Goal: Task Accomplishment & Management: Complete application form

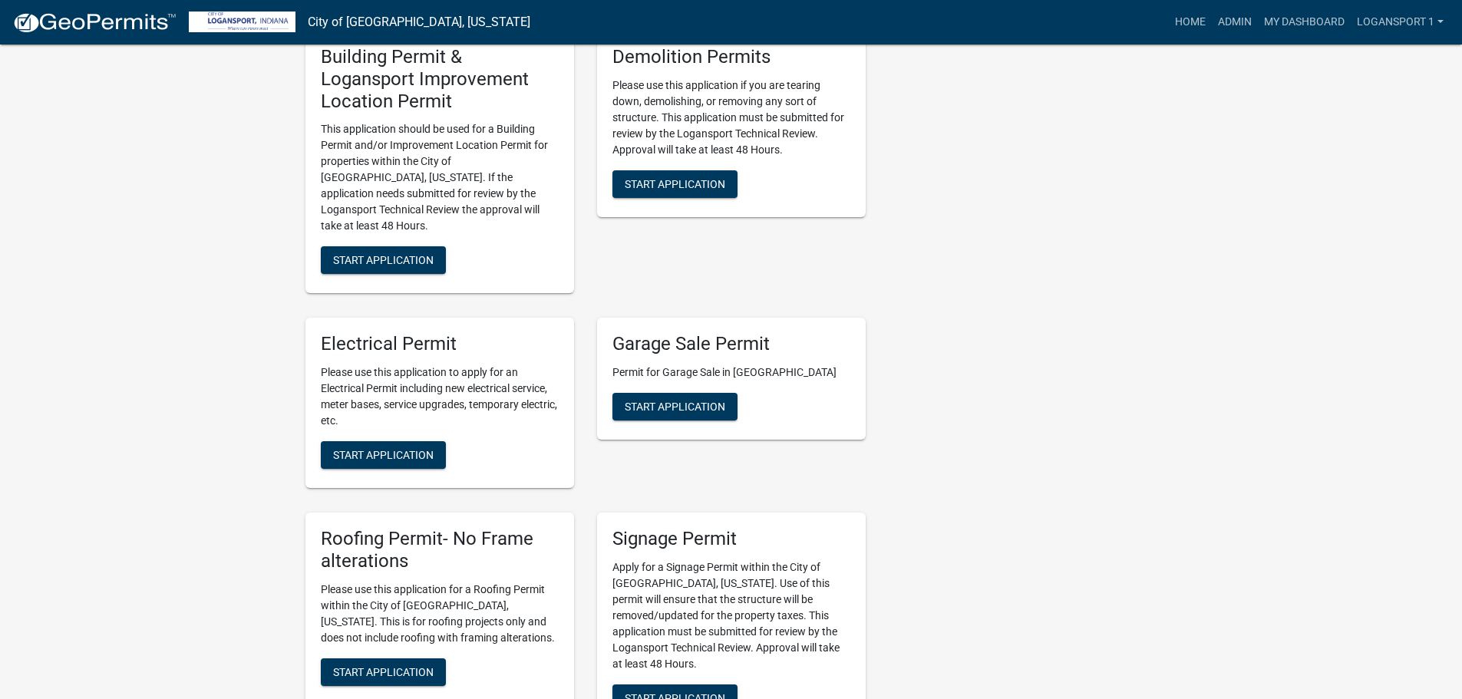
scroll to position [767, 0]
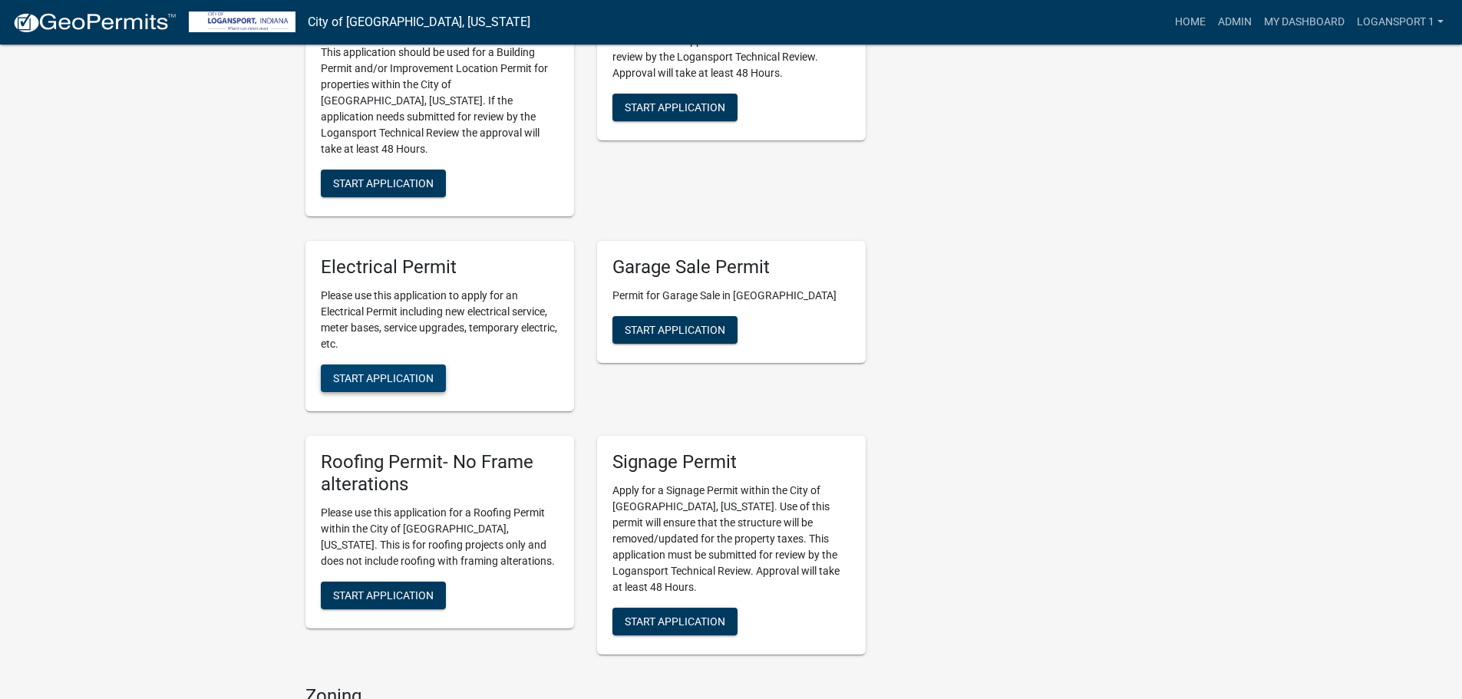
click at [396, 372] on span "Start Application" at bounding box center [383, 378] width 101 height 12
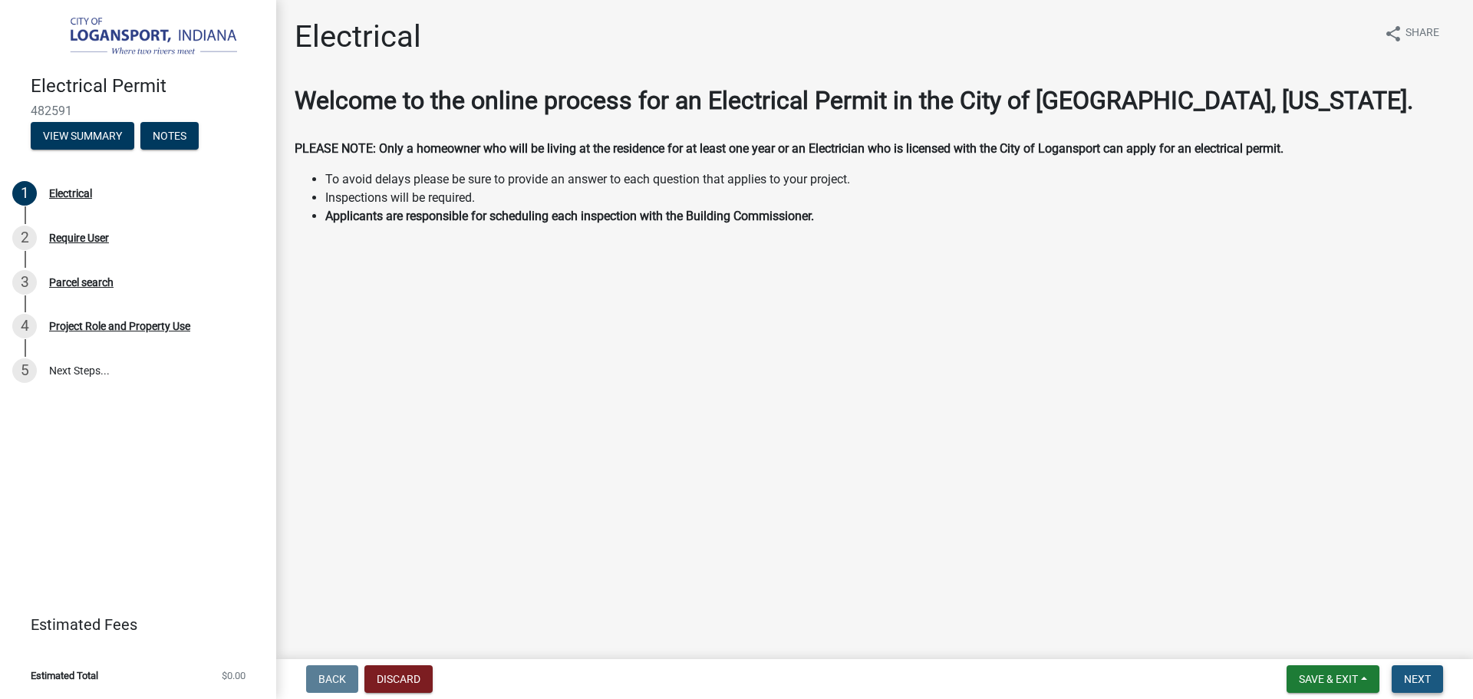
click at [1433, 677] on button "Next" at bounding box center [1417, 679] width 51 height 28
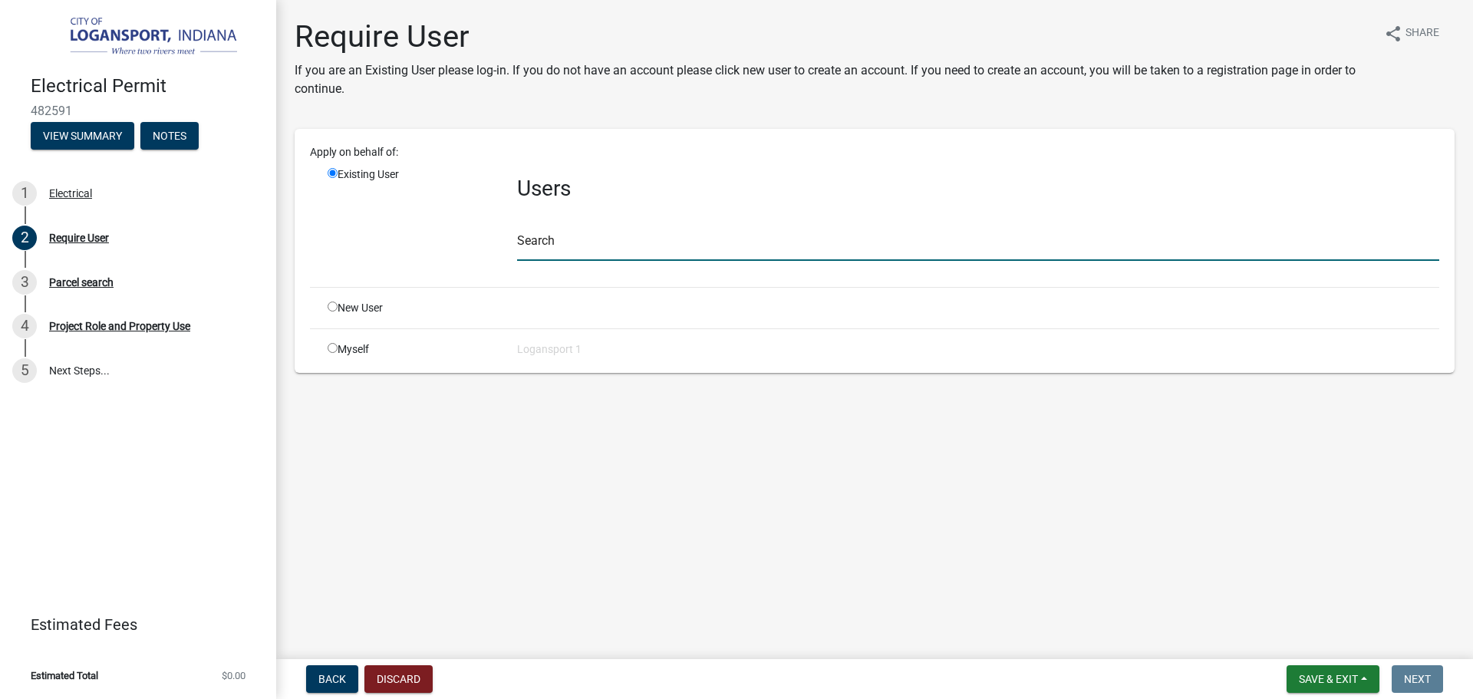
click at [538, 250] on input "text" at bounding box center [978, 244] width 922 height 31
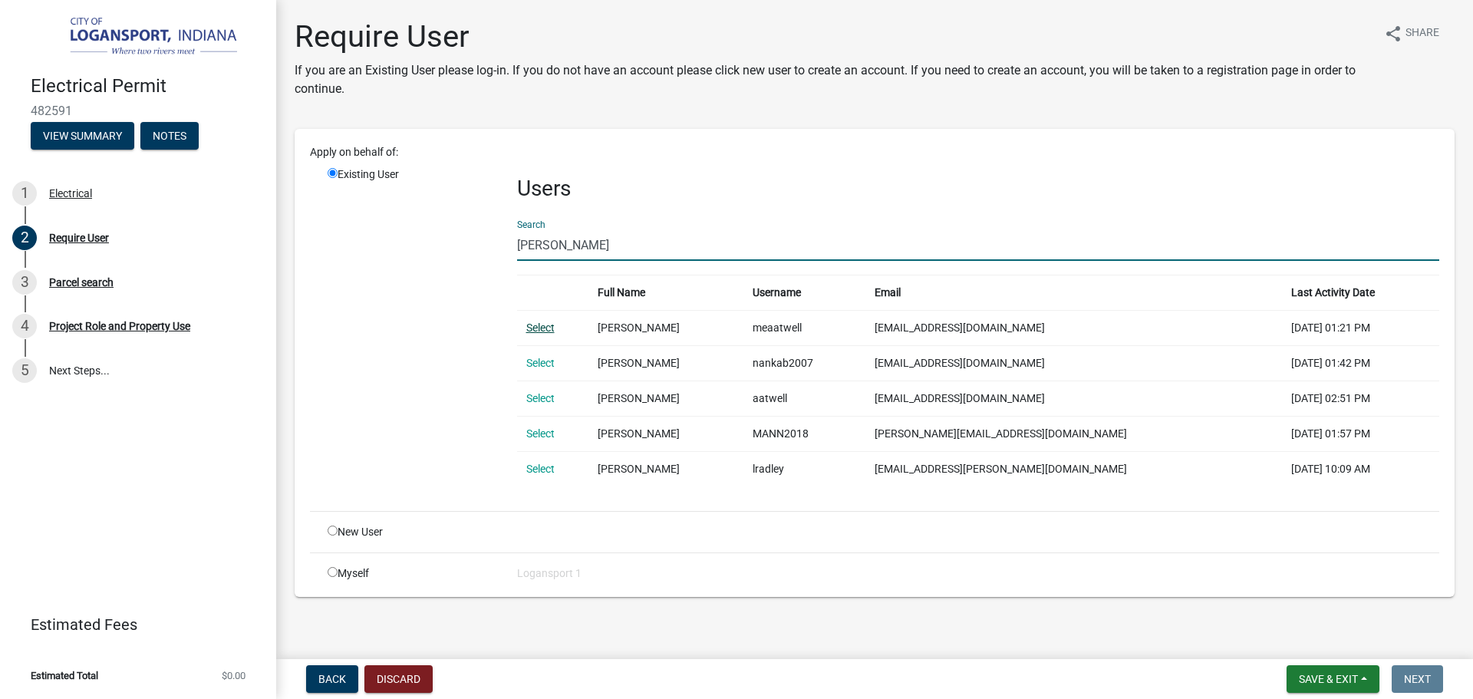
type input "[PERSON_NAME]"
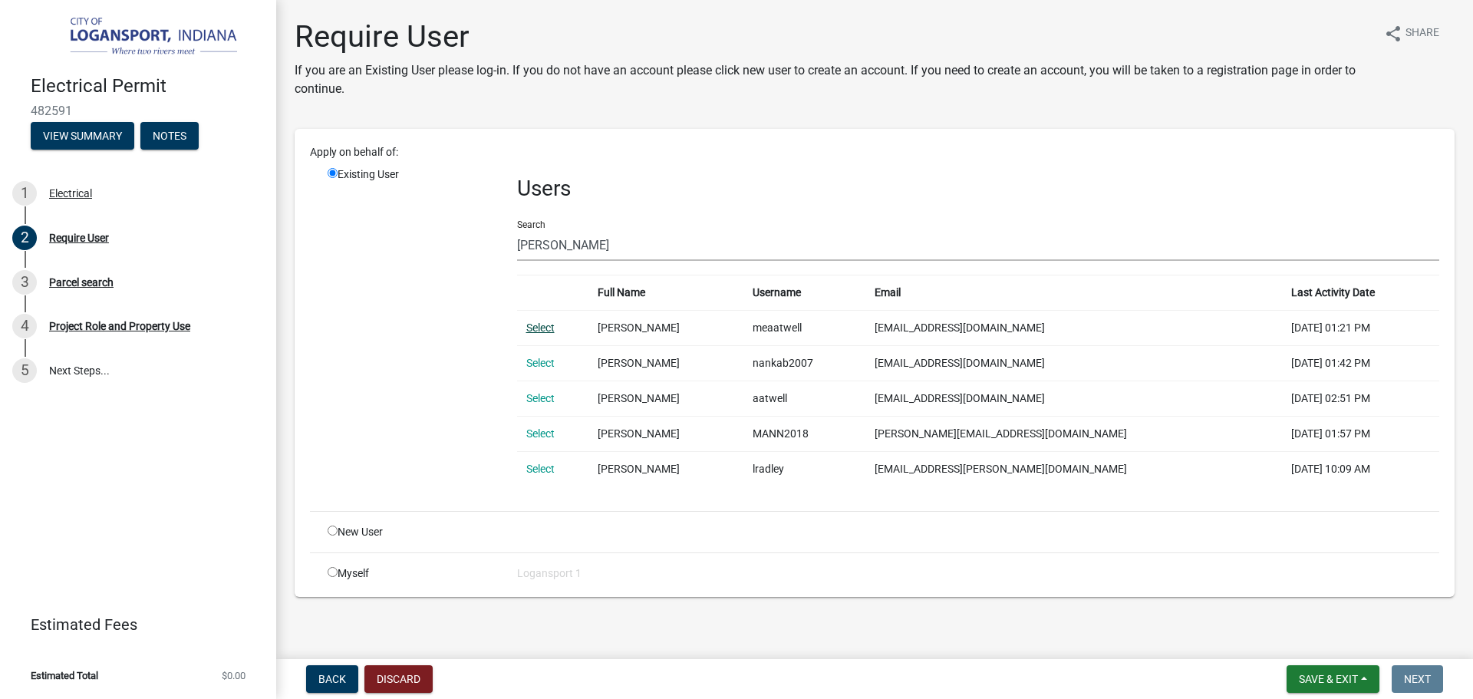
click at [538, 327] on link "Select" at bounding box center [540, 327] width 28 height 12
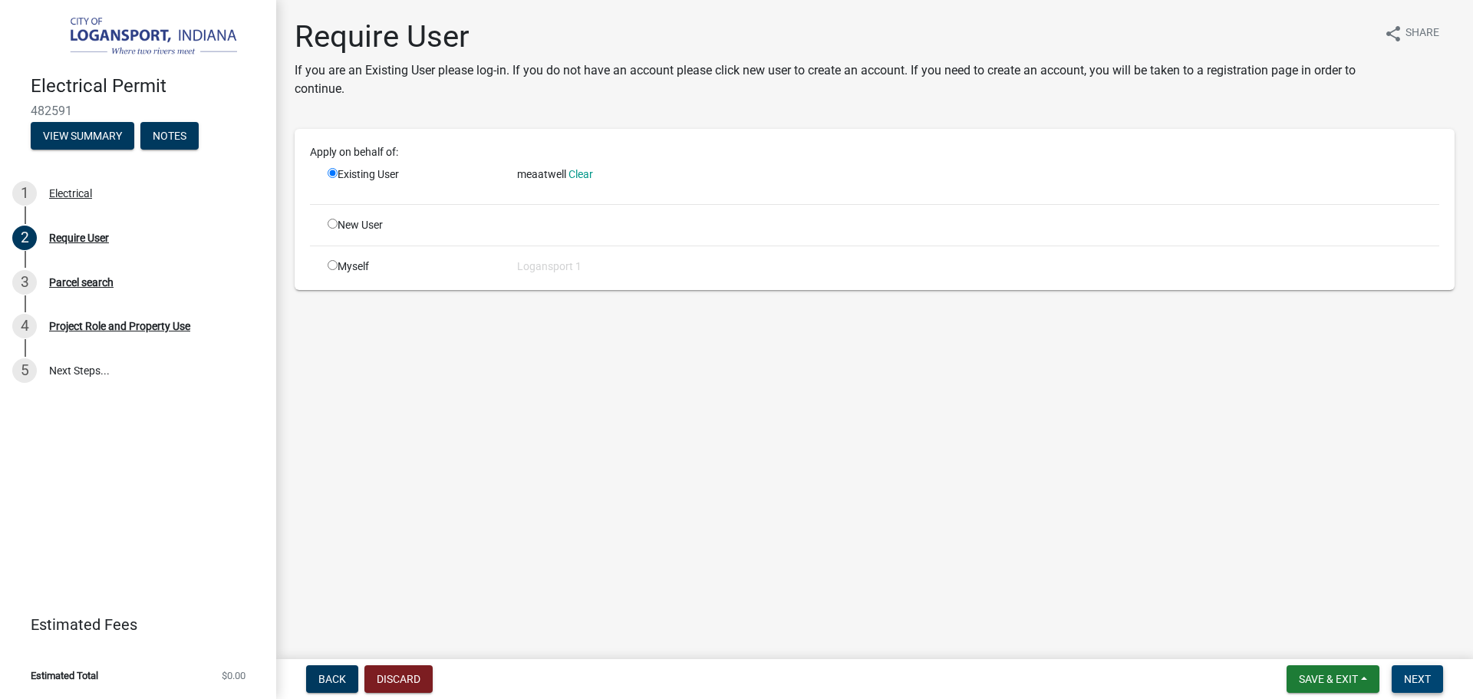
click at [1410, 677] on span "Next" at bounding box center [1417, 679] width 27 height 12
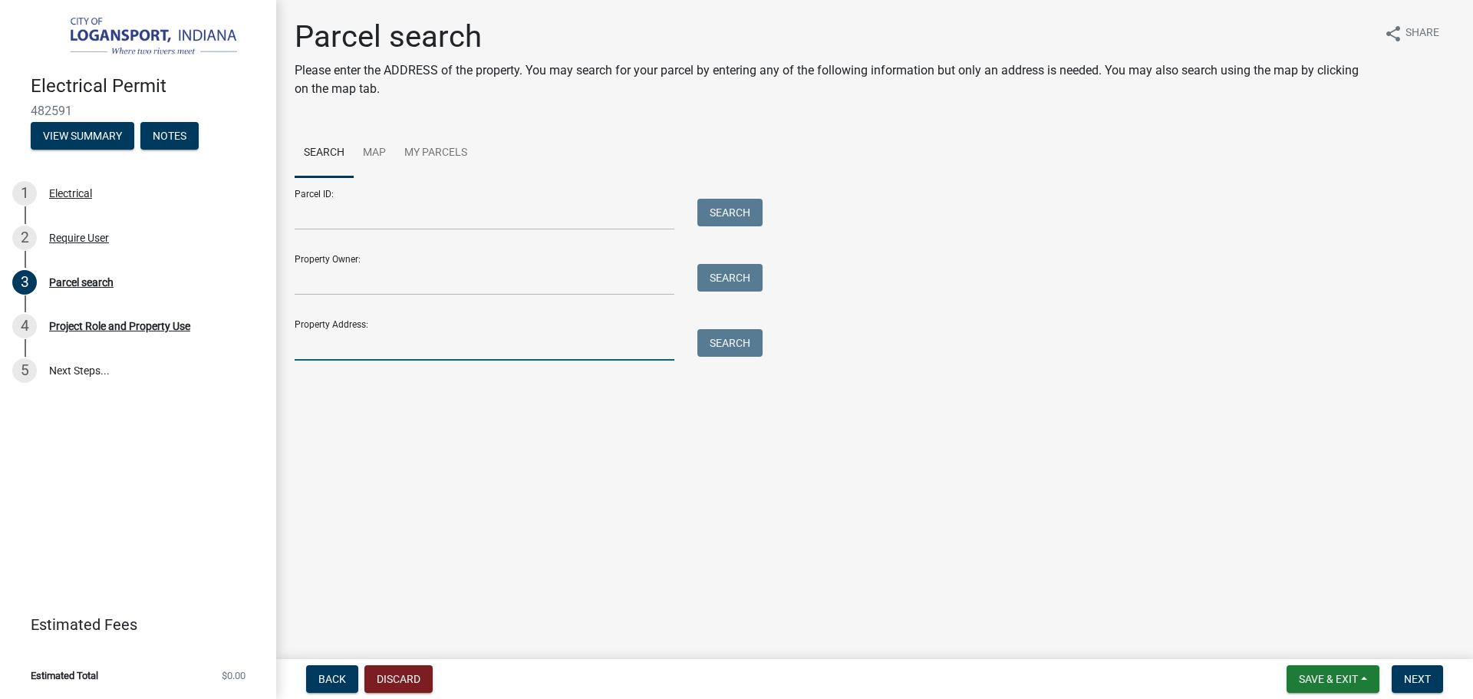
click at [373, 348] on input "Property Address:" at bounding box center [485, 344] width 380 height 31
type input "31 Park"
click at [719, 351] on button "Search" at bounding box center [729, 343] width 65 height 28
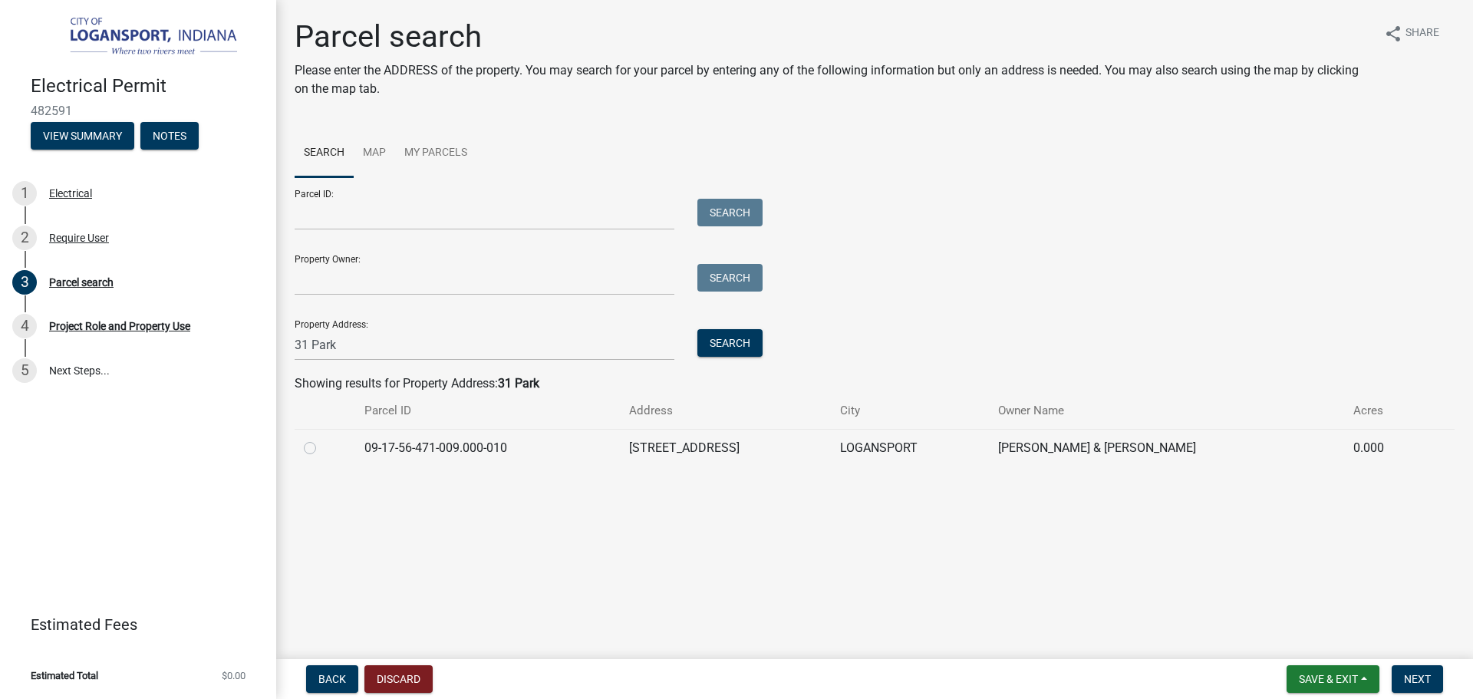
click at [322, 439] on label at bounding box center [322, 439] width 0 height 0
click at [322, 446] on input "radio" at bounding box center [327, 444] width 10 height 10
radio input "true"
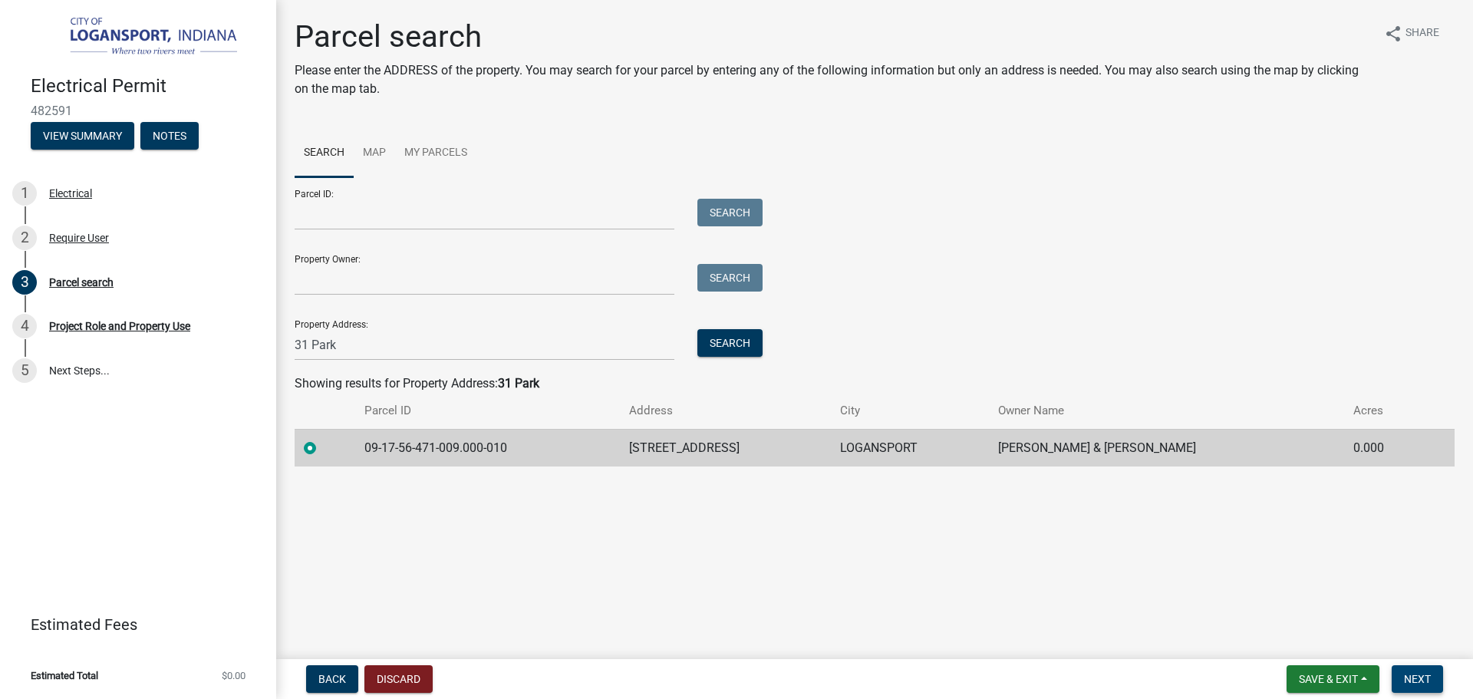
click at [1428, 671] on button "Next" at bounding box center [1417, 679] width 51 height 28
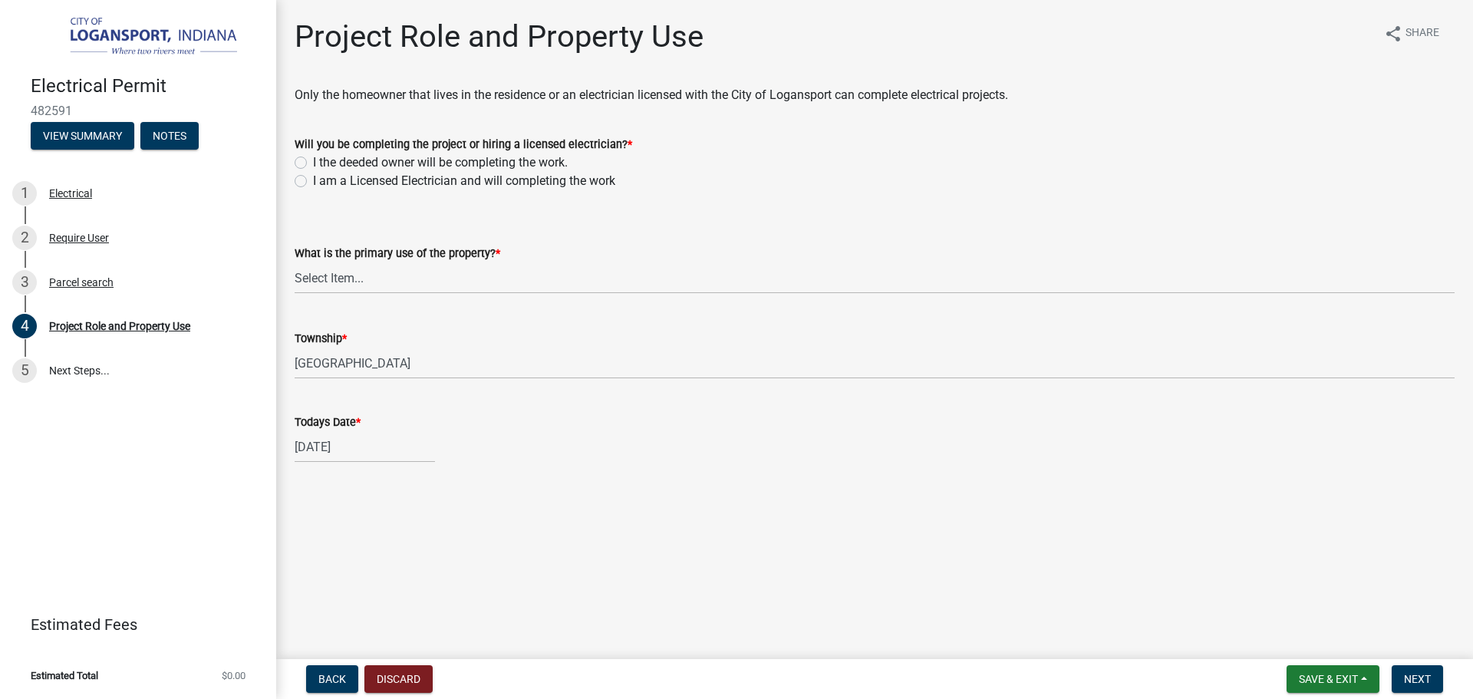
click at [313, 180] on label "I am a Licensed Electrician and will completing the work" at bounding box center [464, 181] width 302 height 18
click at [313, 180] on input "I am a Licensed Electrician and will completing the work" at bounding box center [318, 177] width 10 height 10
radio input "true"
click at [320, 269] on select "Select Item... Residential Commercial Public" at bounding box center [875, 277] width 1160 height 31
click at [295, 262] on select "Select Item... Residential Commercial Public" at bounding box center [875, 277] width 1160 height 31
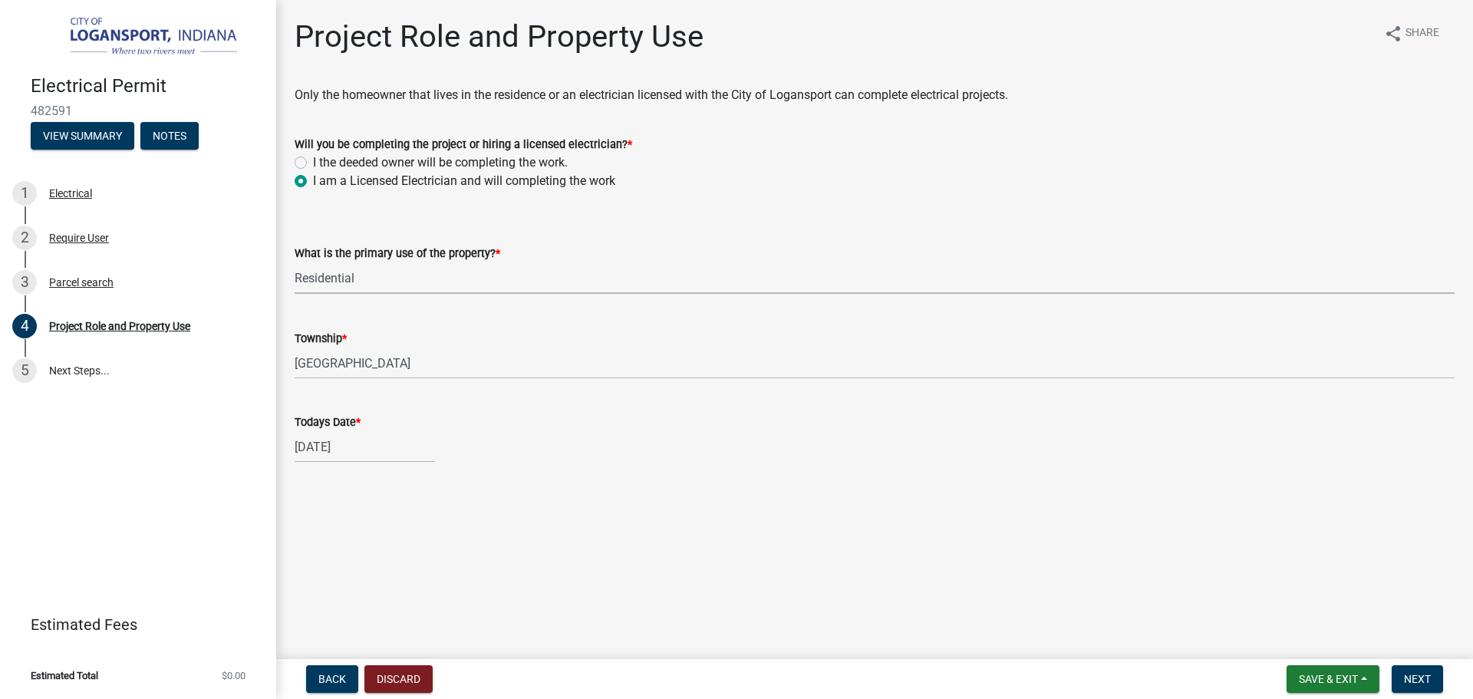
select select "530f9f5f-3156-4079-bc91-3d3598a96b73"
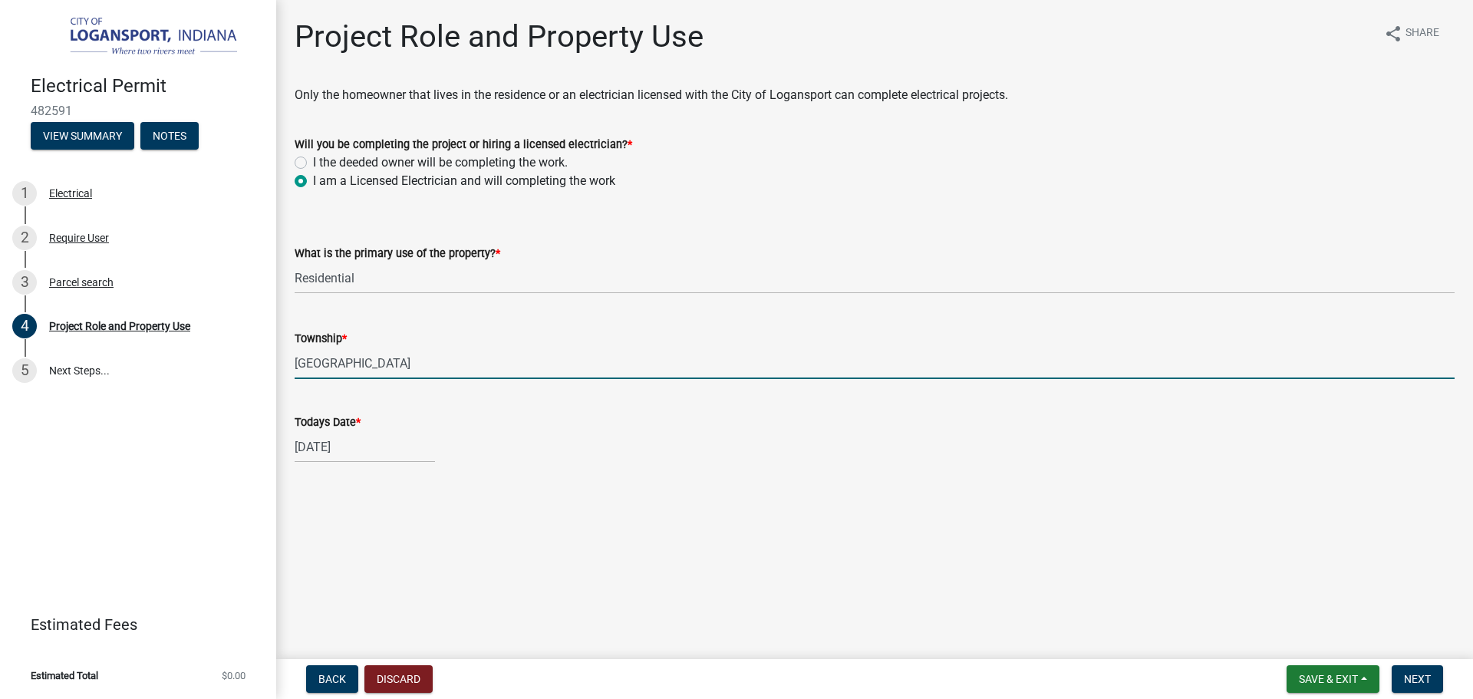
click at [355, 368] on input "EEL TOWNSHIP" at bounding box center [875, 363] width 1160 height 31
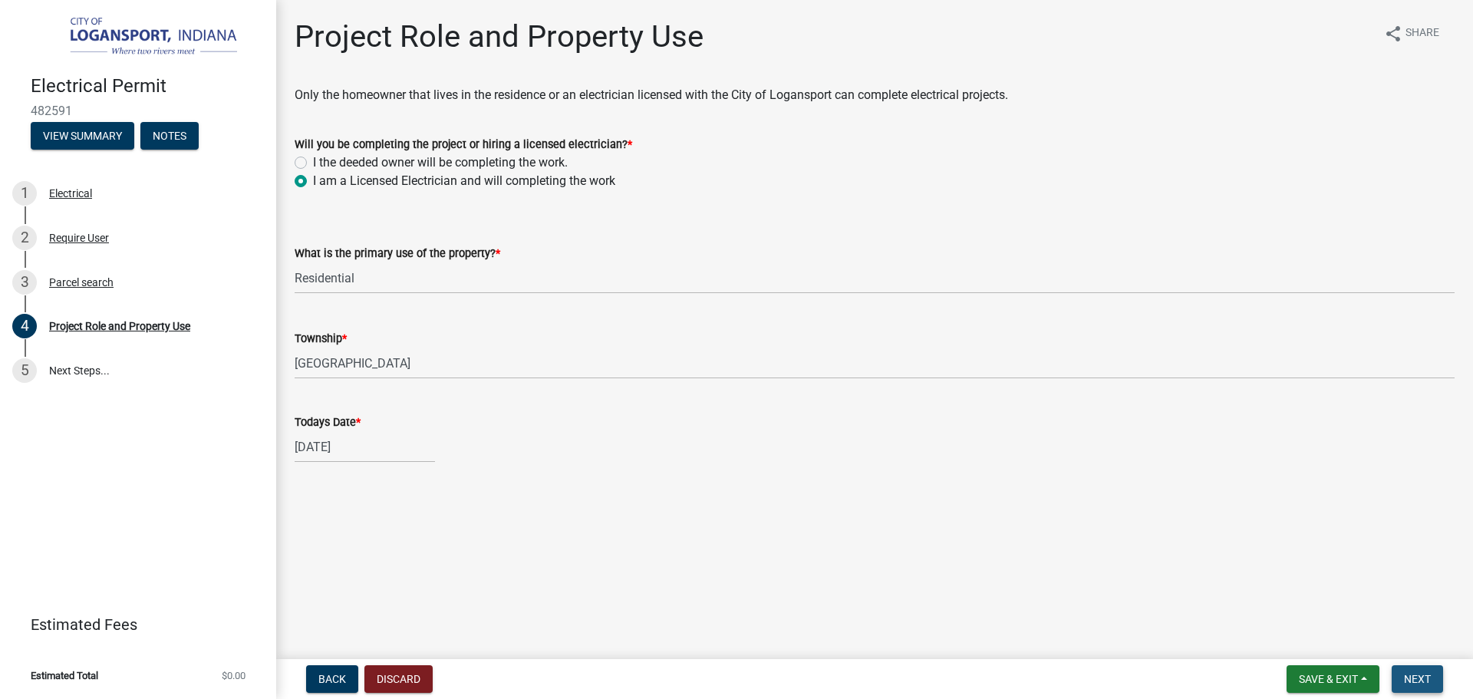
click at [1414, 669] on button "Next" at bounding box center [1417, 679] width 51 height 28
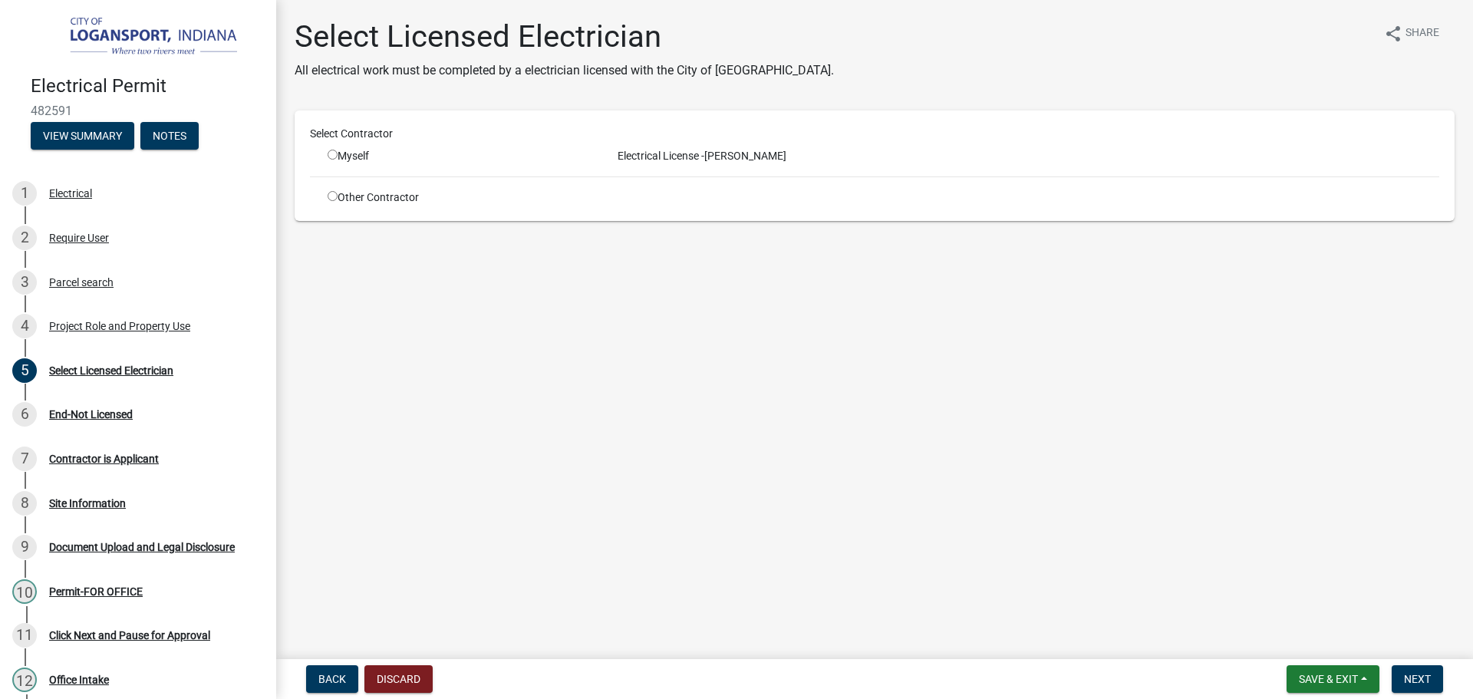
click at [334, 154] on input "radio" at bounding box center [333, 155] width 10 height 10
radio input "true"
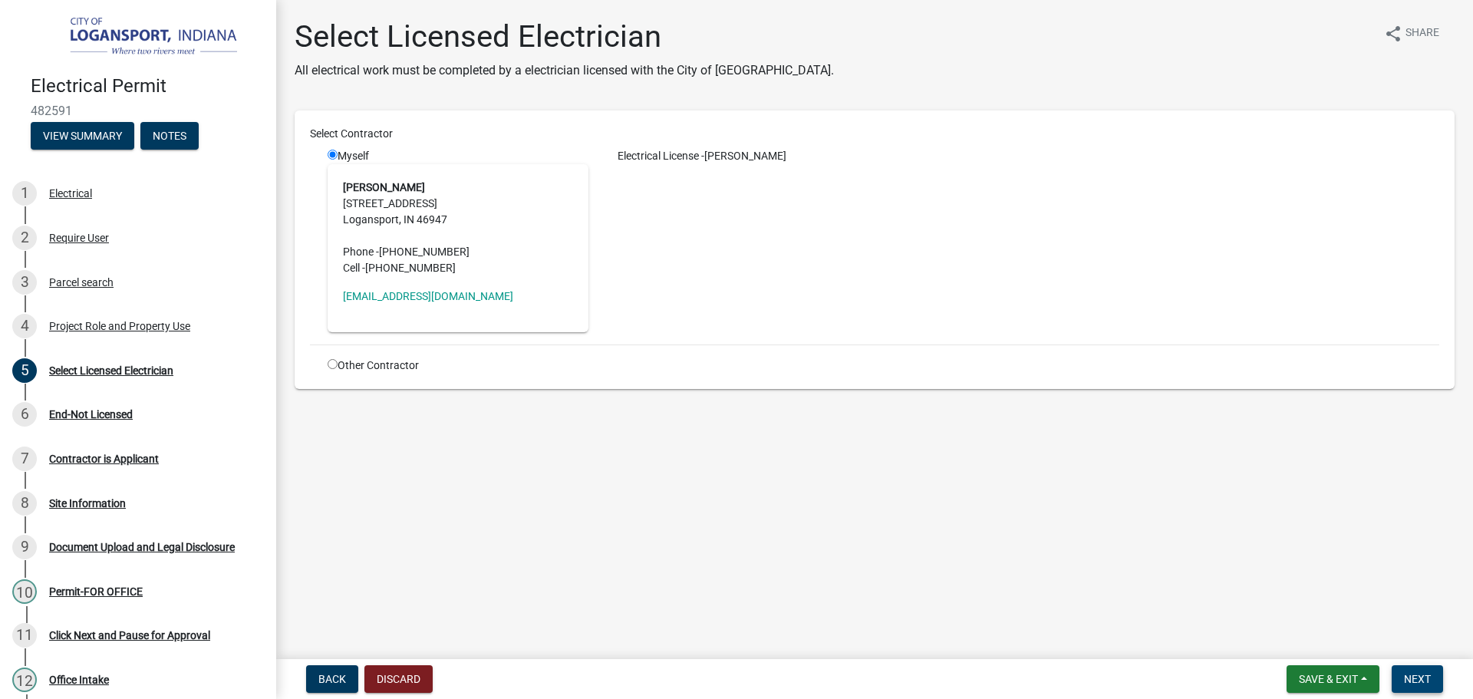
click at [1427, 673] on span "Next" at bounding box center [1417, 679] width 27 height 12
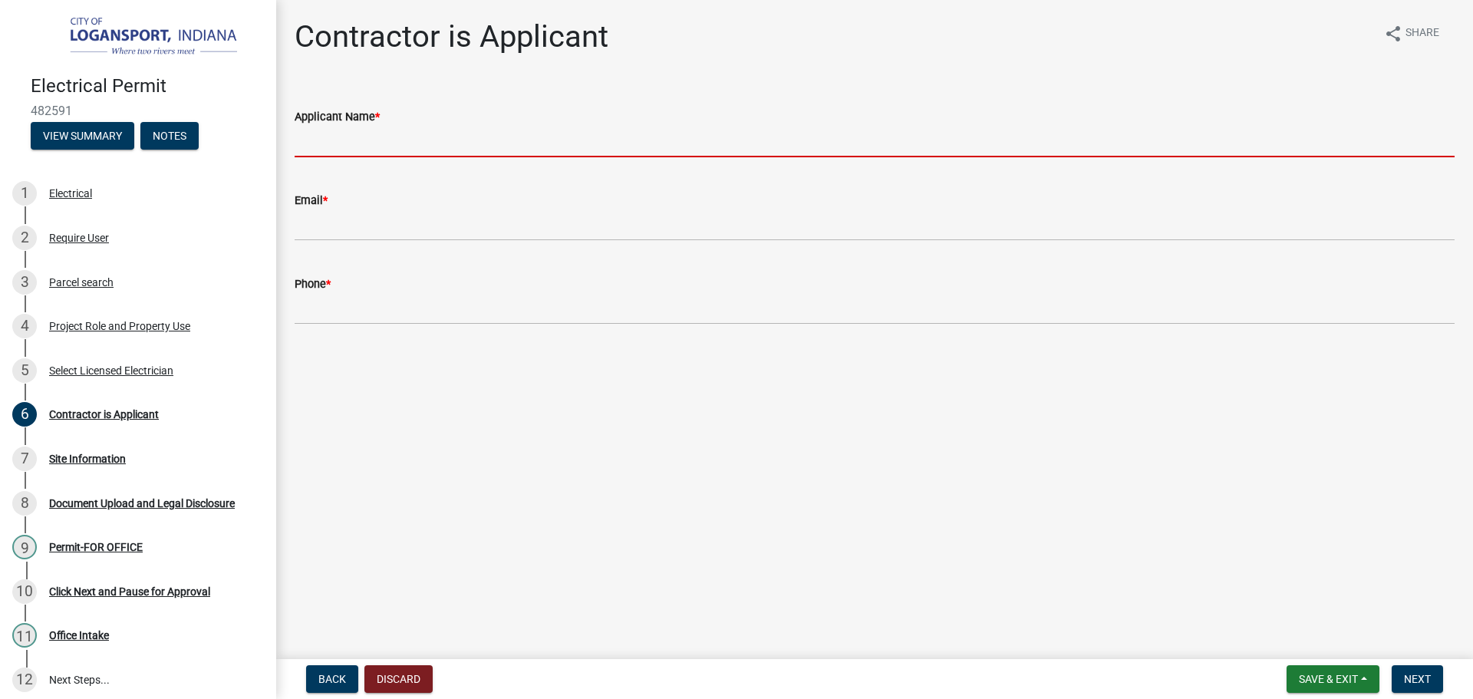
click at [371, 151] on input "Applicant Name *" at bounding box center [875, 141] width 1160 height 31
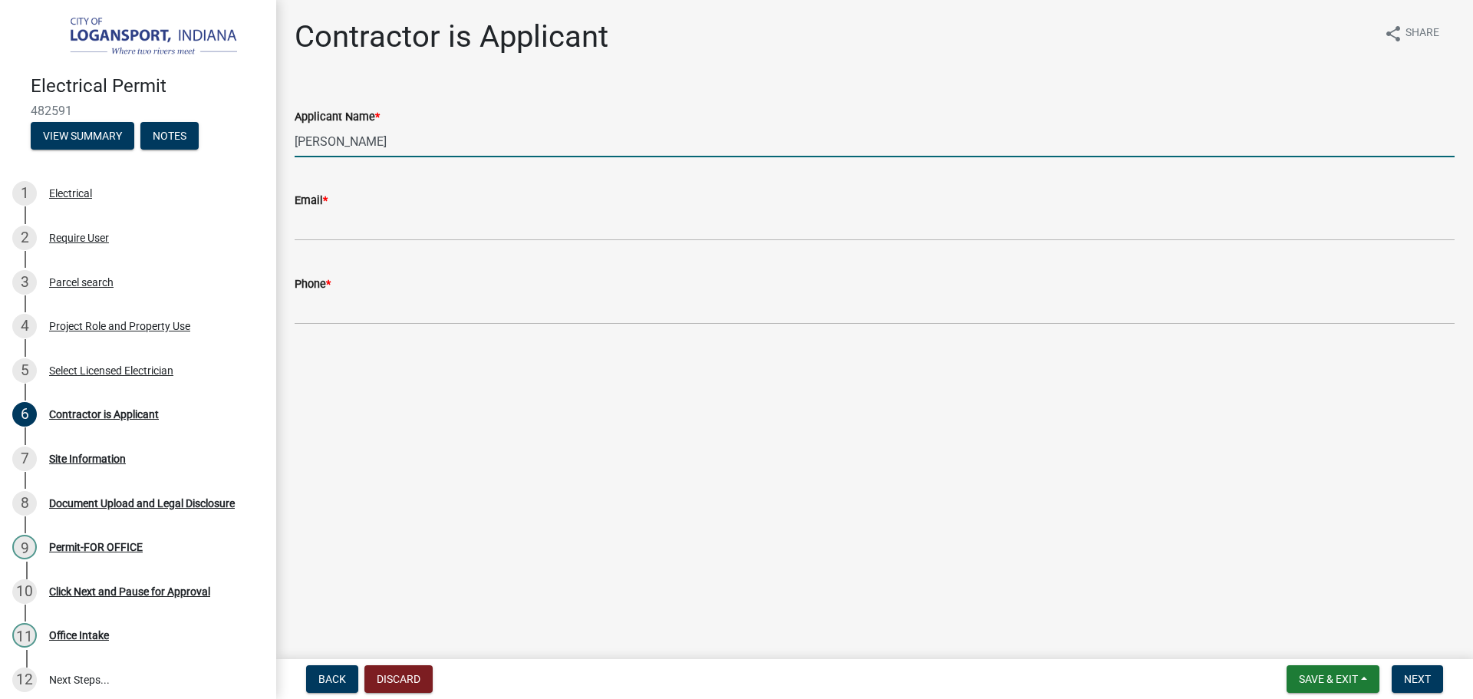
type input "Mike Atwell"
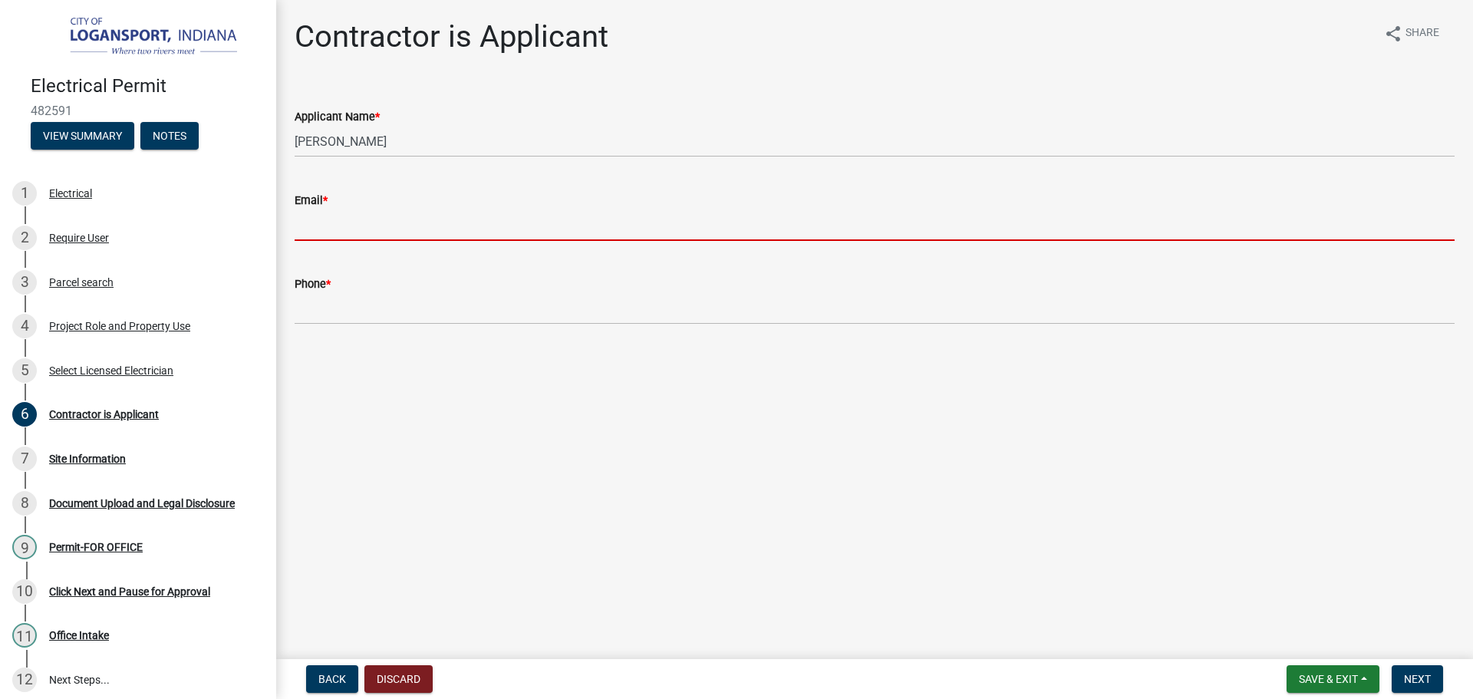
click at [319, 238] on input "Email *" at bounding box center [875, 224] width 1160 height 31
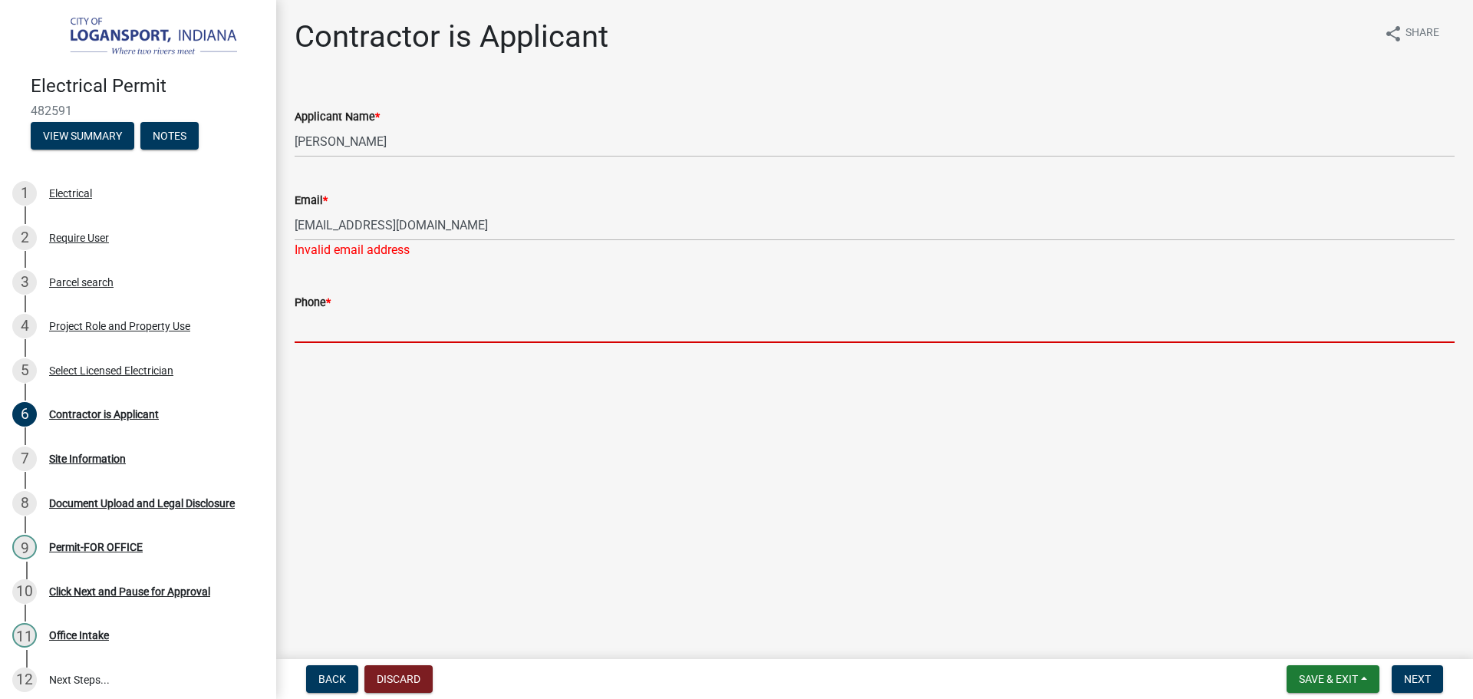
click at [364, 309] on form "Phone *" at bounding box center [875, 318] width 1160 height 50
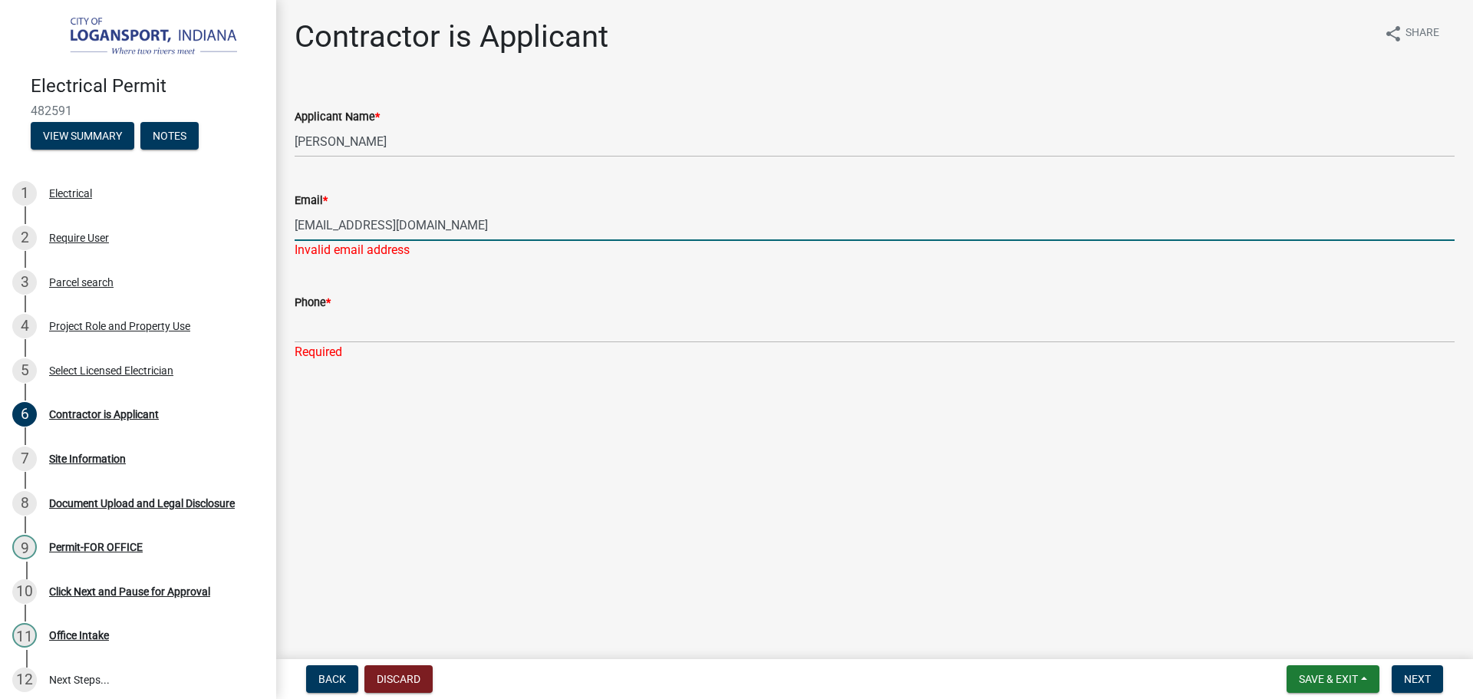
click at [328, 220] on input "mea1827@comcast.net" at bounding box center [875, 224] width 1160 height 31
click at [325, 226] on input "mea1827@comcast.net" at bounding box center [875, 224] width 1160 height 31
type input "mea827@comcast.net"
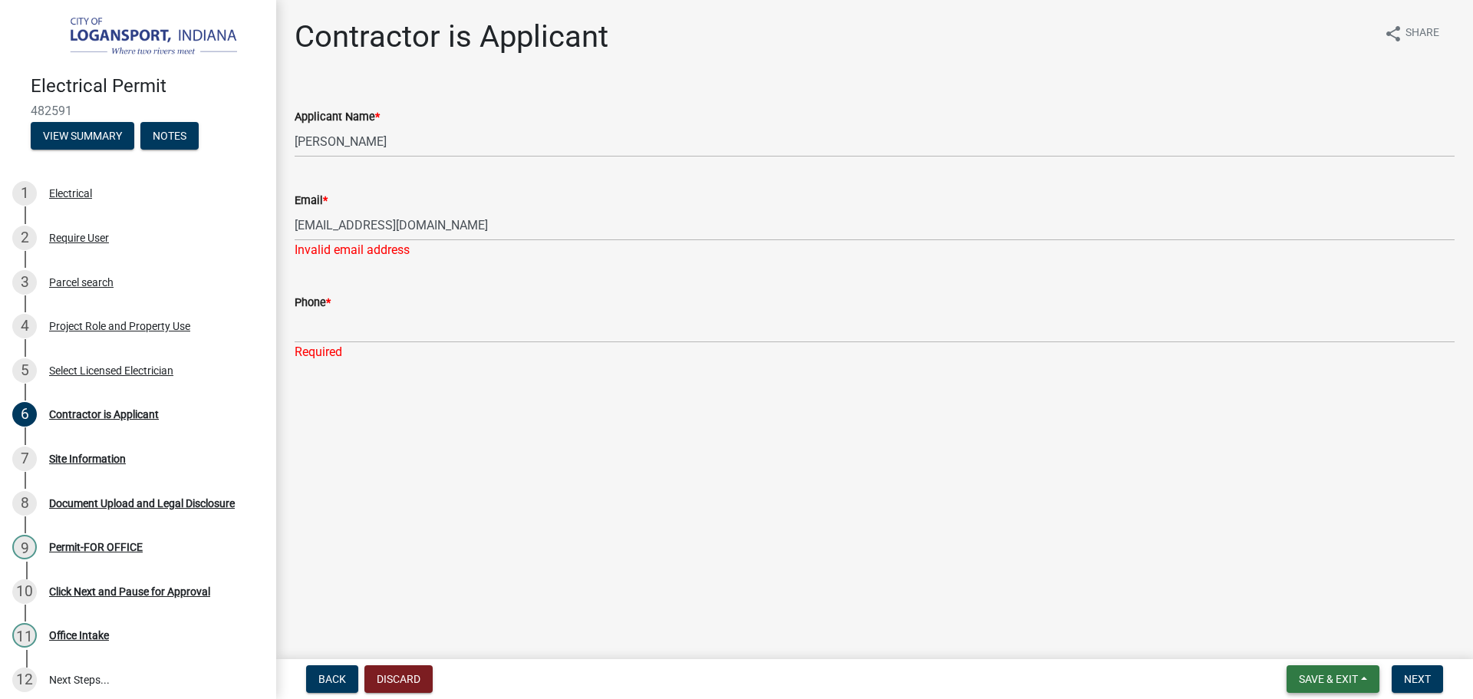
click at [1313, 667] on button "Save & Exit" at bounding box center [1333, 679] width 93 height 28
click at [1297, 605] on button "Save" at bounding box center [1318, 602] width 123 height 37
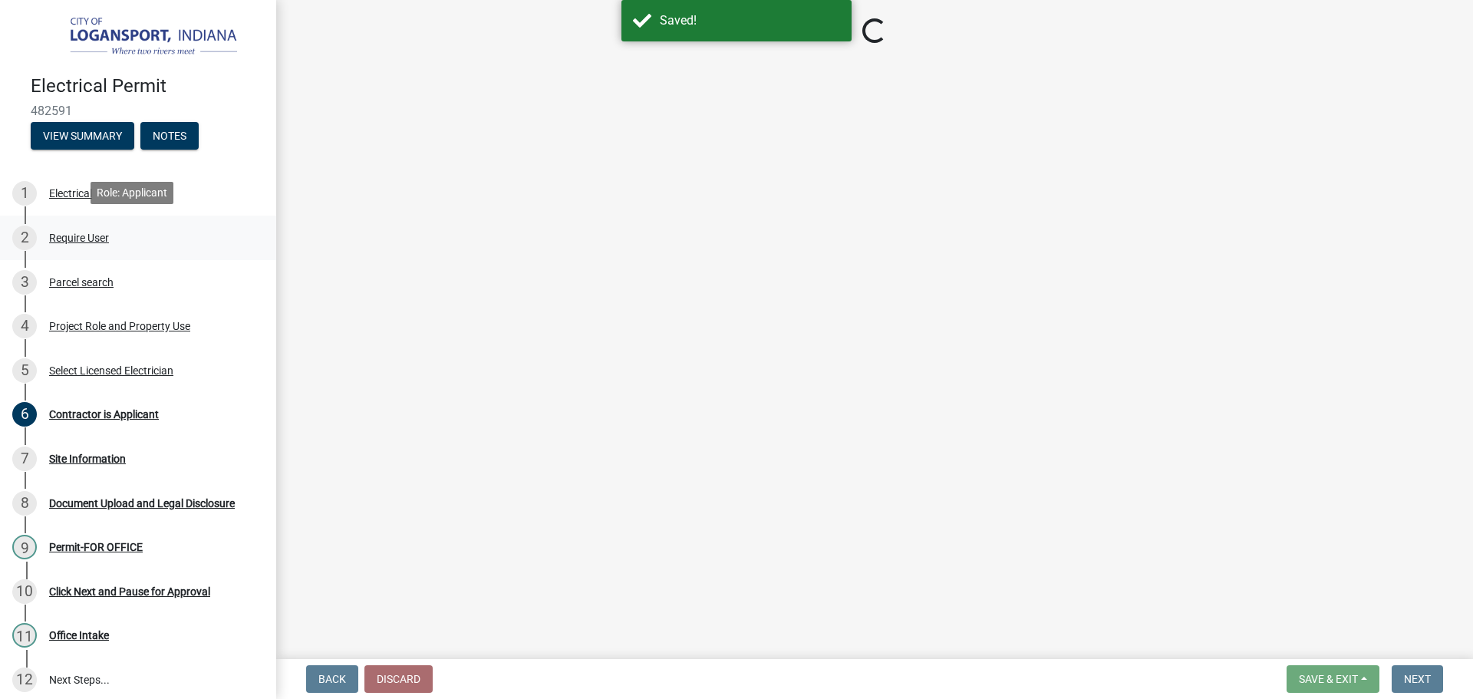
click at [64, 232] on div "Require User" at bounding box center [79, 237] width 60 height 11
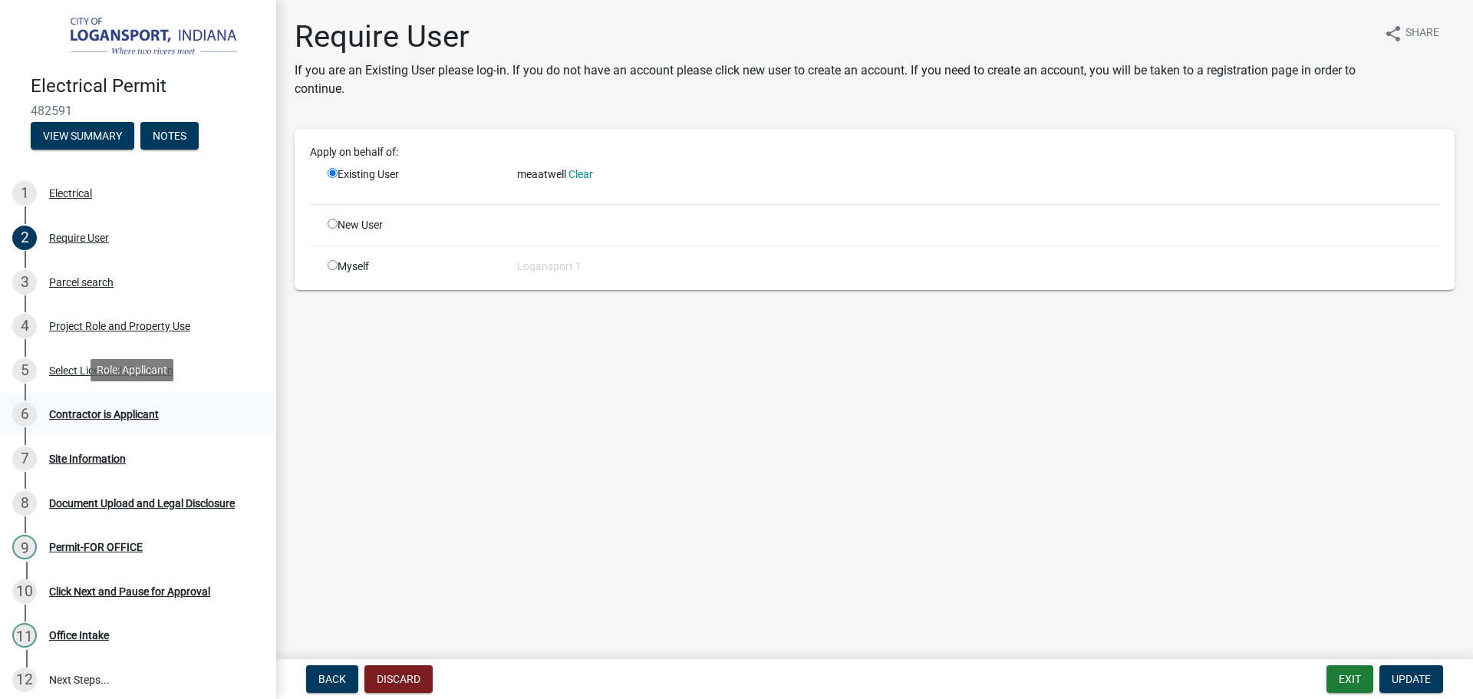
click at [74, 405] on div "6 Contractor is Applicant" at bounding box center [131, 414] width 239 height 25
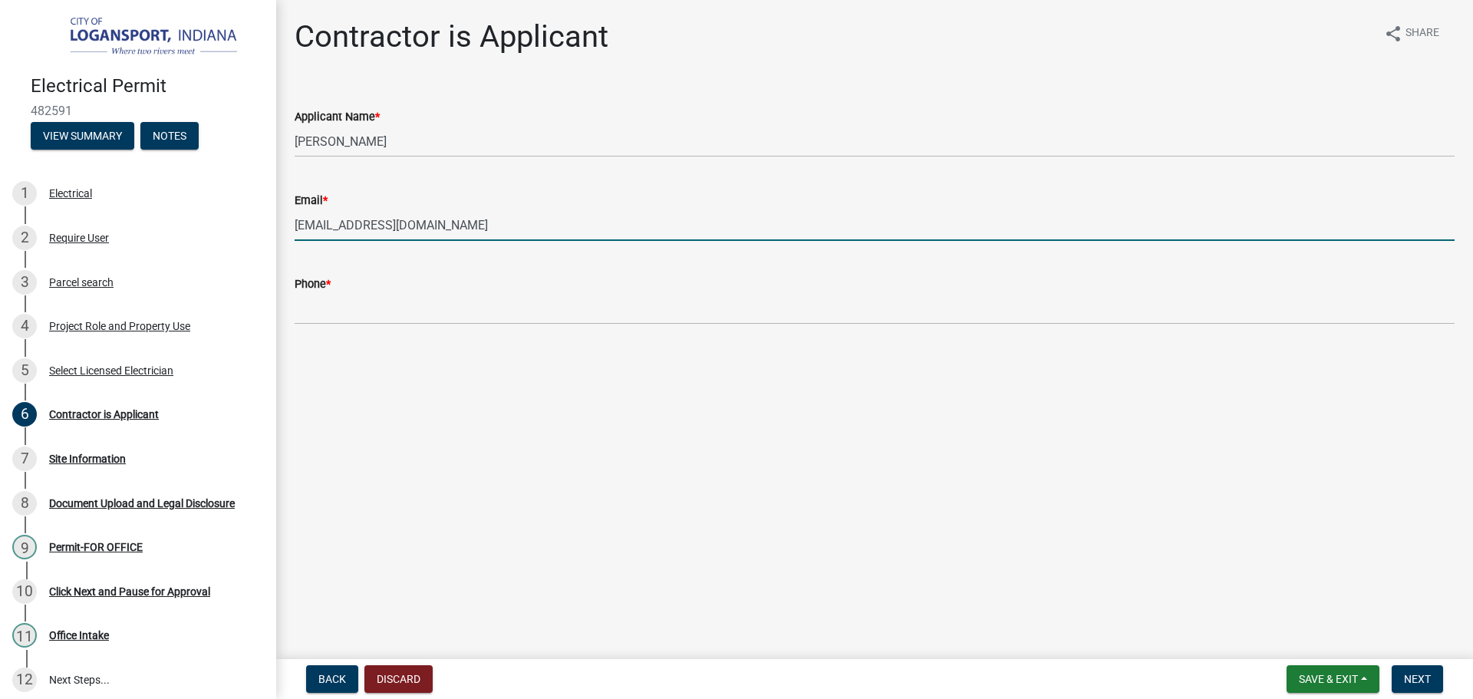
click at [320, 224] on input "mea827@comcast.net" at bounding box center [875, 224] width 1160 height 31
type input "meaa827@comcast.net"
click at [58, 234] on div "Require User" at bounding box center [79, 237] width 60 height 11
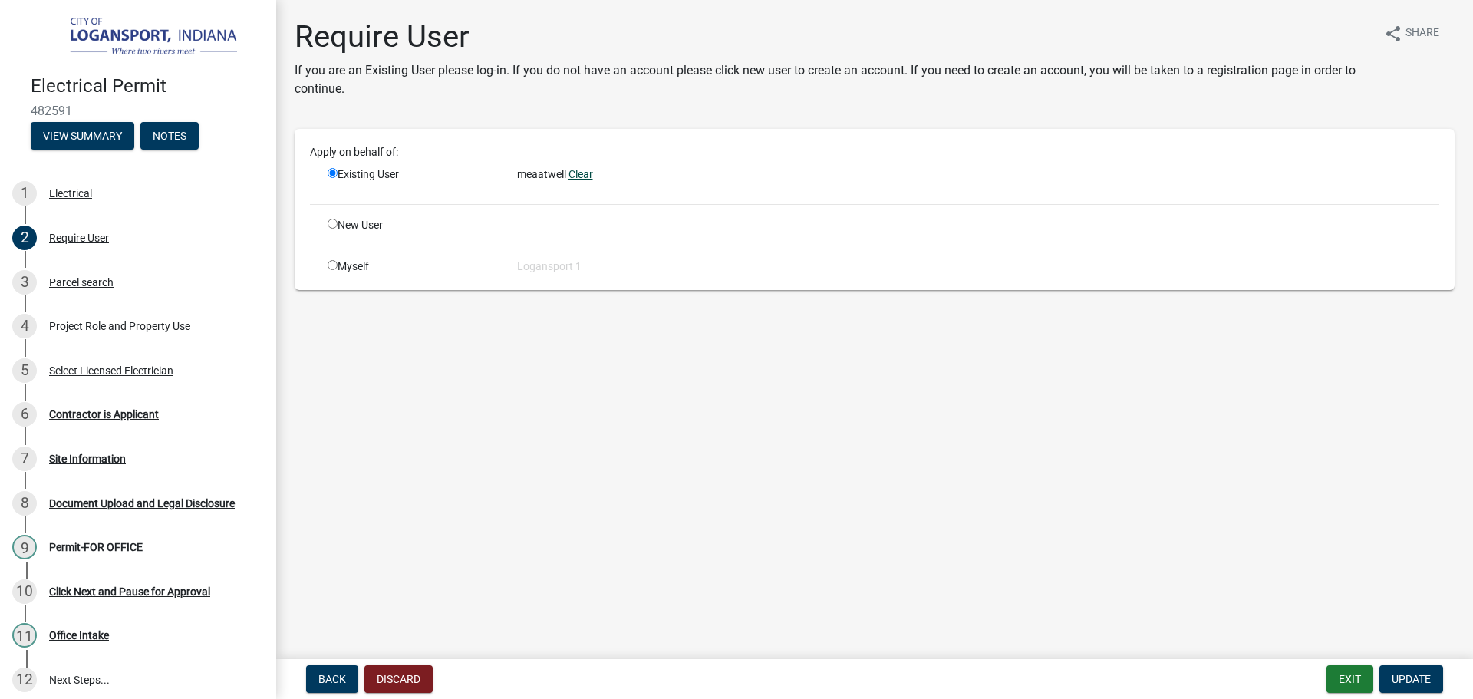
click at [584, 171] on link "Clear" at bounding box center [581, 174] width 25 height 12
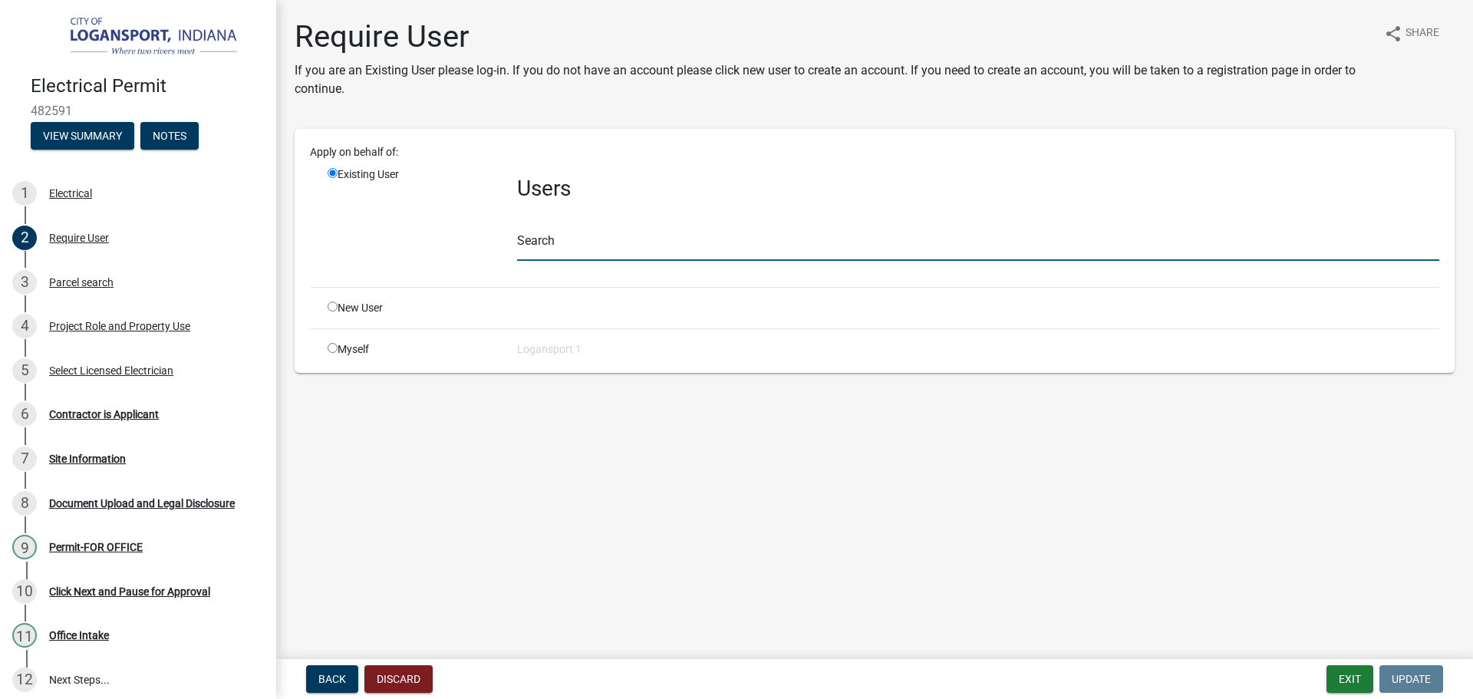
click at [530, 236] on input "text" at bounding box center [978, 244] width 922 height 31
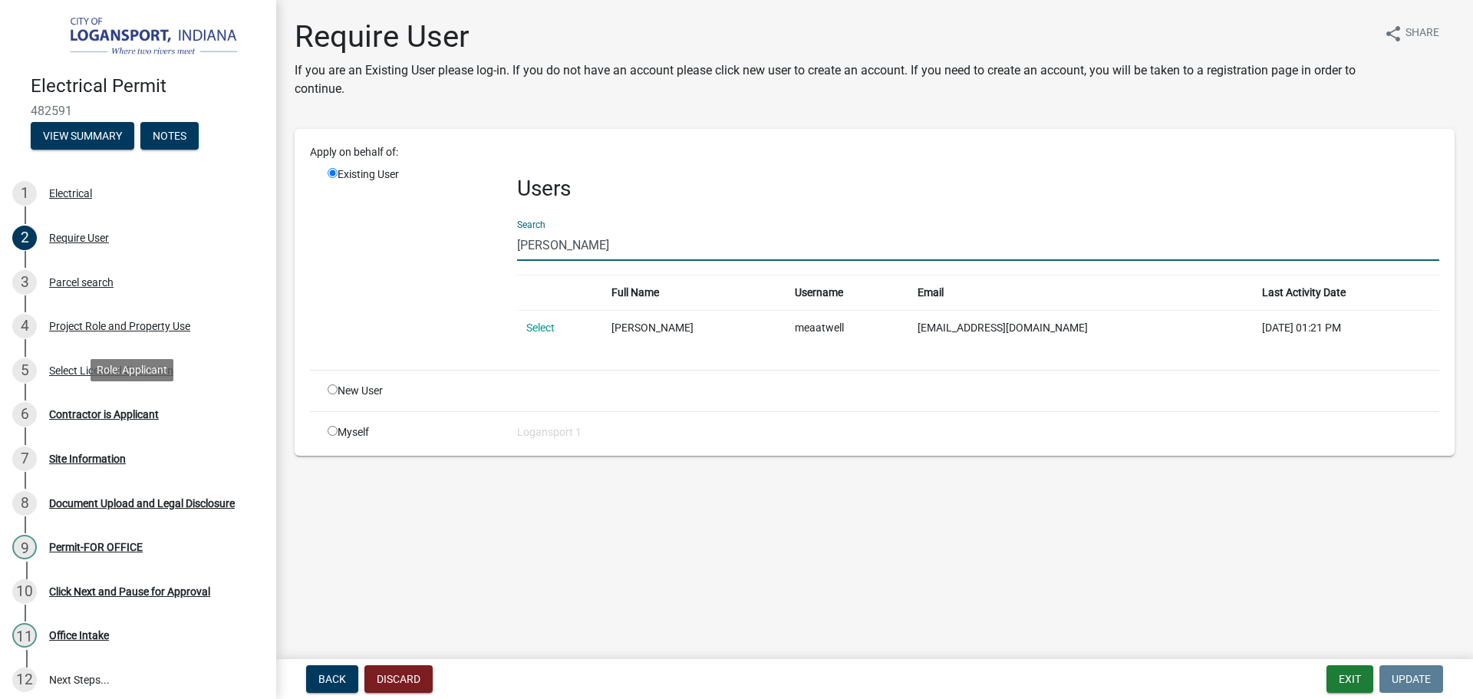
type input "mike atwe"
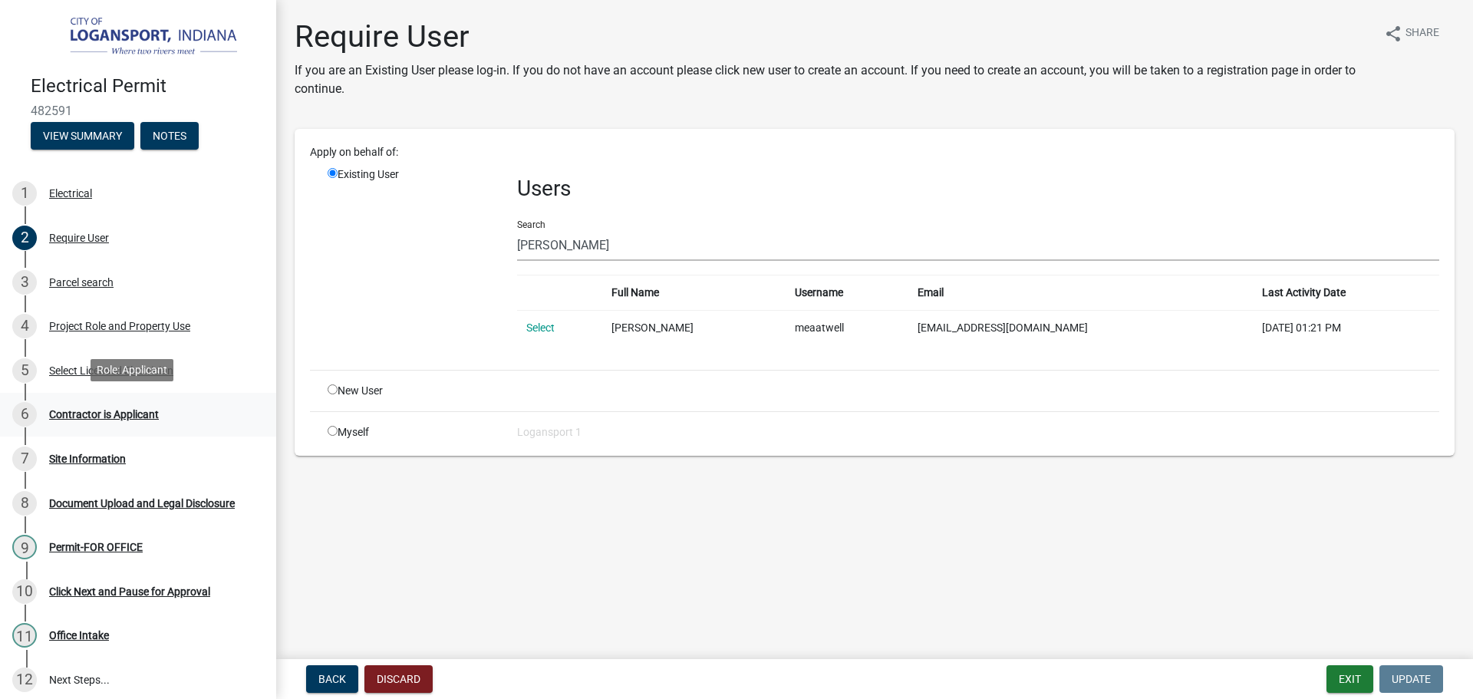
click at [104, 409] on div "Contractor is Applicant" at bounding box center [104, 414] width 110 height 11
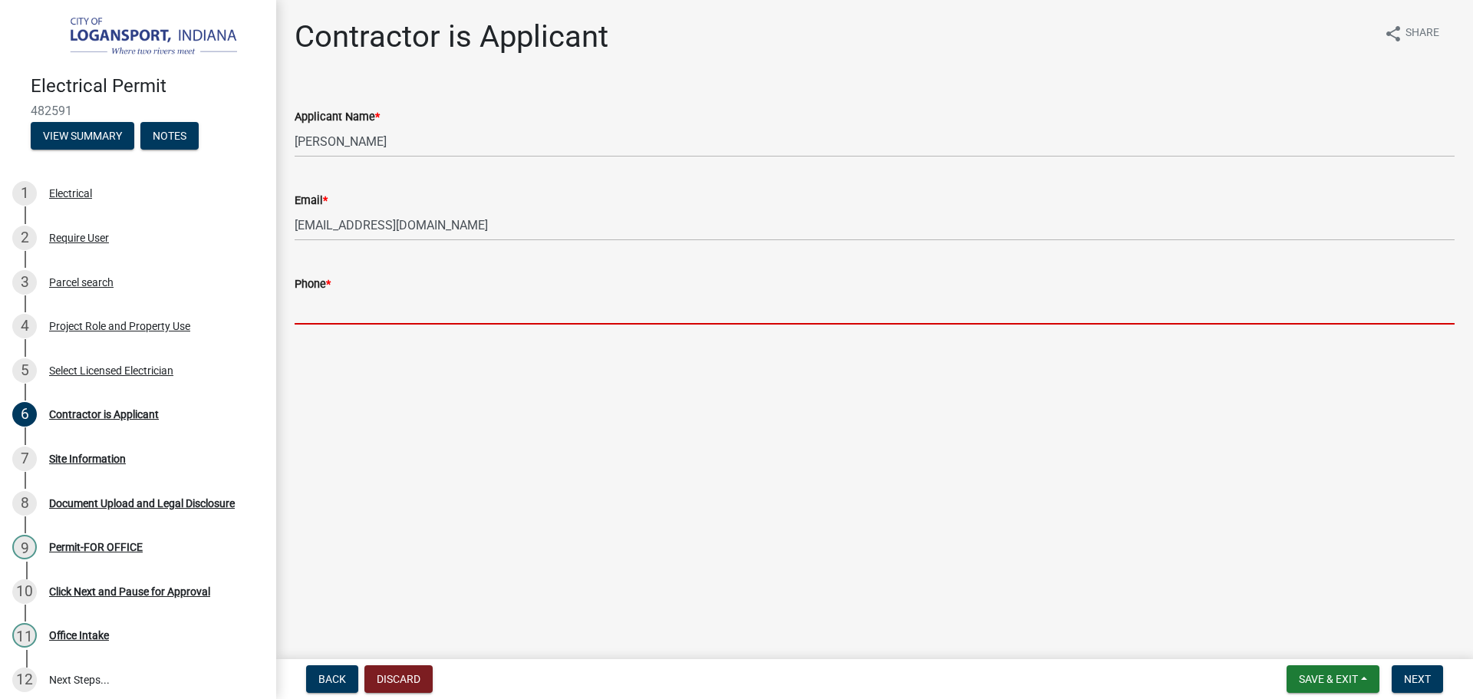
click at [351, 294] on input "Phone *" at bounding box center [875, 308] width 1160 height 31
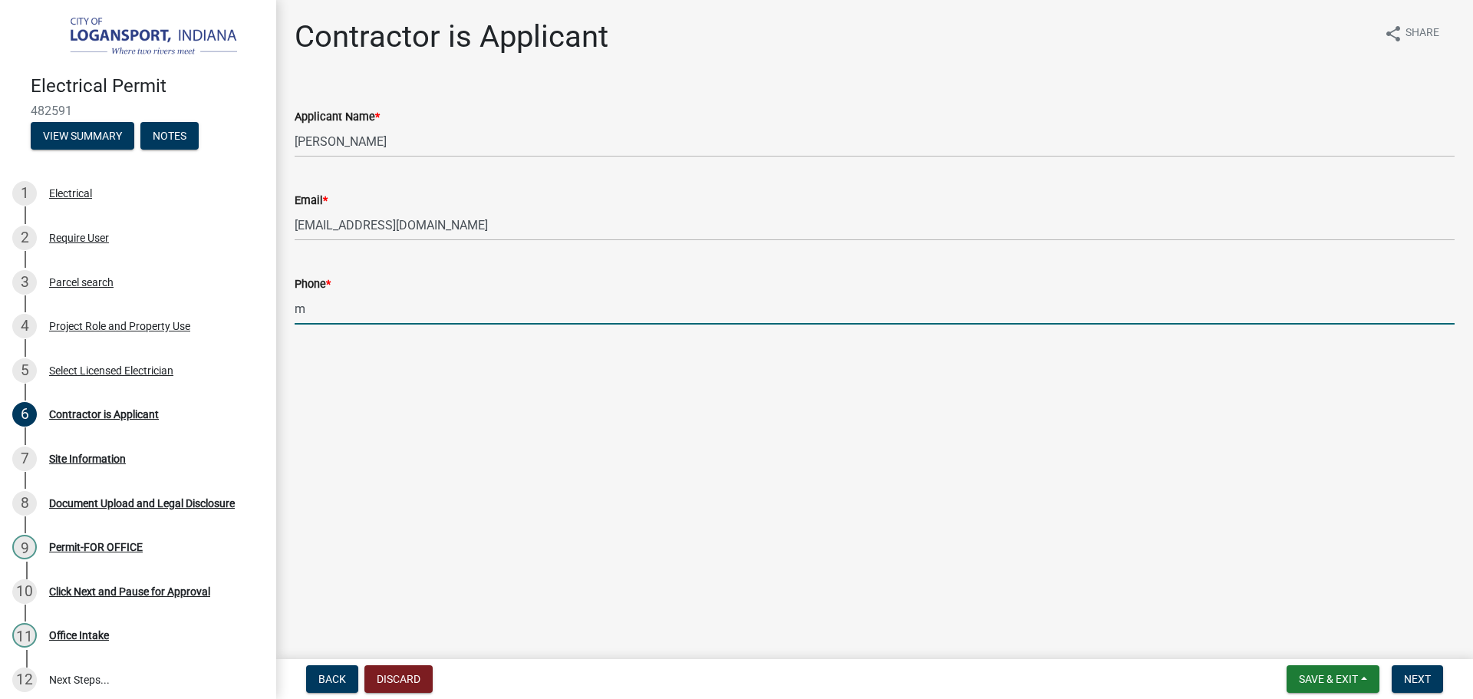
type input "m"
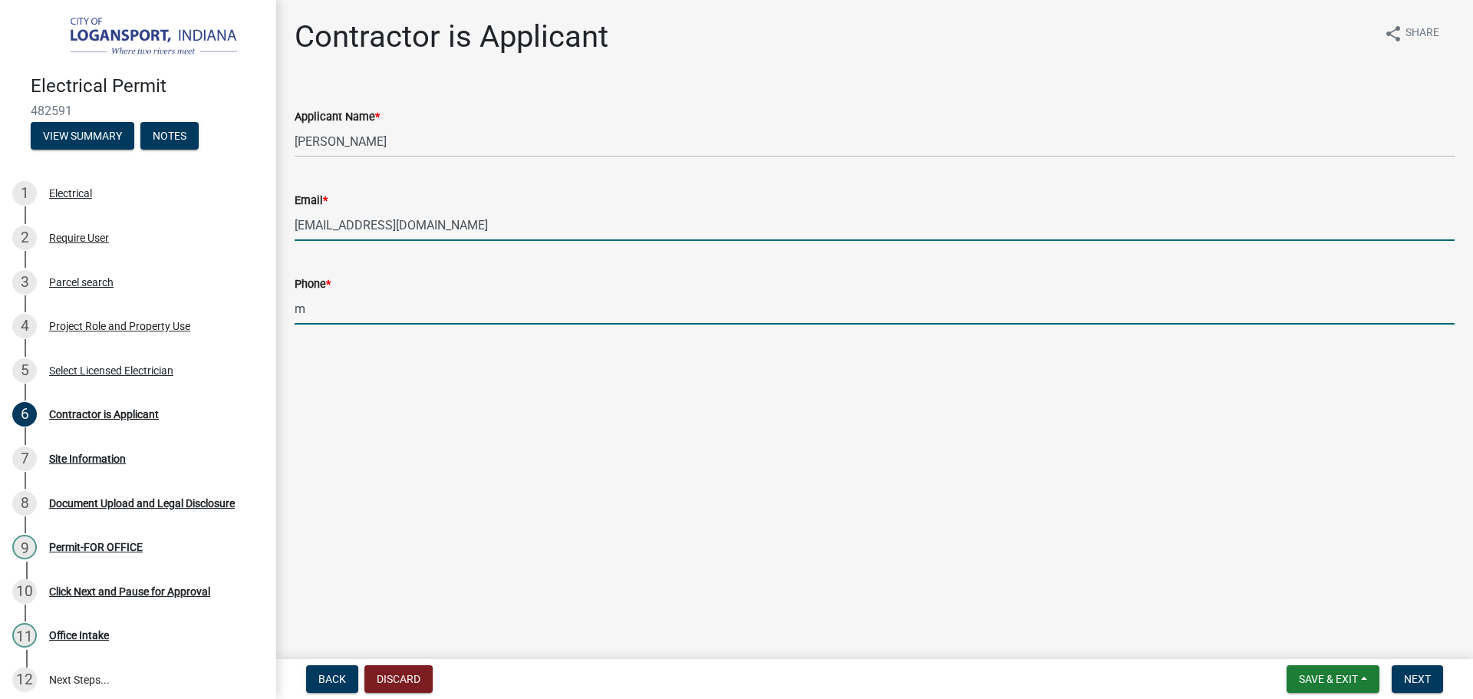
click at [321, 225] on input "mea827@comcast.net" at bounding box center [875, 224] width 1160 height 31
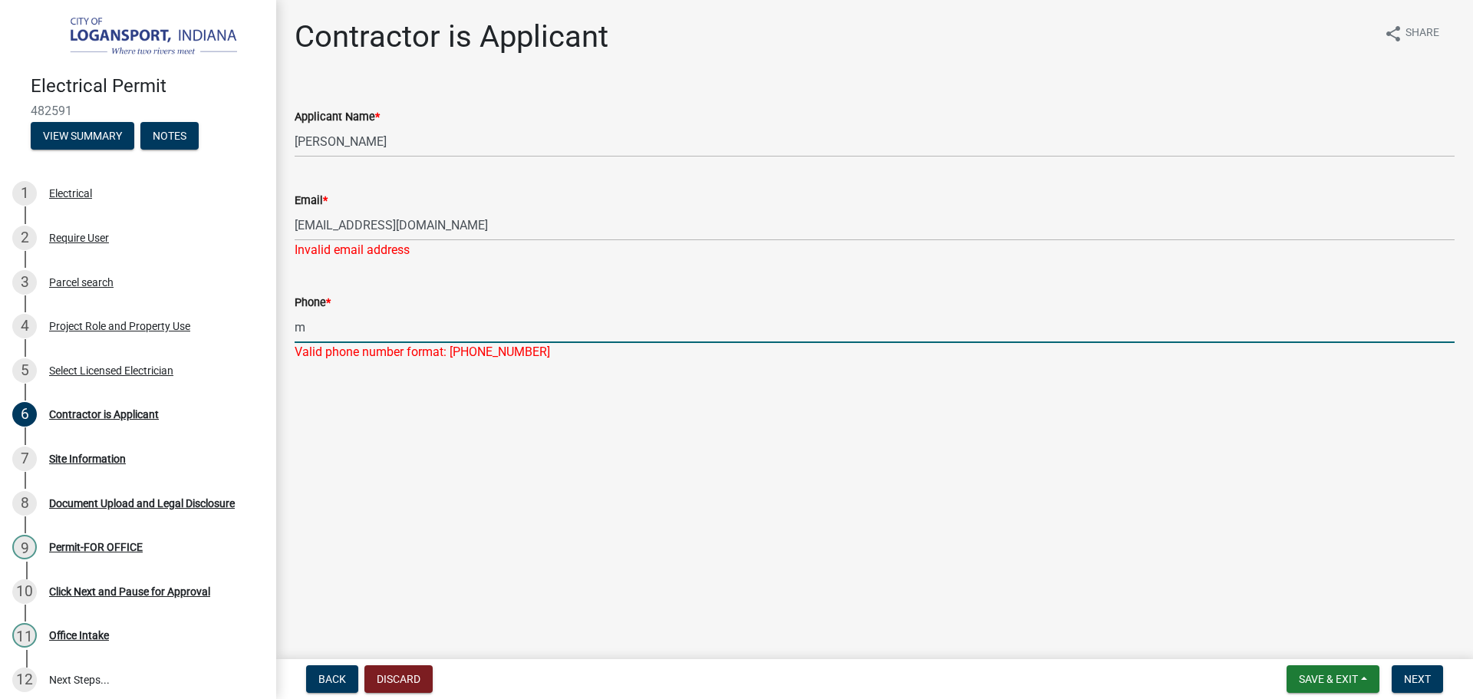
click at [318, 313] on input "m" at bounding box center [875, 326] width 1160 height 31
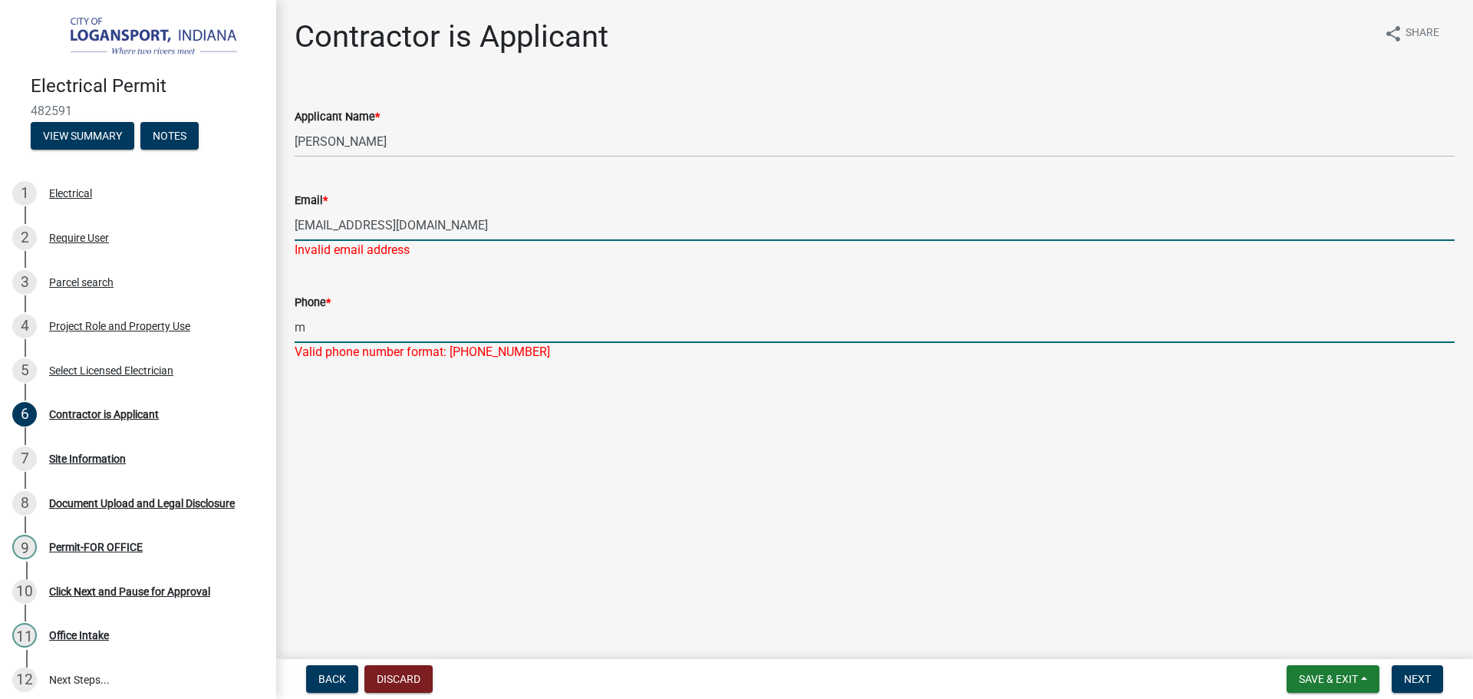
click at [297, 223] on input "mea1827@comcast.net" at bounding box center [875, 224] width 1160 height 31
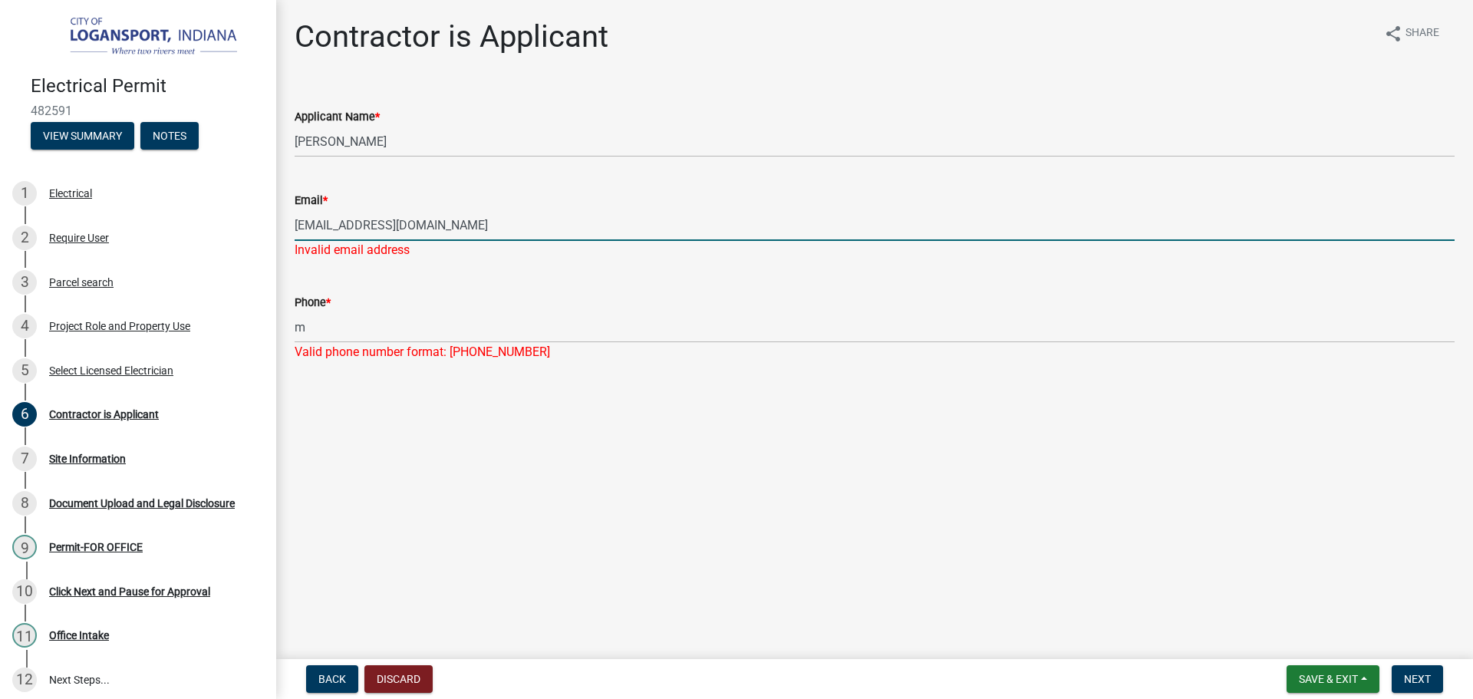
type input "mea1827@comcast.net"
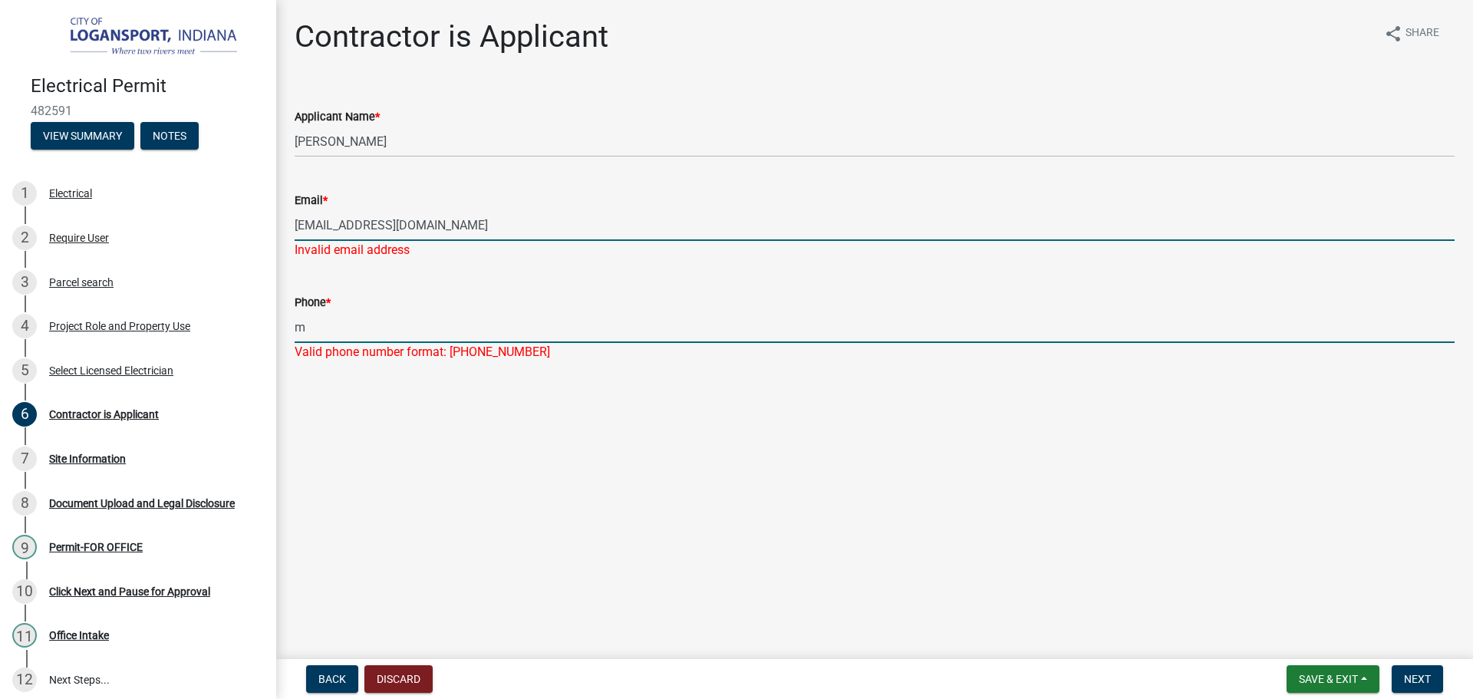
click at [334, 325] on div "Phone * m Valid phone number format: 555-555-5555" at bounding box center [875, 317] width 1160 height 90
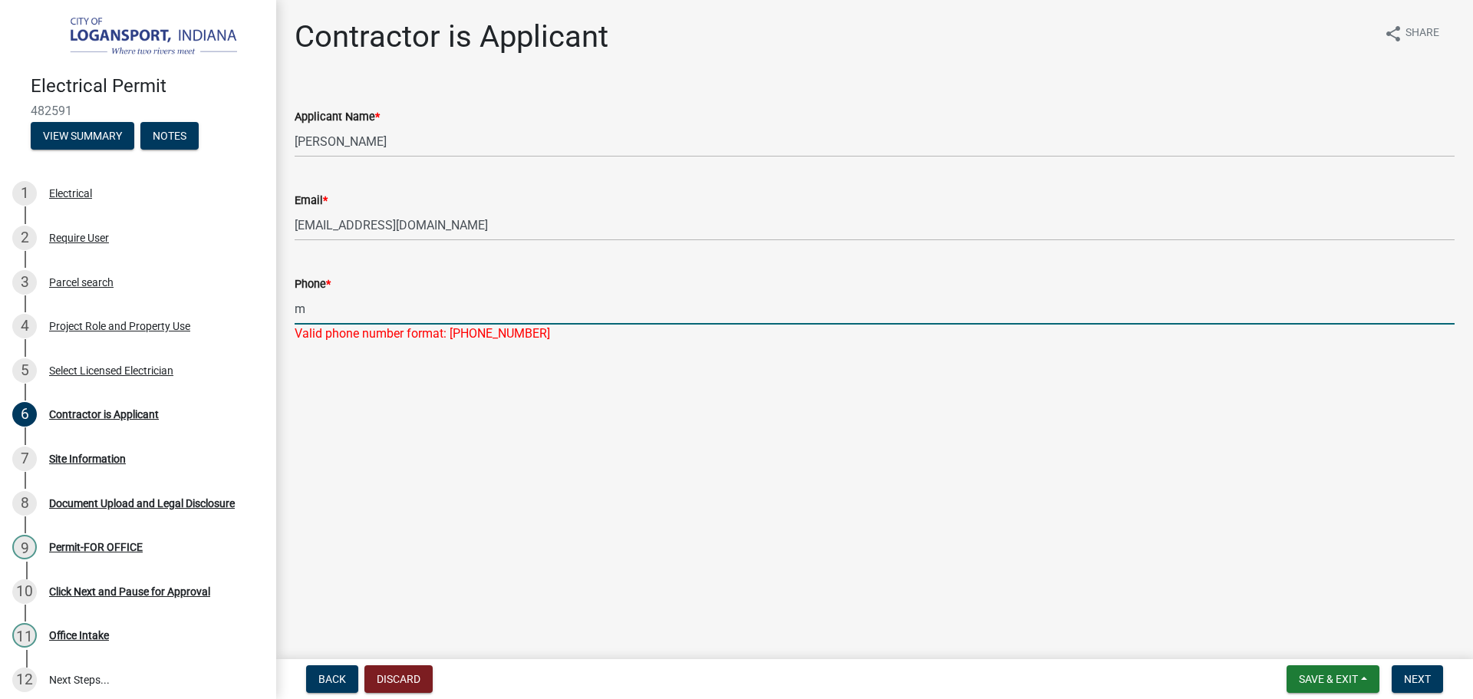
drag, startPoint x: 321, startPoint y: 313, endPoint x: 292, endPoint y: 308, distance: 29.6
click at [292, 308] on div "Phone * m Valid phone number format: 555-555-5555" at bounding box center [874, 298] width 1183 height 90
type input "574-721-1900"
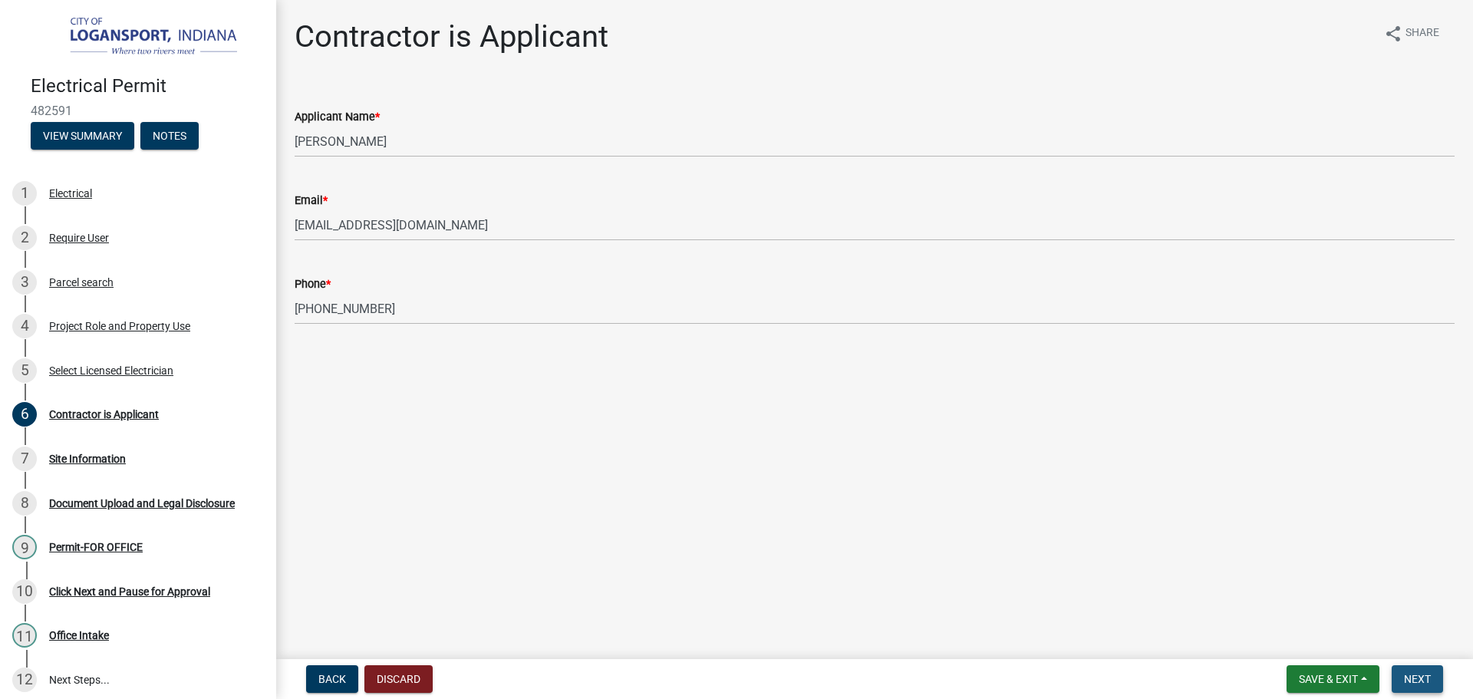
click at [1432, 674] on button "Next" at bounding box center [1417, 679] width 51 height 28
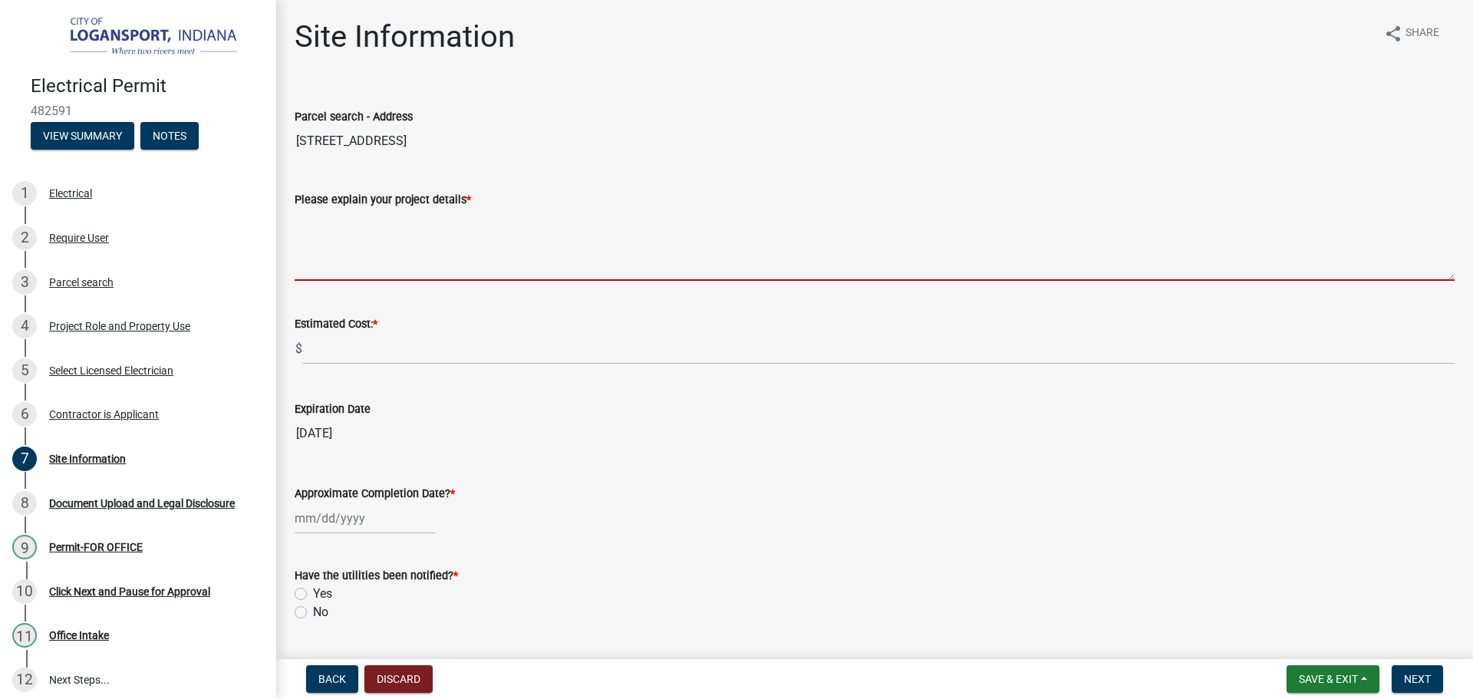
click at [380, 259] on textarea "Please explain your project details *" at bounding box center [875, 245] width 1160 height 72
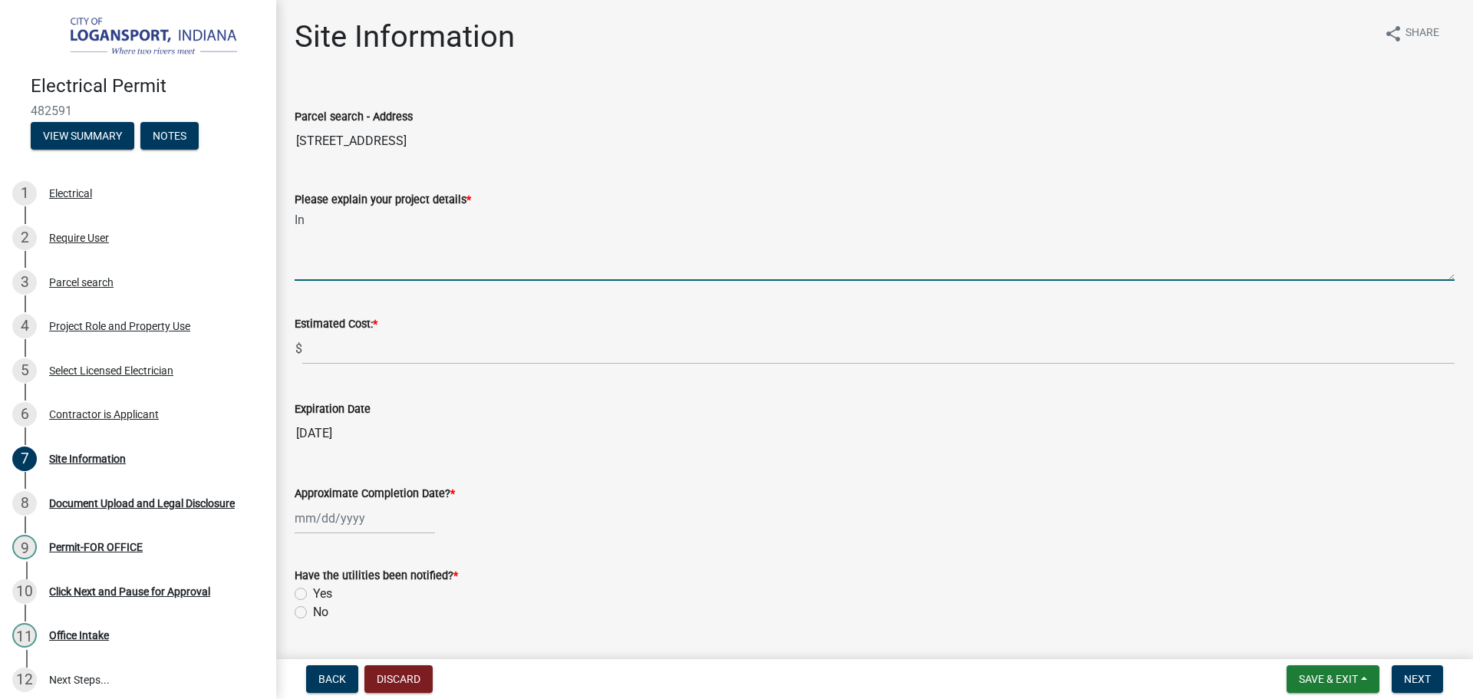
type textarea "I"
type textarea "Inspect all new wiring, new riser, meter and disconnect"
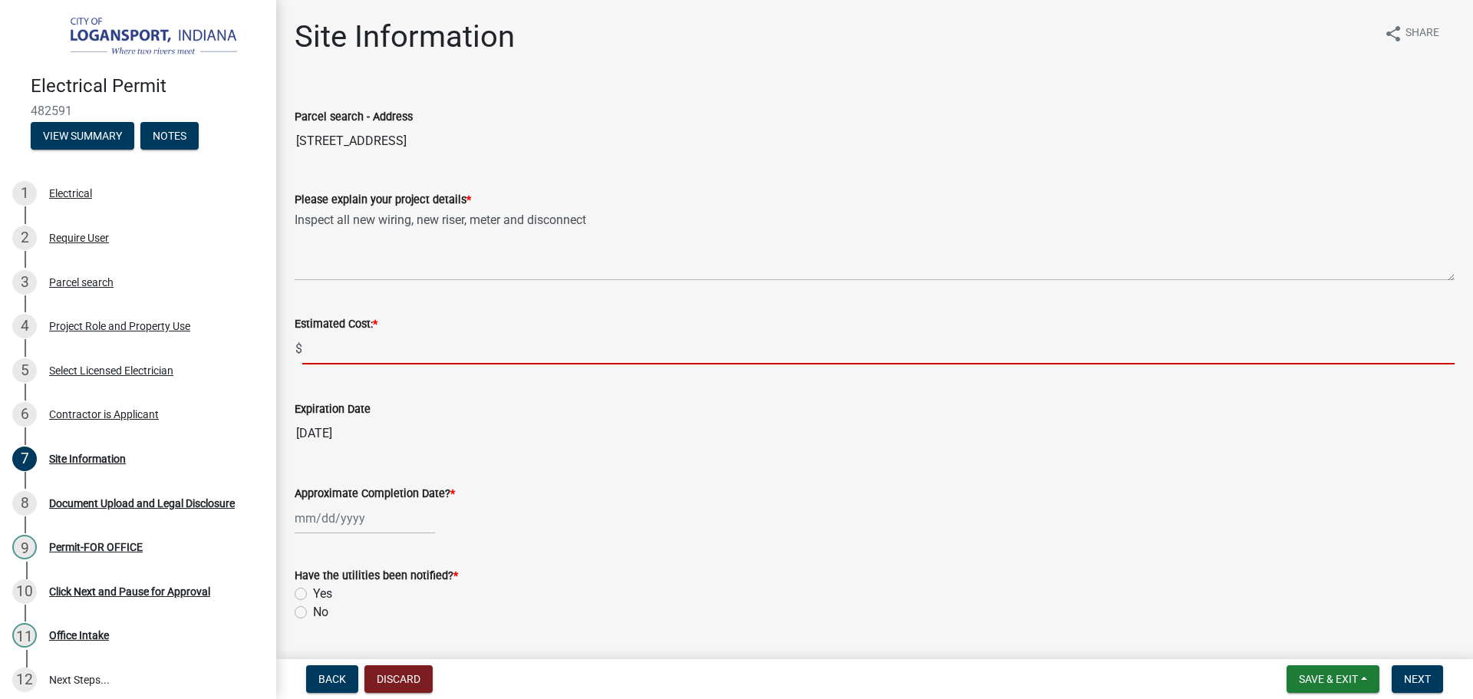
click at [371, 348] on input "text" at bounding box center [878, 348] width 1152 height 31
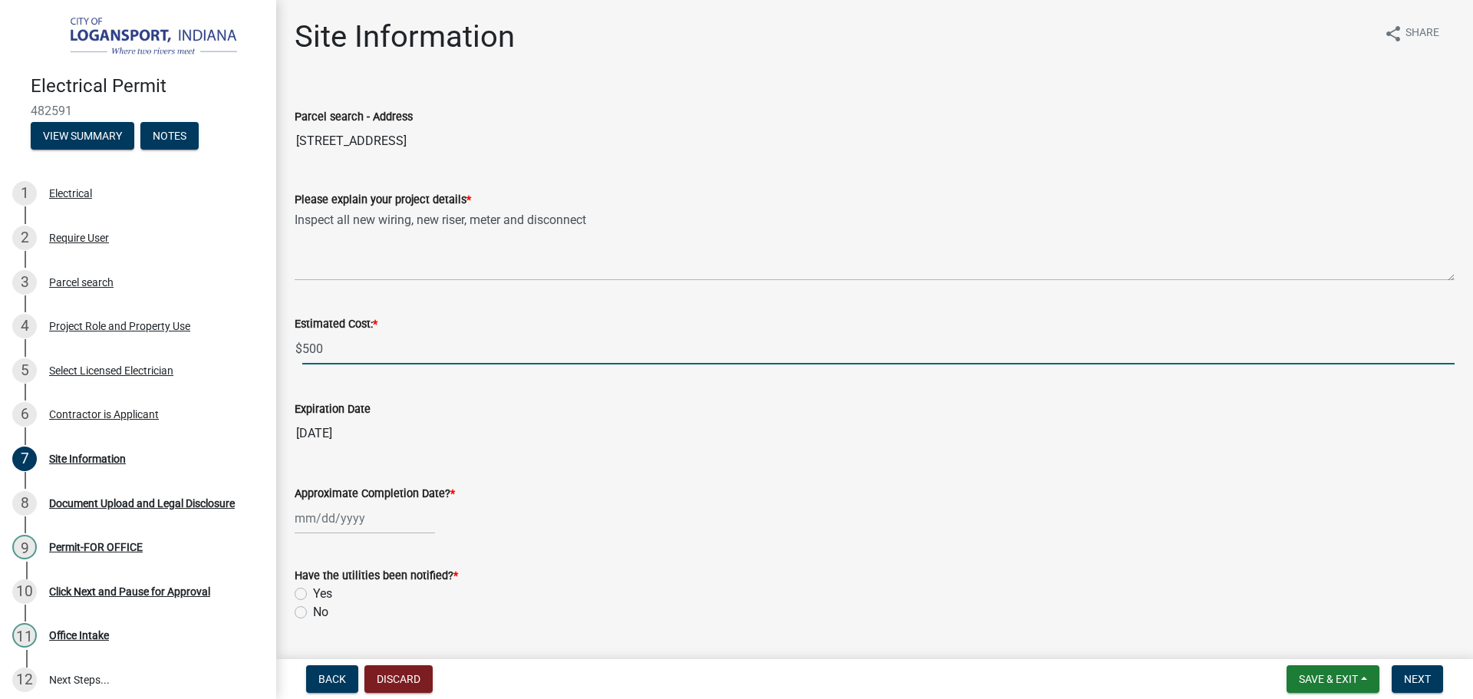
scroll to position [42, 0]
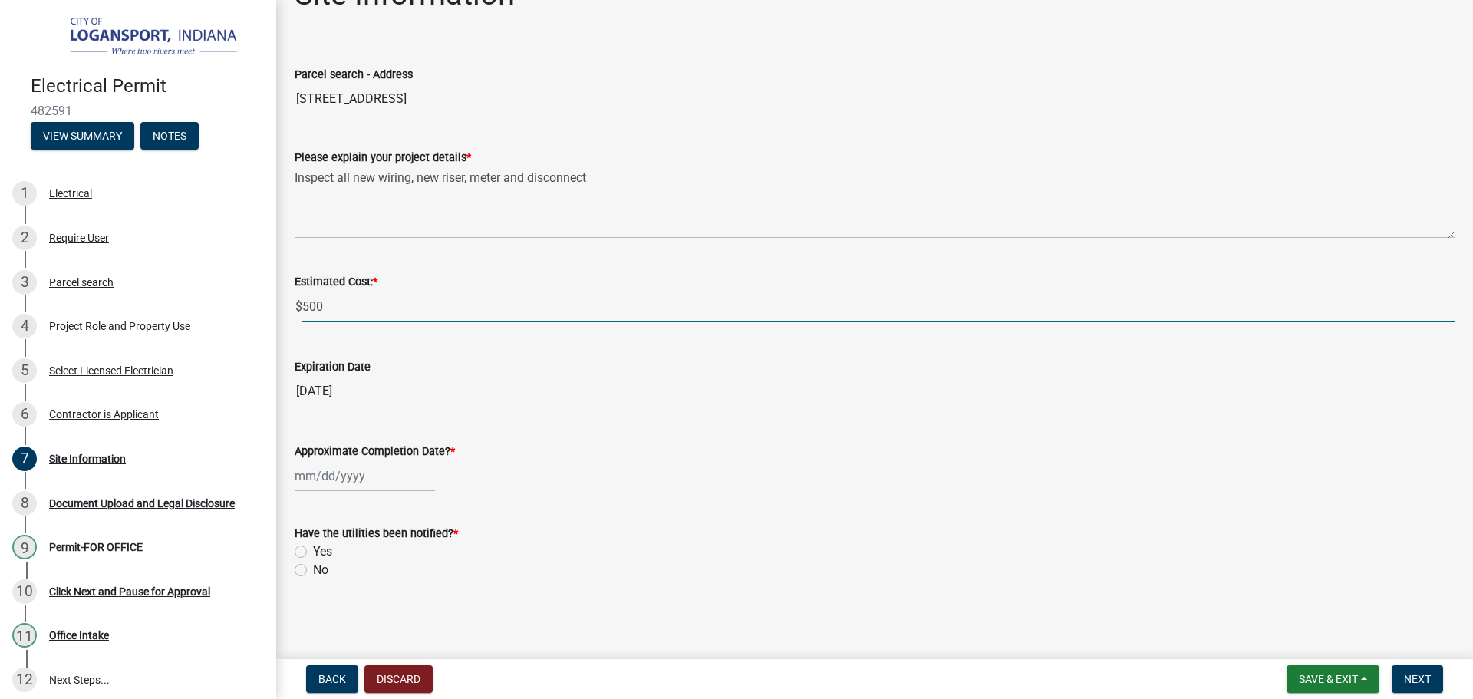
type input "500"
click at [316, 470] on div at bounding box center [365, 475] width 140 height 31
select select "9"
select select "2025"
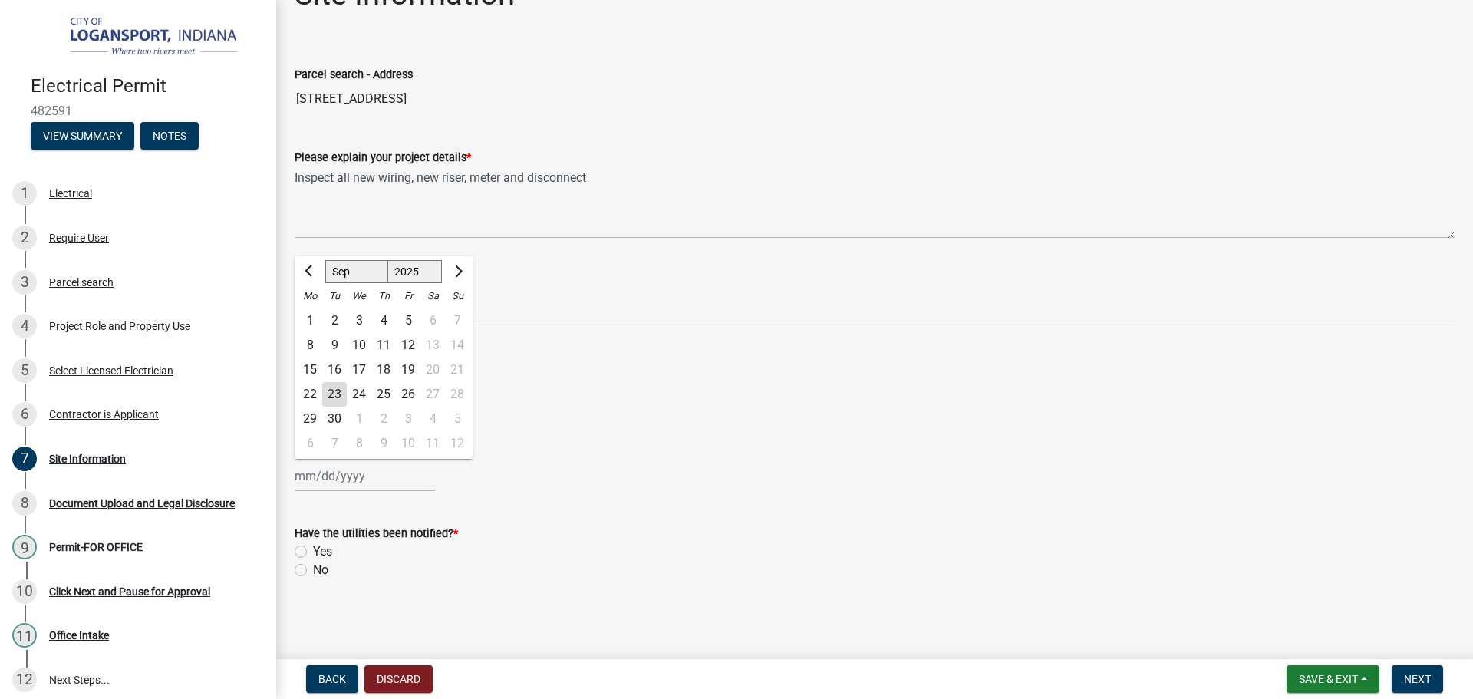
click at [334, 397] on div "23" at bounding box center [334, 394] width 25 height 25
type input "[DATE]"
click at [384, 474] on div "[DATE]" at bounding box center [365, 475] width 140 height 31
select select "9"
select select "2025"
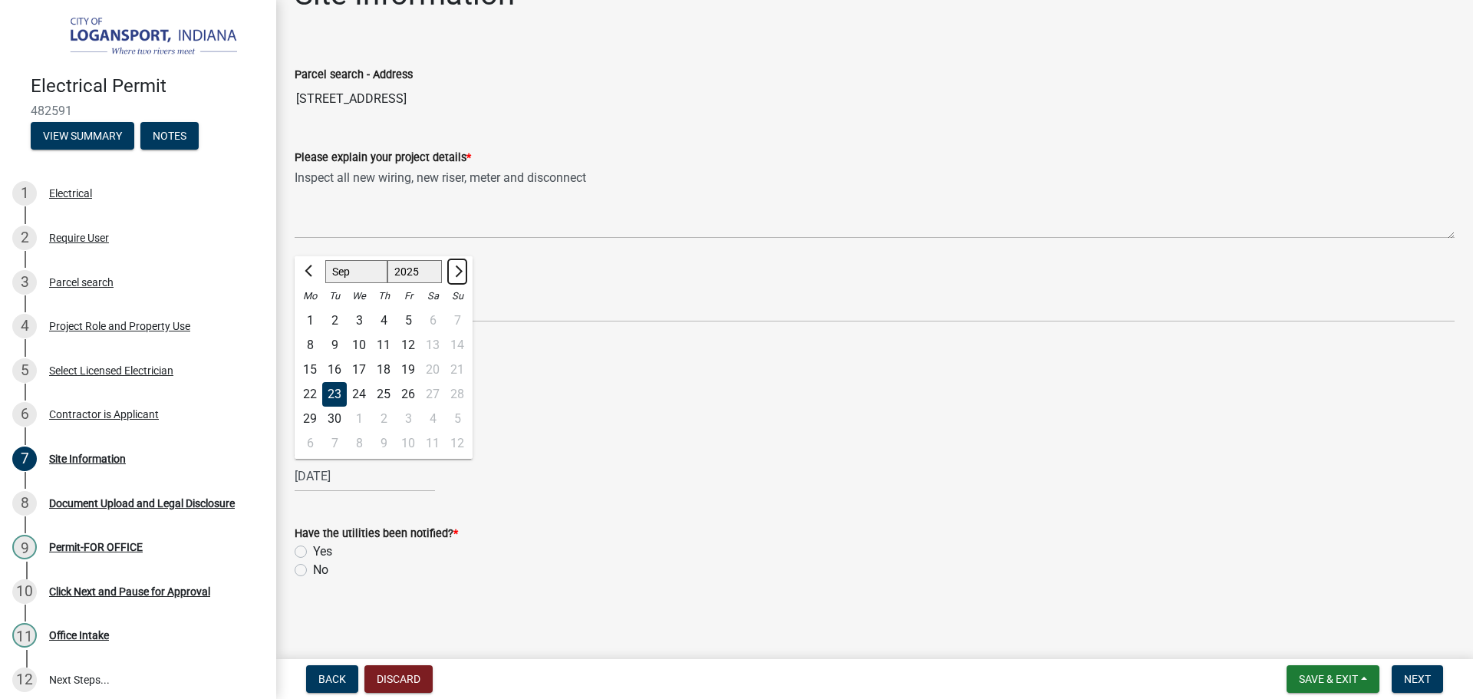
click at [456, 272] on span "Next month" at bounding box center [457, 271] width 12 height 12
select select "12"
click at [358, 421] on div "31" at bounding box center [359, 419] width 25 height 25
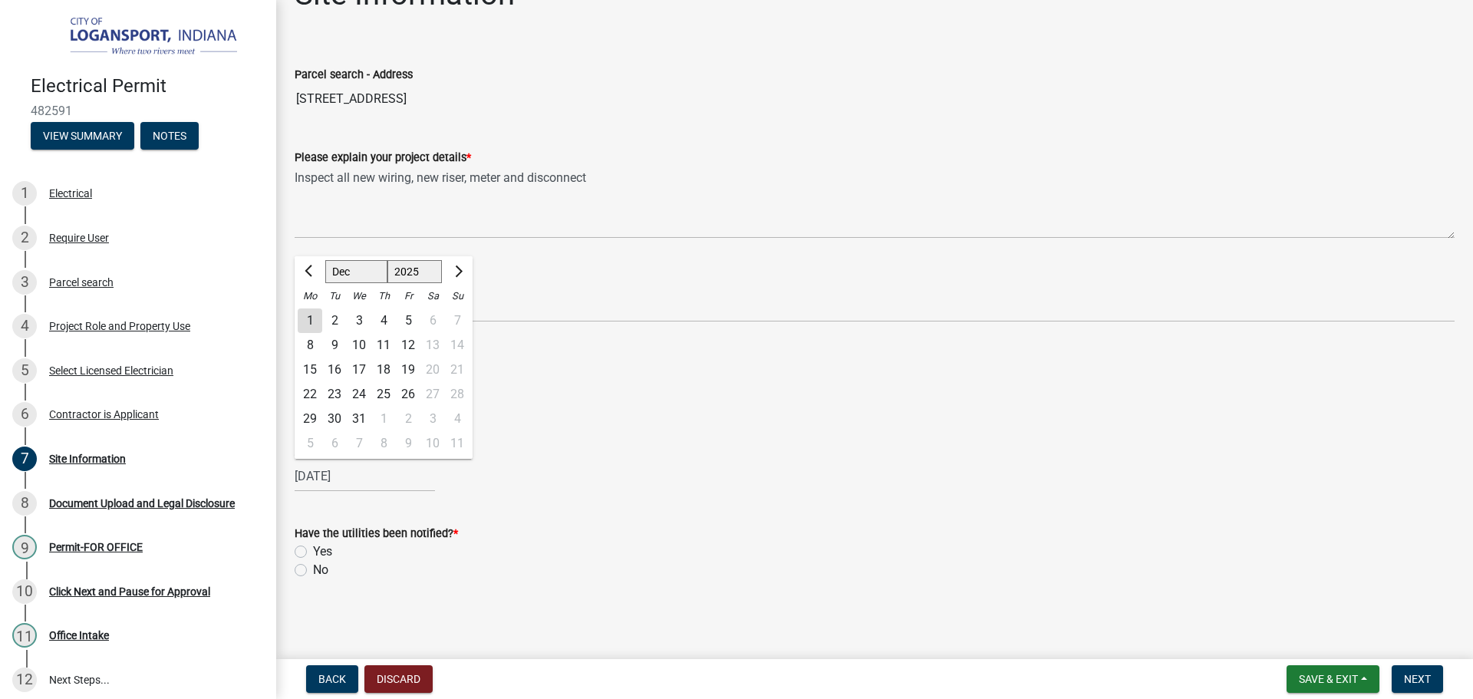
type input "12/31/2025"
click at [313, 550] on label "Yes" at bounding box center [322, 551] width 19 height 18
click at [313, 550] on input "Yes" at bounding box center [318, 547] width 10 height 10
radio input "true"
click at [1418, 673] on span "Next" at bounding box center [1417, 679] width 27 height 12
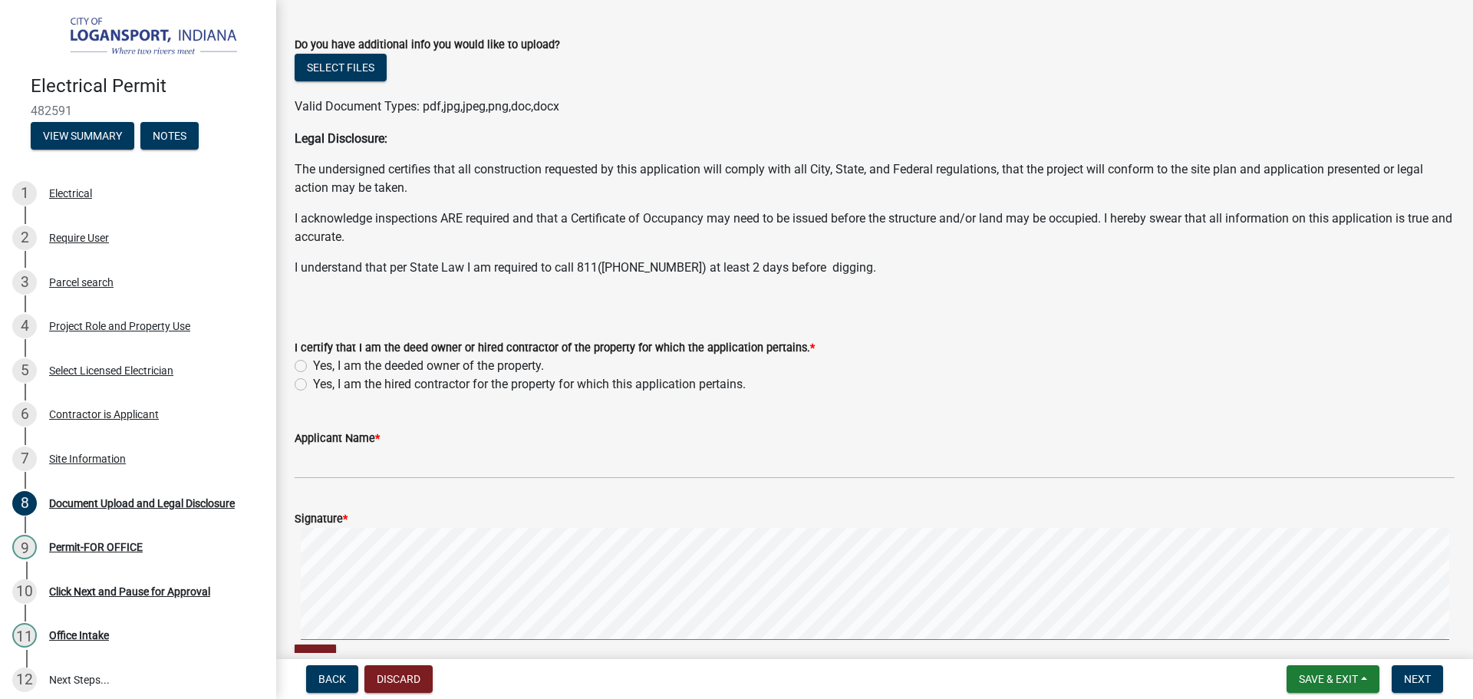
scroll to position [153, 0]
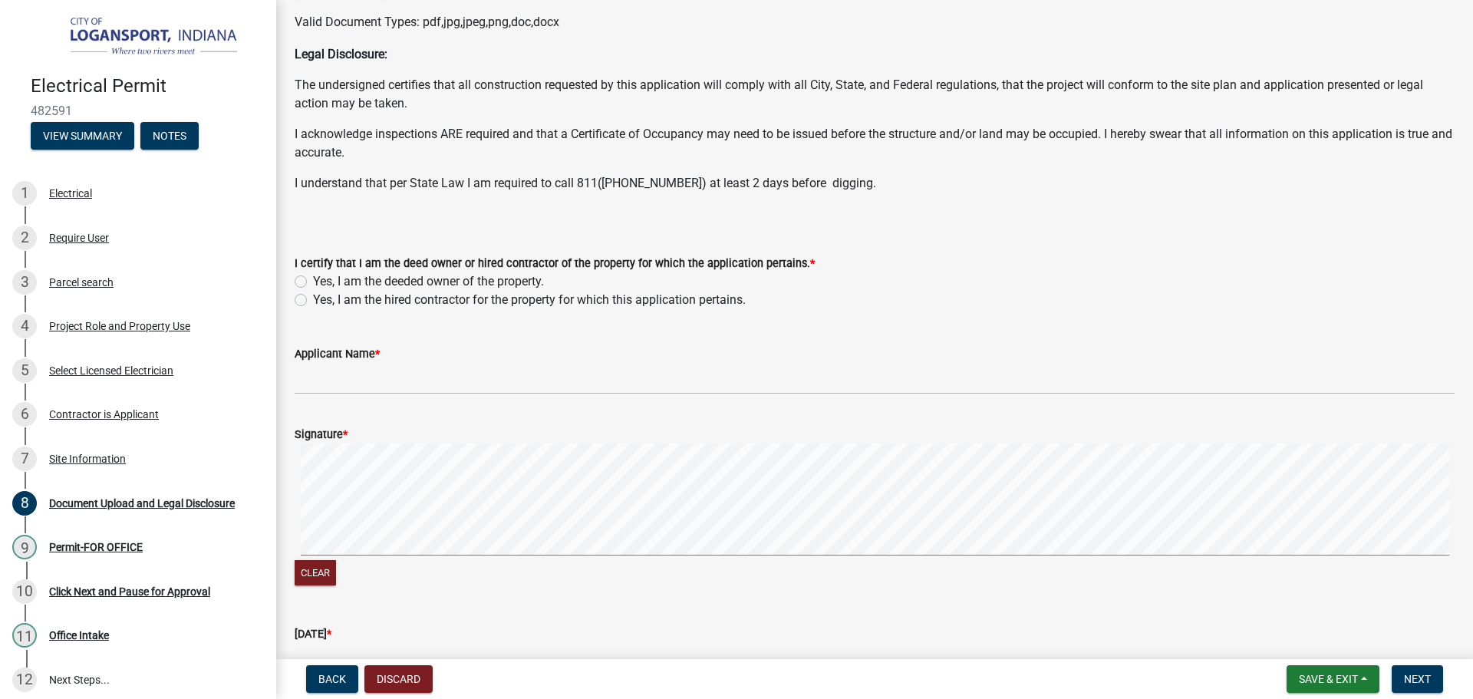
click at [313, 299] on label "Yes, I am the hired contractor for the property for which this application pert…" at bounding box center [529, 300] width 433 height 18
click at [313, 299] on input "Yes, I am the hired contractor for the property for which this application pert…" at bounding box center [318, 296] width 10 height 10
radio input "true"
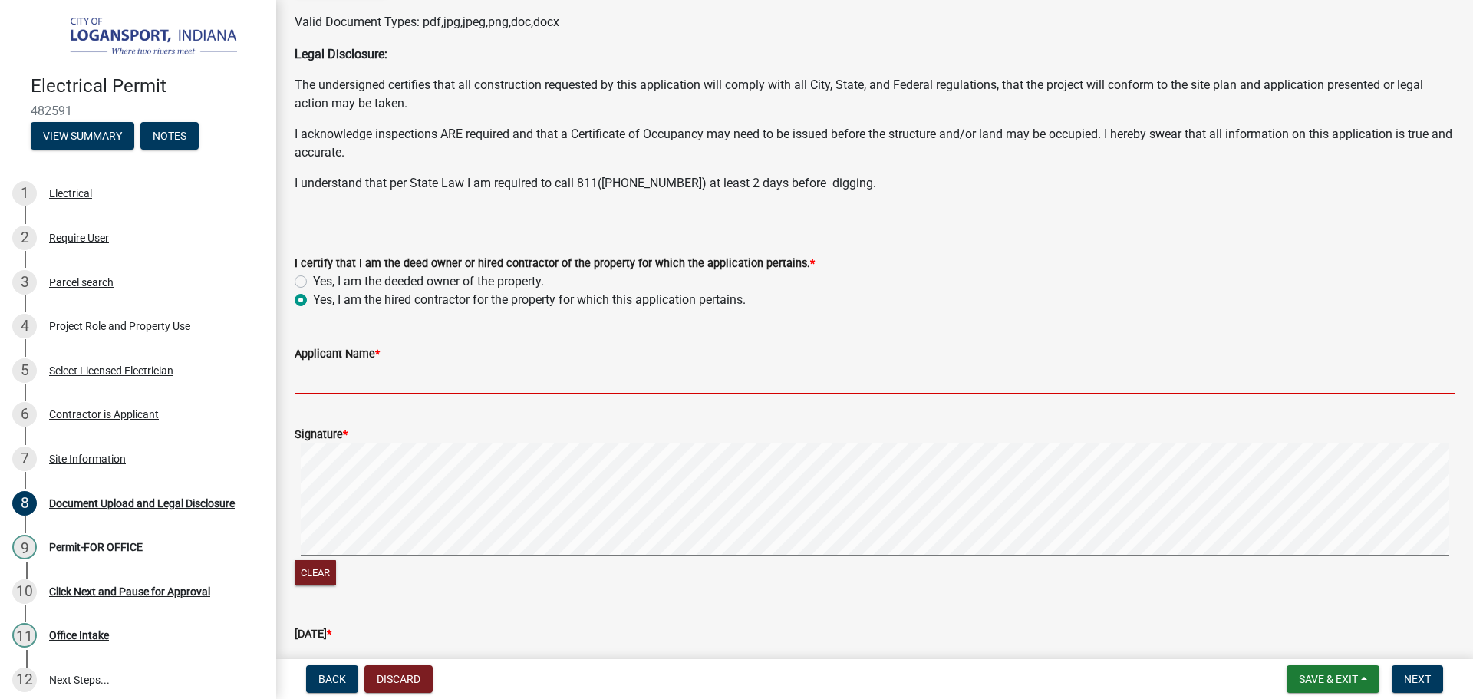
click at [331, 383] on input "Applicant Name *" at bounding box center [875, 378] width 1160 height 31
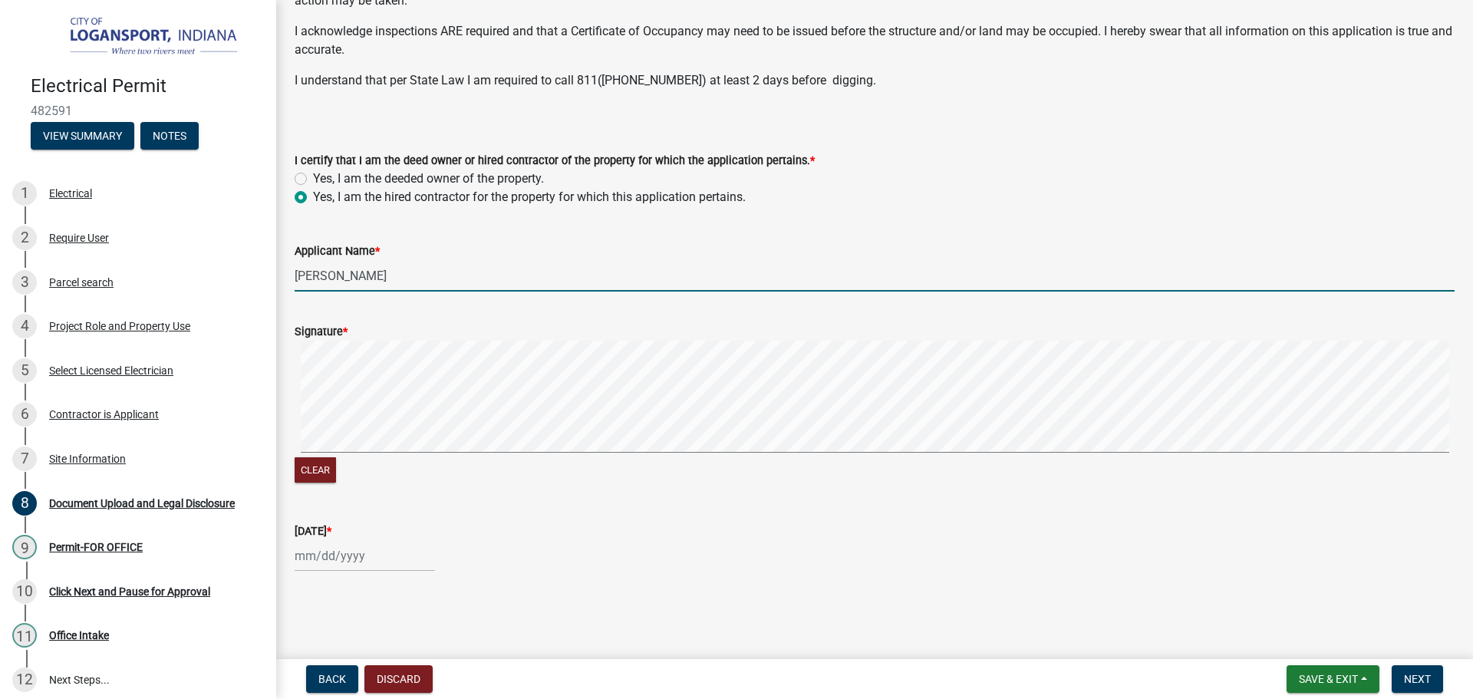
scroll to position [261, 0]
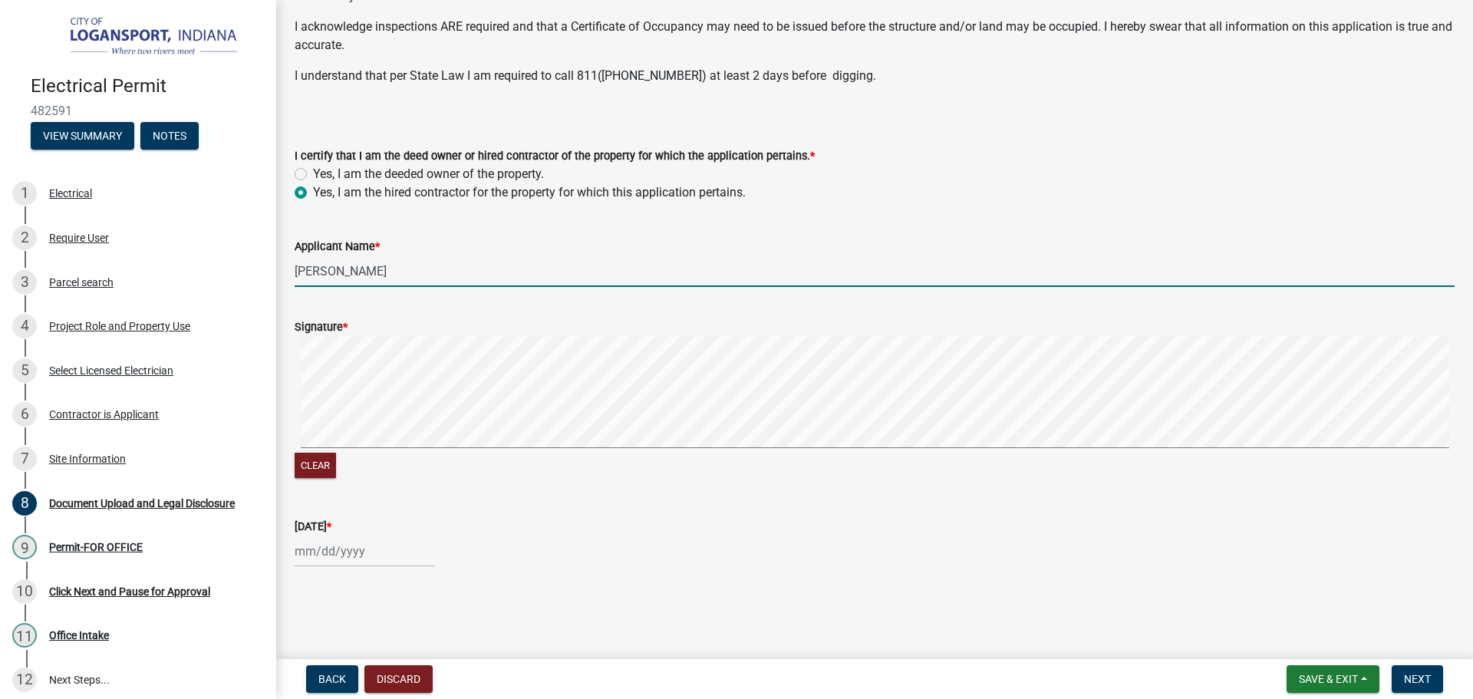
type input "Mike Atwell"
select select "9"
select select "2025"
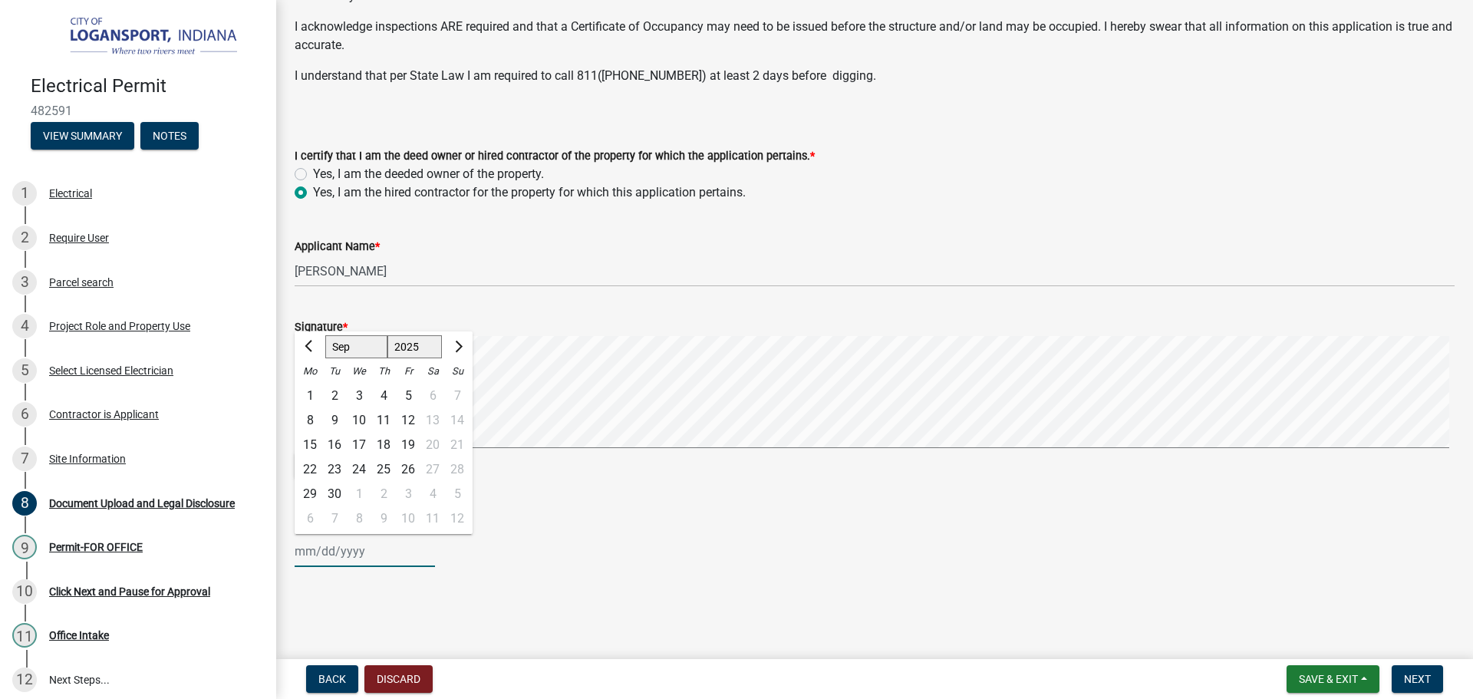
click at [324, 561] on div "Jan Feb Mar Apr May Jun Jul Aug Sep Oct Nov Dec 1525 1526 1527 1528 1529 1530 1…" at bounding box center [365, 551] width 140 height 31
click at [340, 472] on div "23" at bounding box center [334, 469] width 25 height 25
type input "[DATE]"
click at [1417, 683] on span "Next" at bounding box center [1417, 679] width 27 height 12
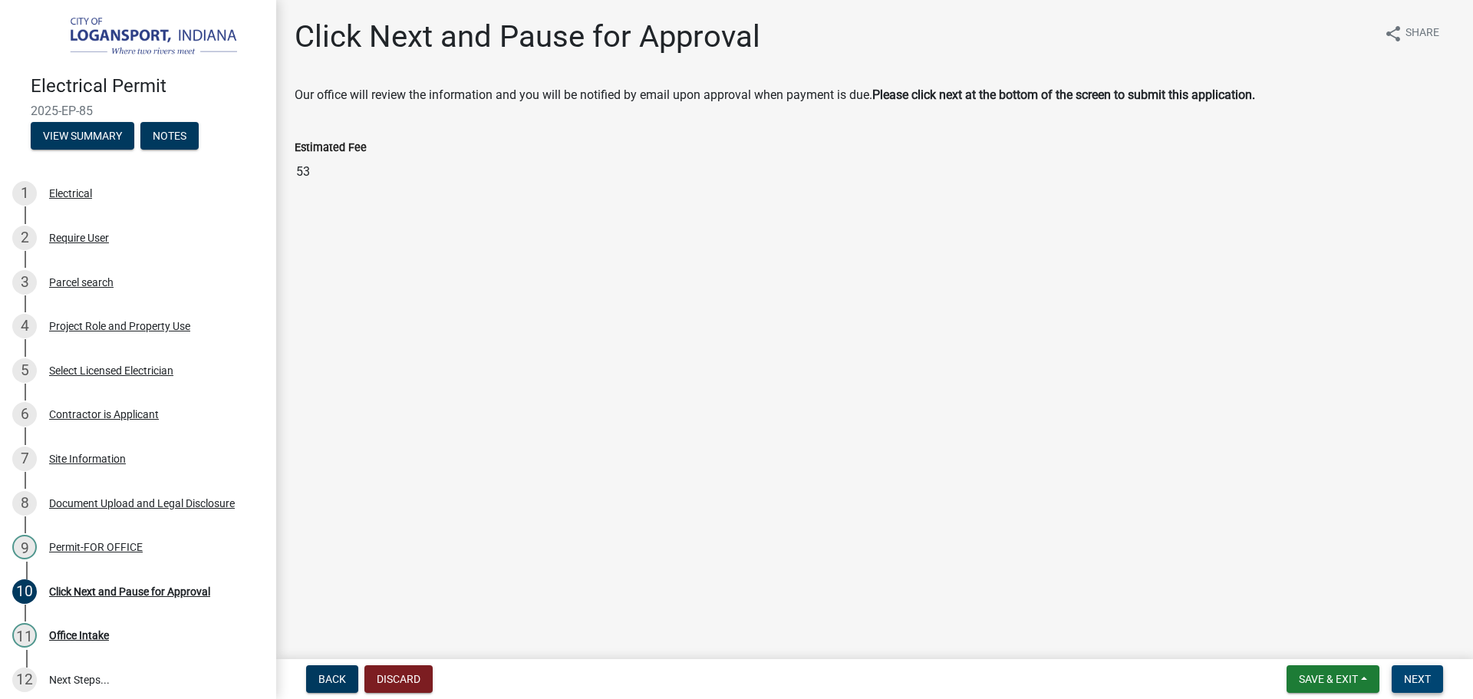
click at [1418, 673] on span "Next" at bounding box center [1417, 679] width 27 height 12
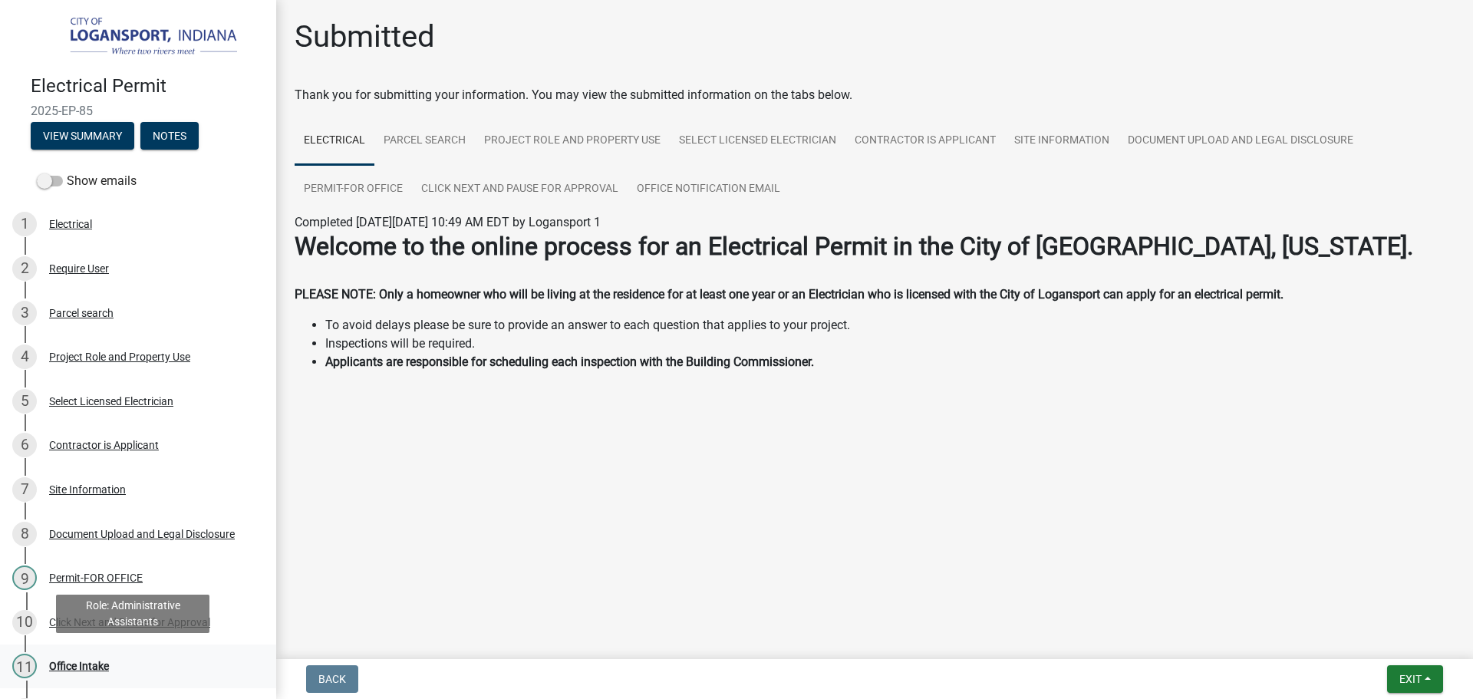
click at [86, 668] on div "Office Intake" at bounding box center [79, 666] width 60 height 11
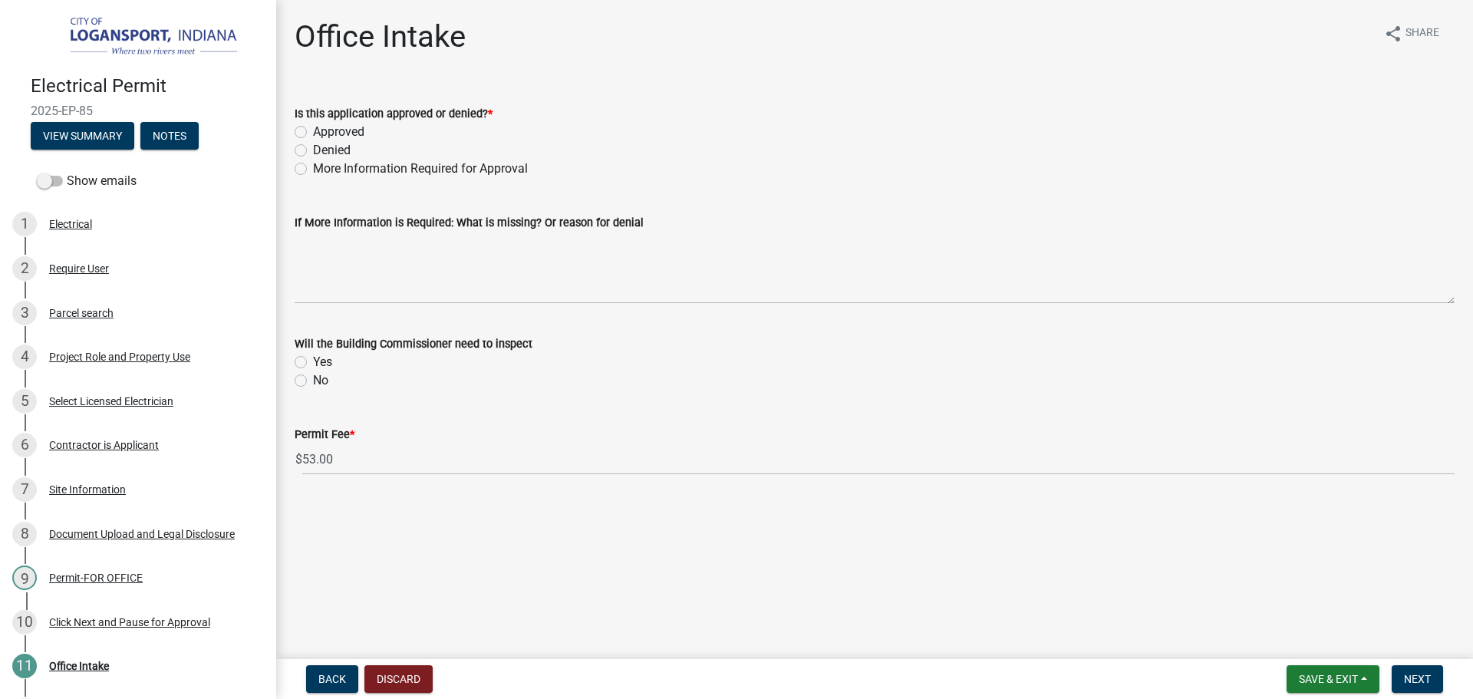
click at [313, 127] on label "Approved" at bounding box center [338, 132] width 51 height 18
click at [313, 127] on input "Approved" at bounding box center [318, 128] width 10 height 10
radio input "true"
click at [313, 360] on label "Yes" at bounding box center [322, 362] width 19 height 18
click at [313, 360] on input "Yes" at bounding box center [318, 358] width 10 height 10
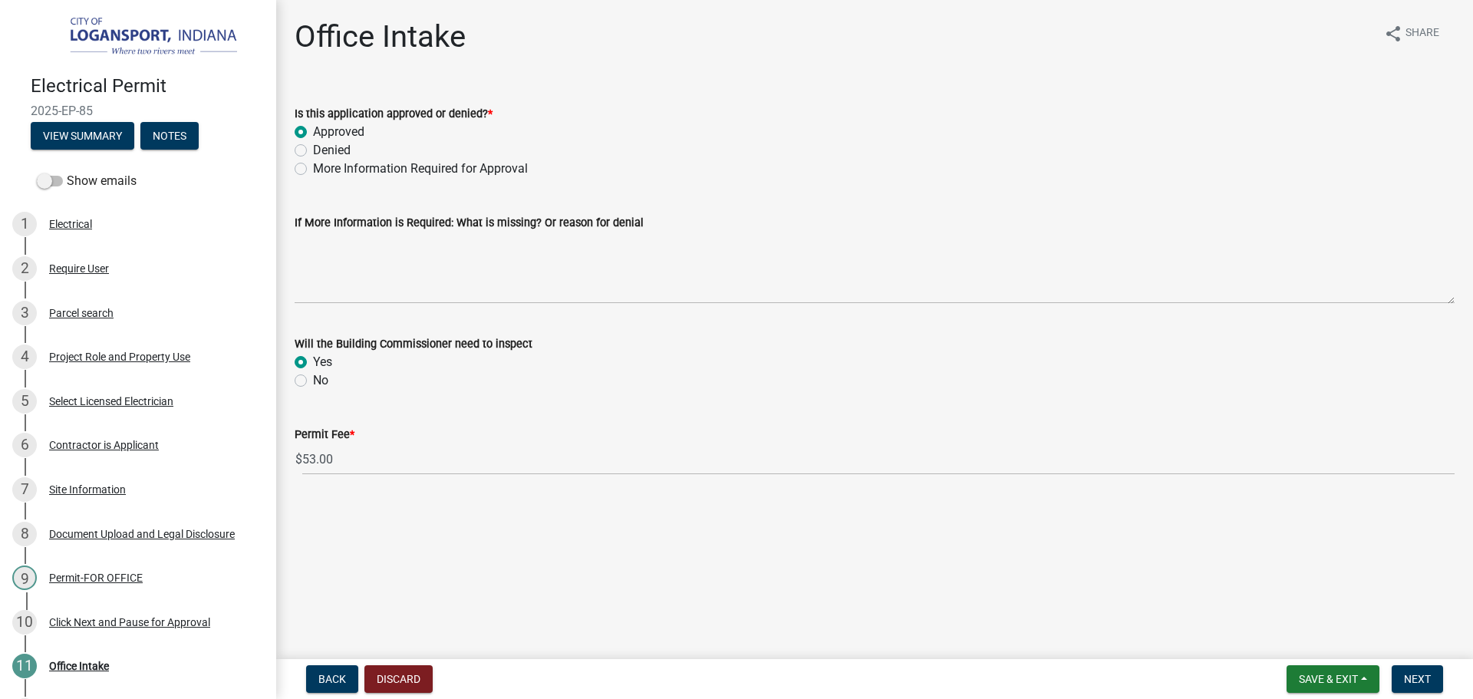
radio input "true"
click at [1421, 674] on span "Next" at bounding box center [1417, 679] width 27 height 12
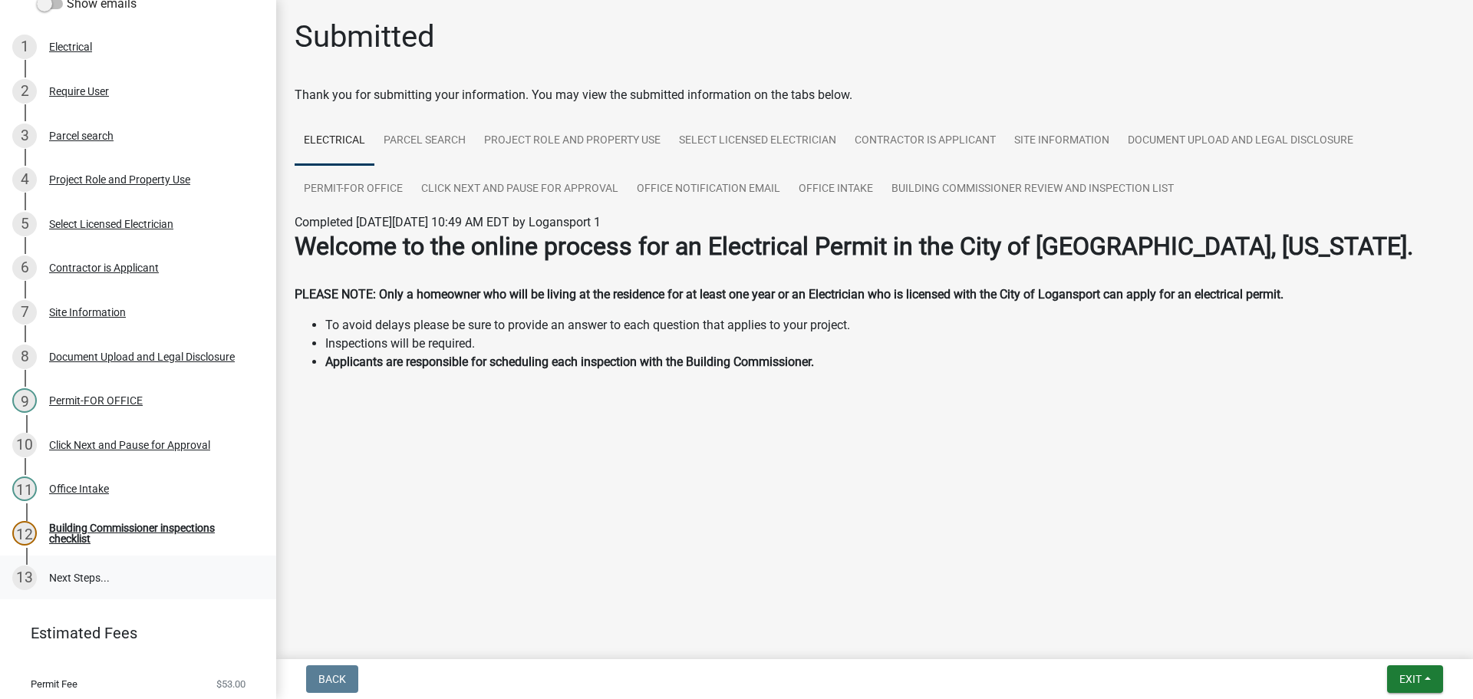
scroll to position [218, 0]
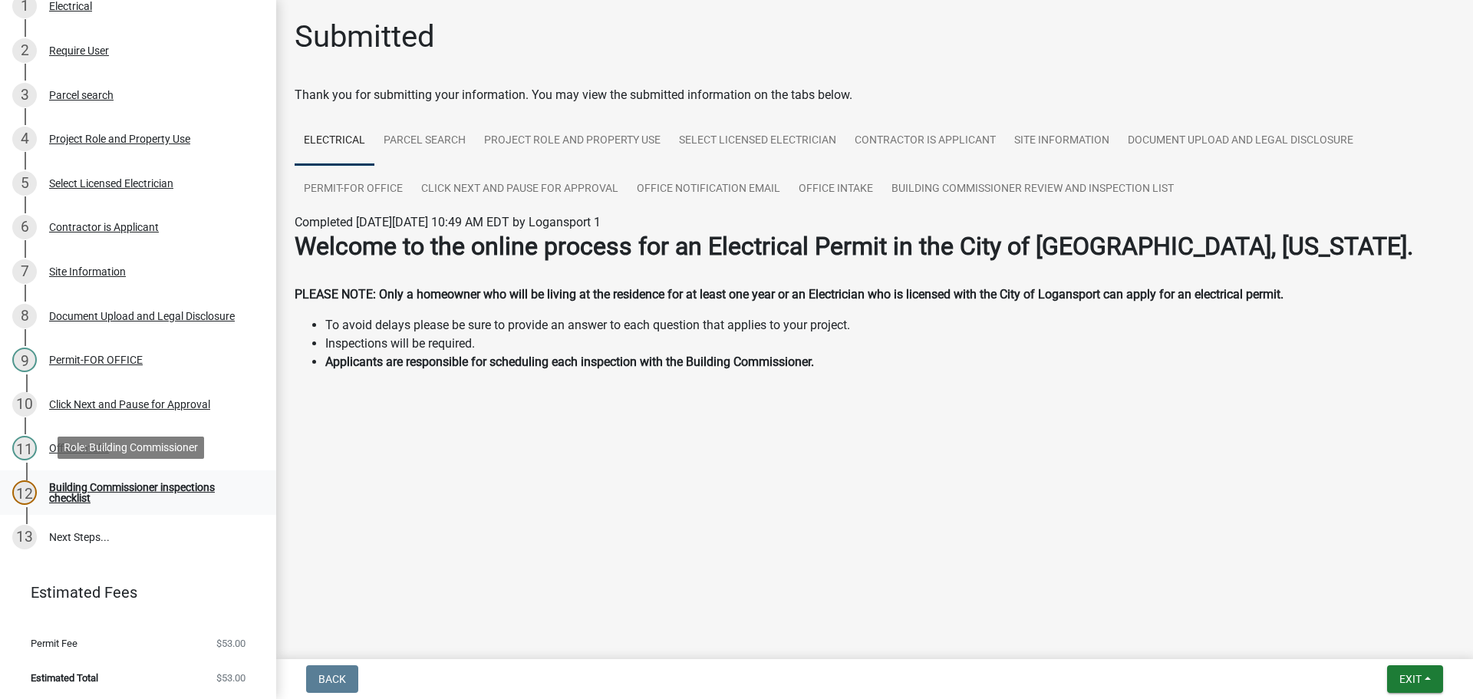
click at [100, 493] on div "Building Commissioner inspections checklist" at bounding box center [150, 492] width 203 height 21
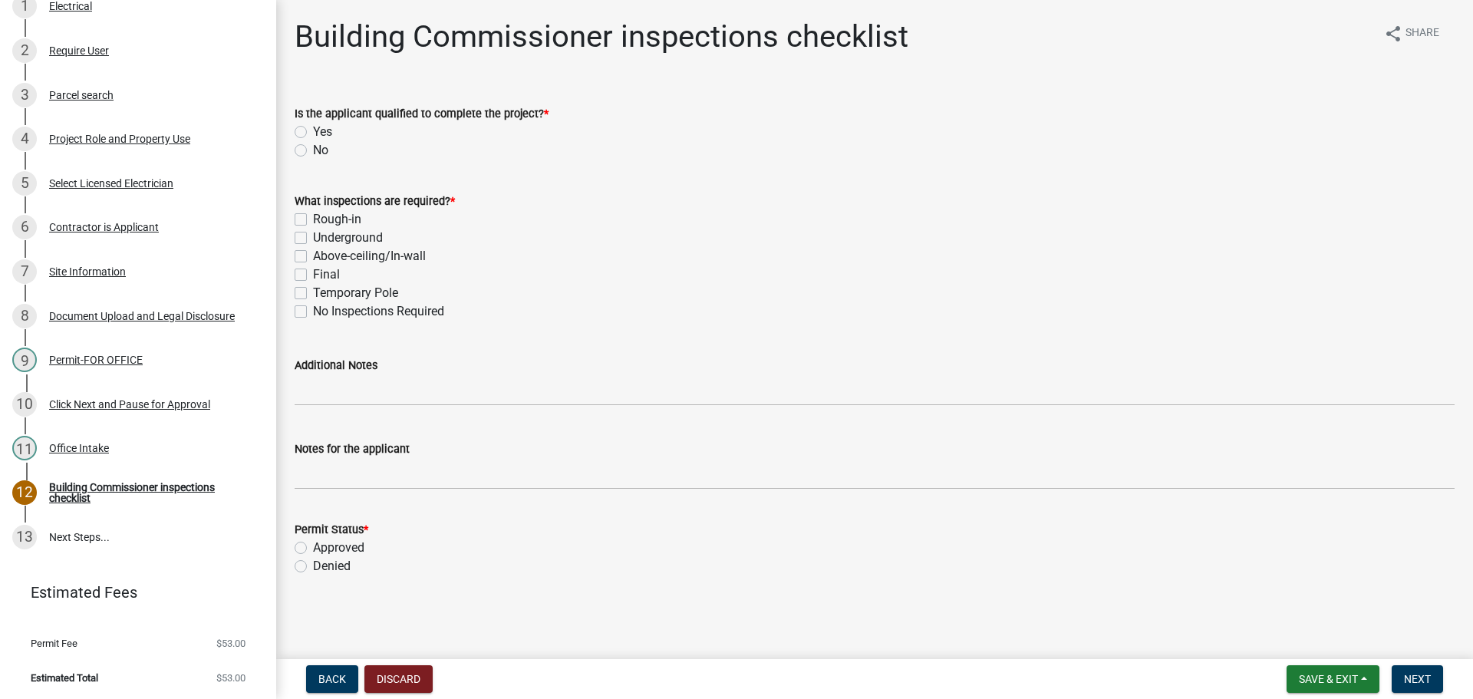
click at [313, 215] on label "Rough-in" at bounding box center [337, 219] width 48 height 18
click at [313, 215] on input "Rough-in" at bounding box center [318, 215] width 10 height 10
checkbox input "true"
checkbox input "false"
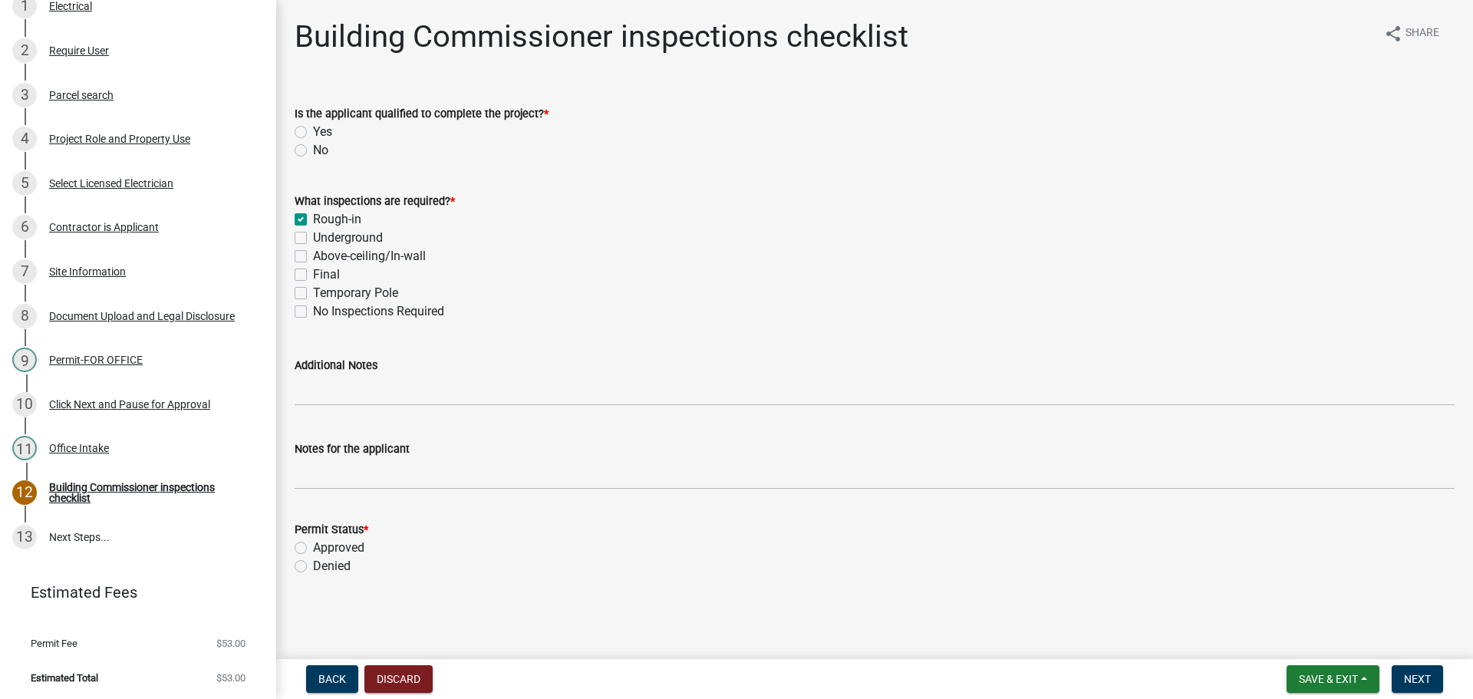
checkbox input "false"
click at [313, 127] on label "Yes" at bounding box center [322, 132] width 19 height 18
click at [313, 127] on input "Yes" at bounding box center [318, 128] width 10 height 10
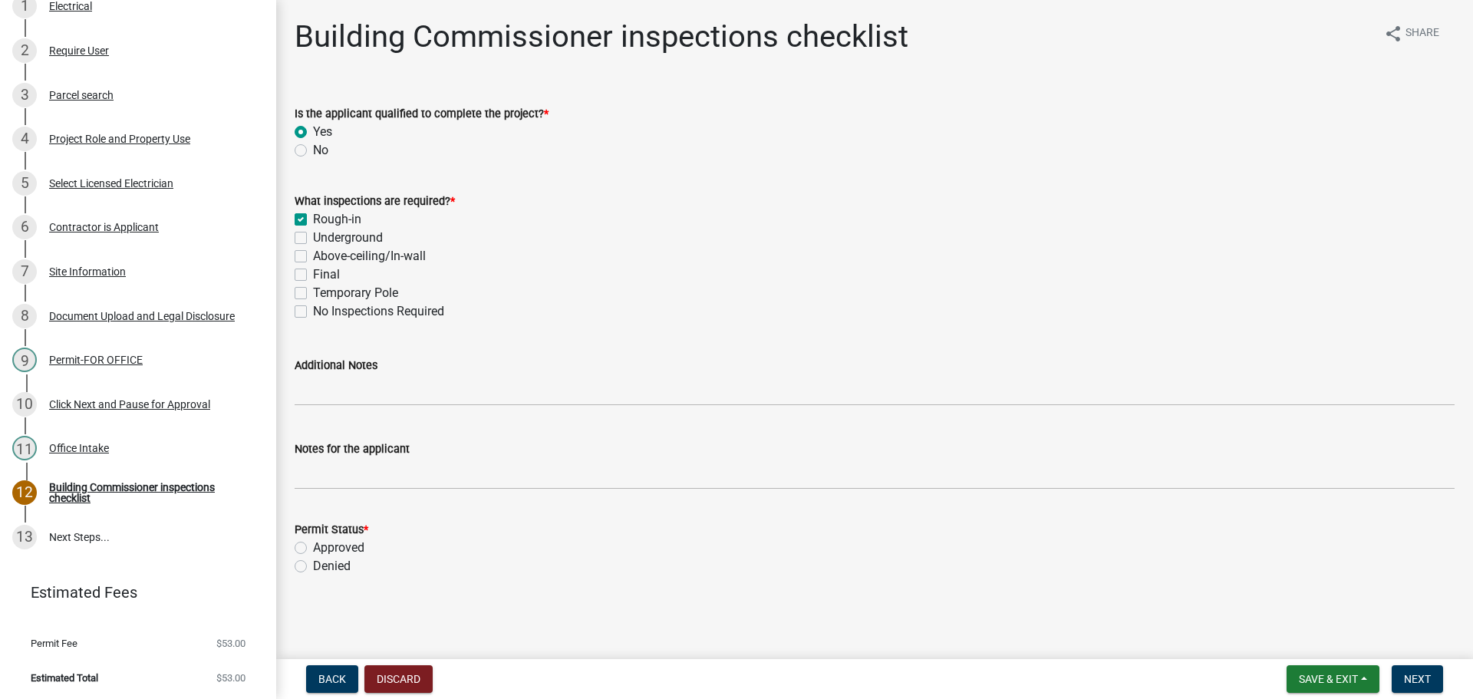
radio input "true"
click at [313, 272] on label "Final" at bounding box center [326, 274] width 27 height 18
click at [313, 272] on input "Final" at bounding box center [318, 270] width 10 height 10
checkbox input "true"
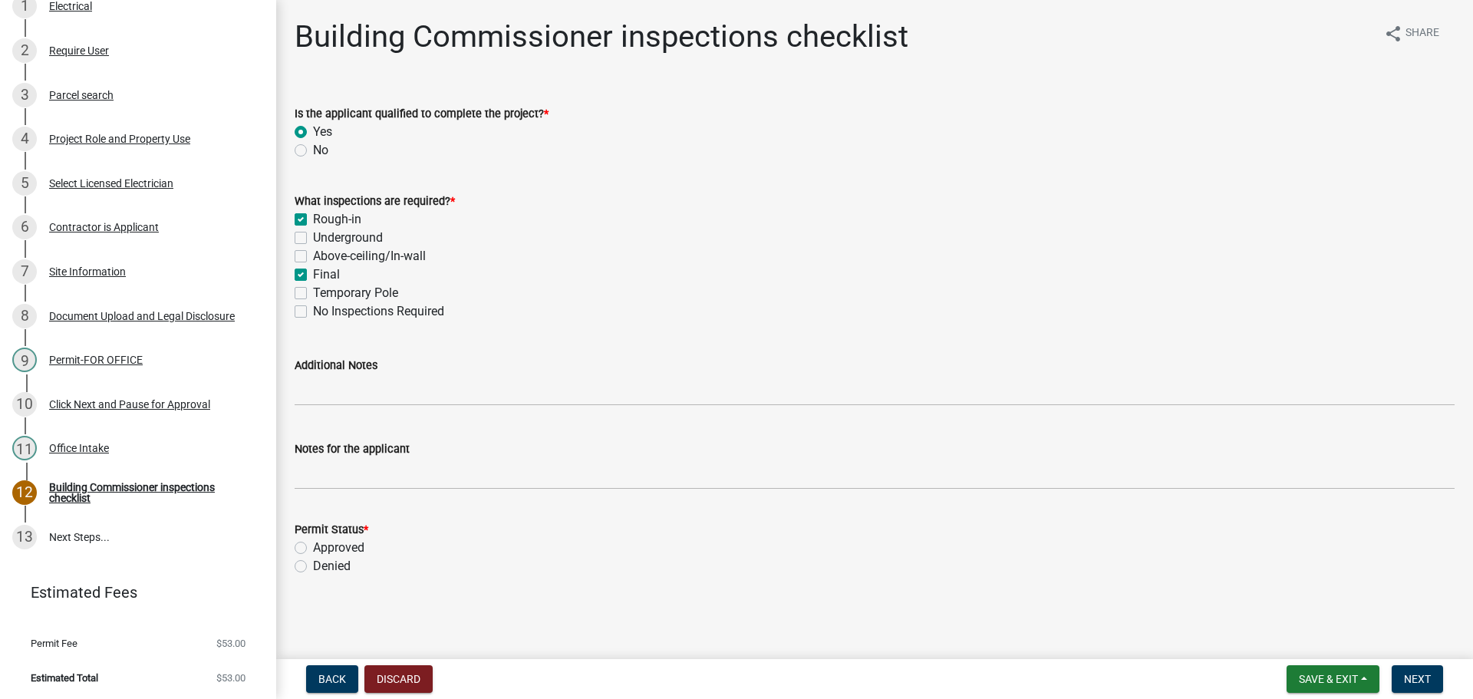
checkbox input "false"
checkbox input "true"
checkbox input "false"
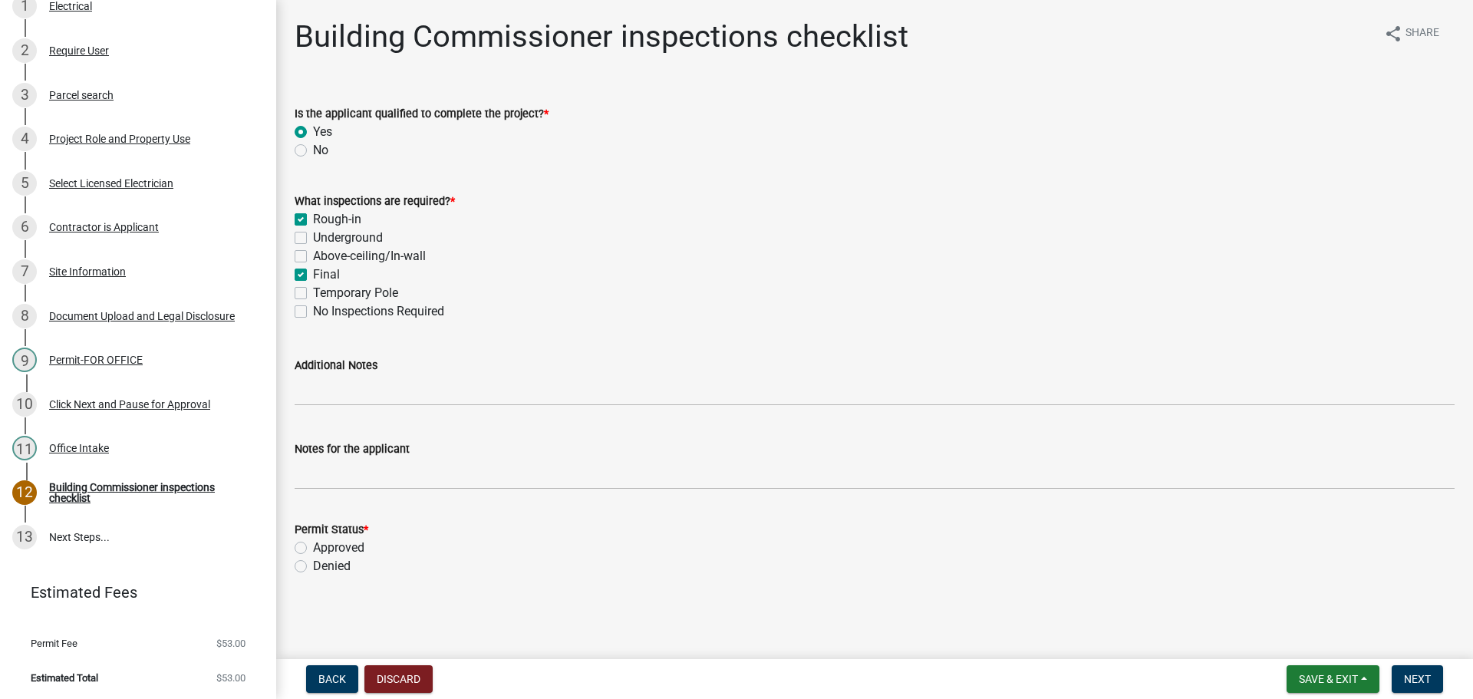
click at [313, 545] on label "Approved" at bounding box center [338, 548] width 51 height 18
click at [313, 545] on input "Approved" at bounding box center [318, 544] width 10 height 10
radio input "true"
click at [1410, 674] on span "Next" at bounding box center [1417, 679] width 27 height 12
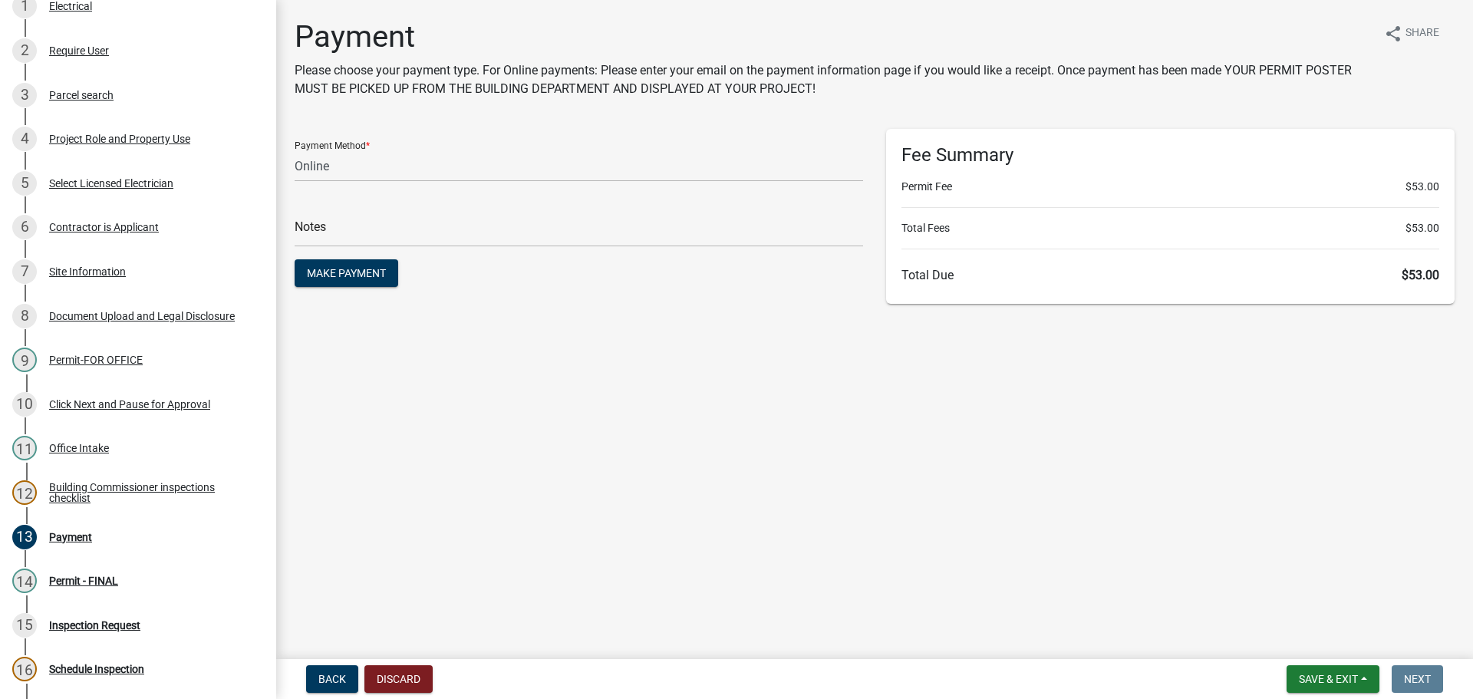
scroll to position [439, 0]
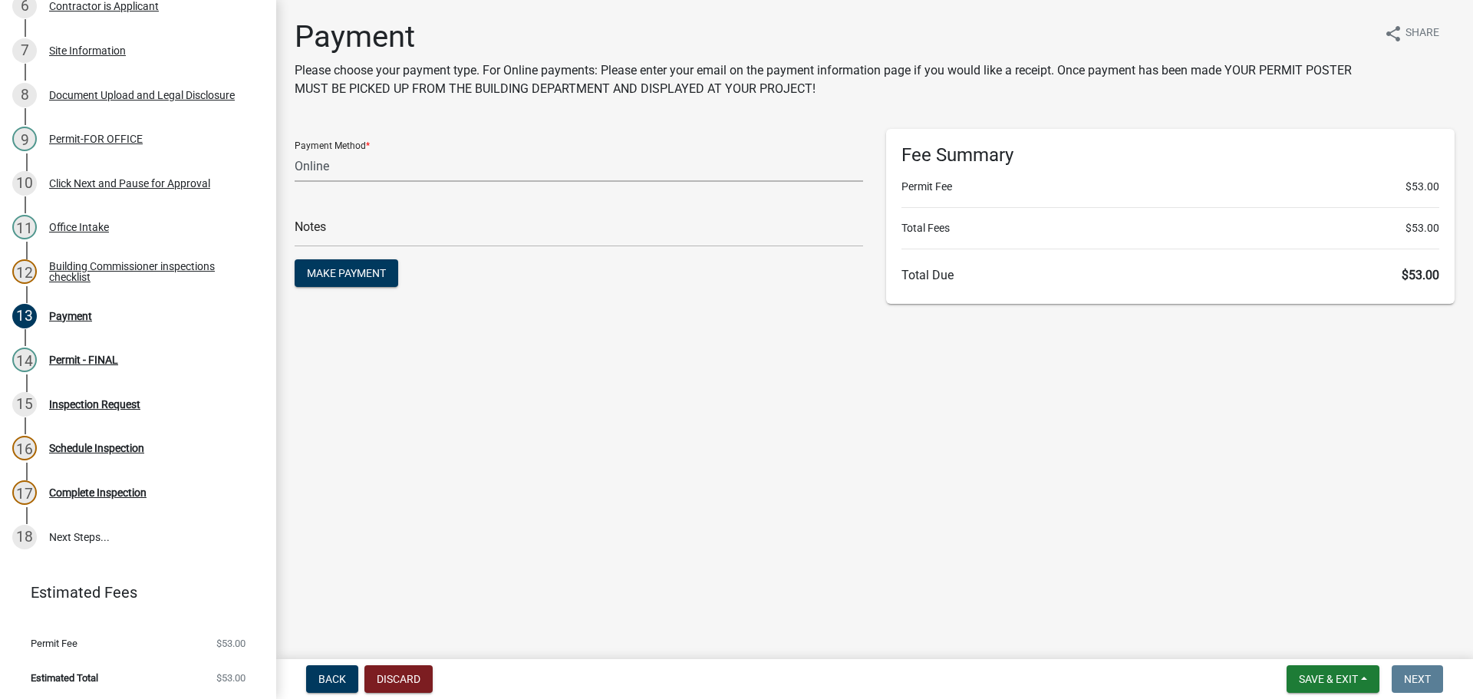
click at [354, 166] on select "Credit Card POS Check Cash Online" at bounding box center [579, 165] width 569 height 31
select select "1: 0"
click at [295, 150] on select "Credit Card POS Check Cash Online" at bounding box center [579, 165] width 569 height 31
click at [336, 224] on input "text" at bounding box center [579, 231] width 569 height 31
type input "118379 871"
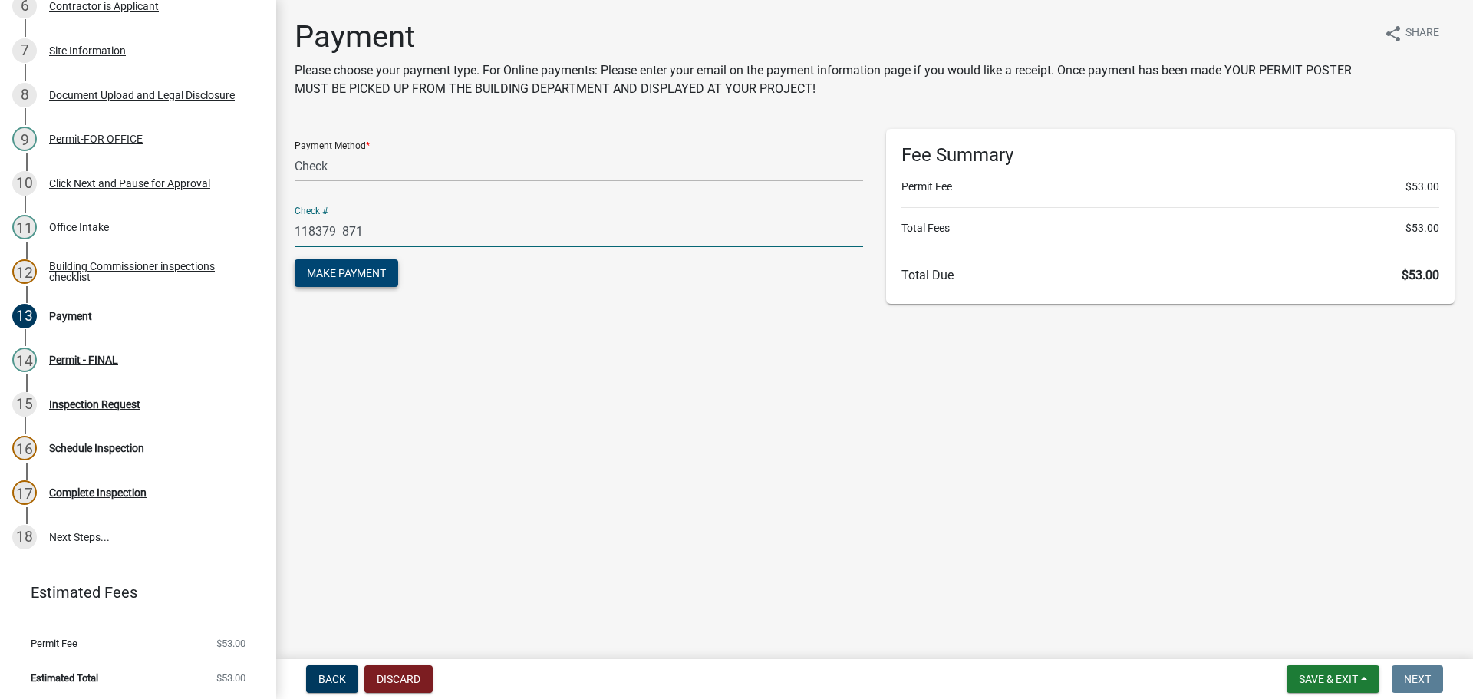
click at [351, 260] on button "Make Payment" at bounding box center [347, 273] width 104 height 28
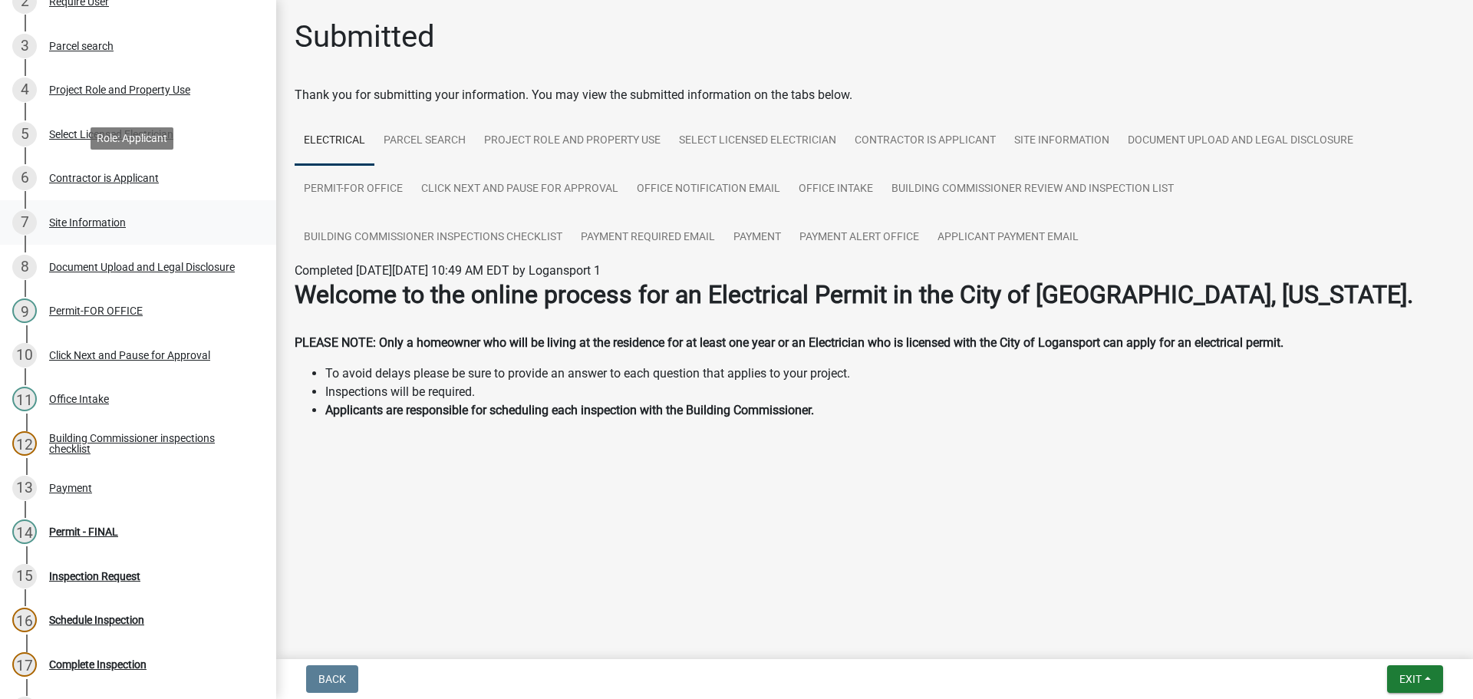
scroll to position [307, 0]
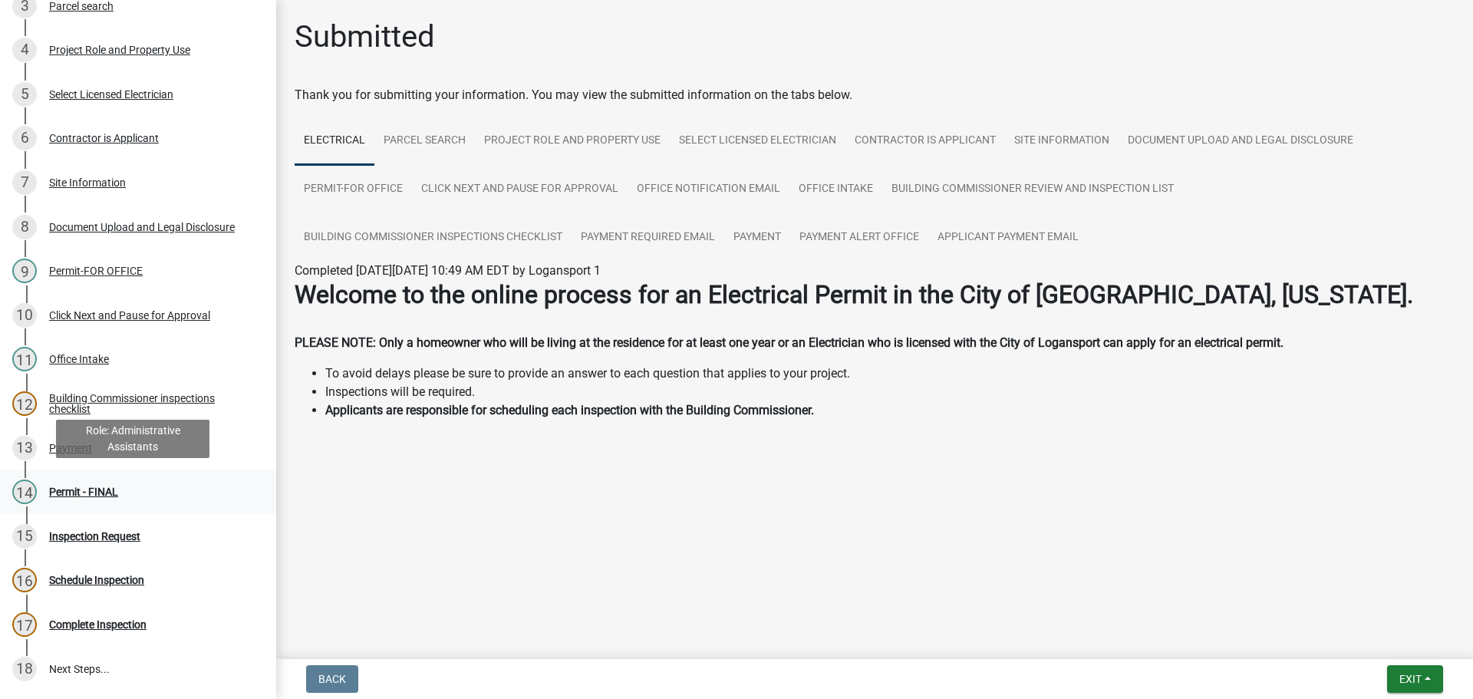
click at [78, 486] on div "Permit - FINAL" at bounding box center [83, 491] width 69 height 11
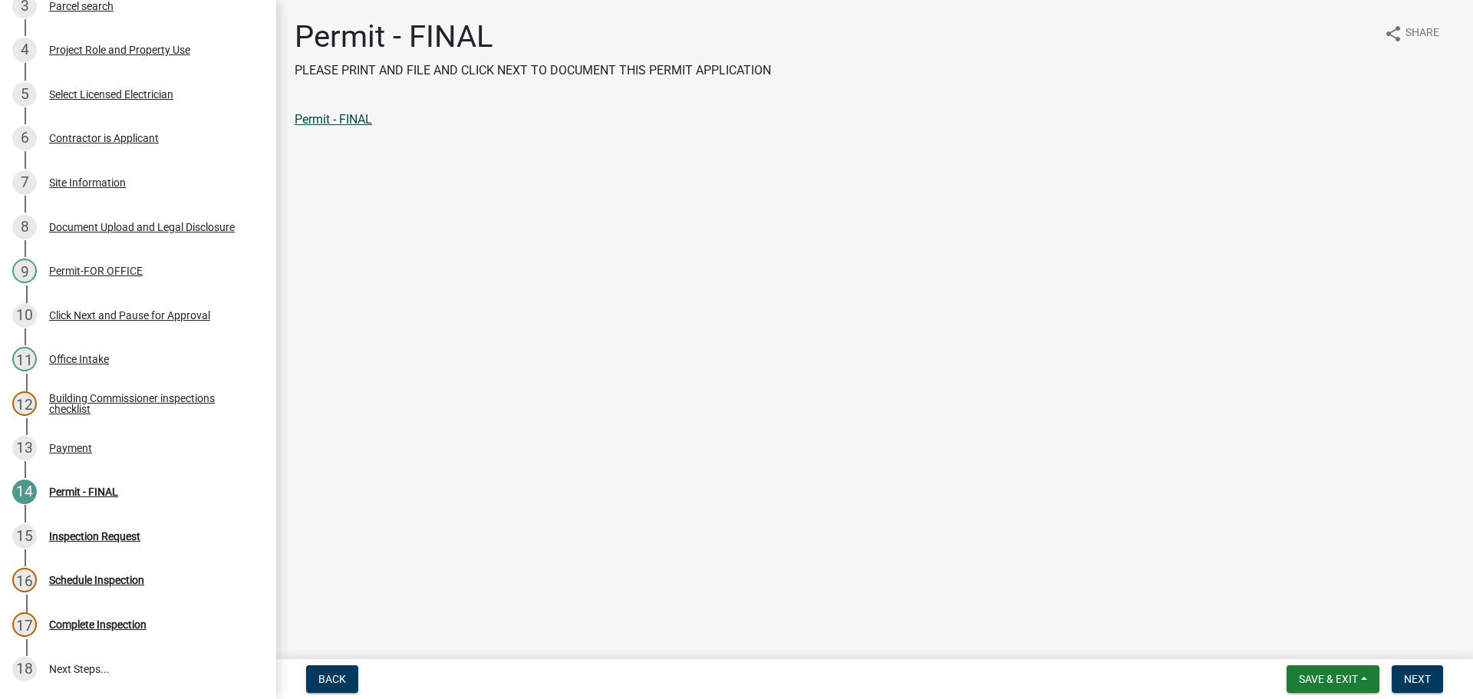
click at [333, 122] on link "Permit - FINAL" at bounding box center [333, 119] width 77 height 15
click at [1416, 671] on button "Next" at bounding box center [1417, 679] width 51 height 28
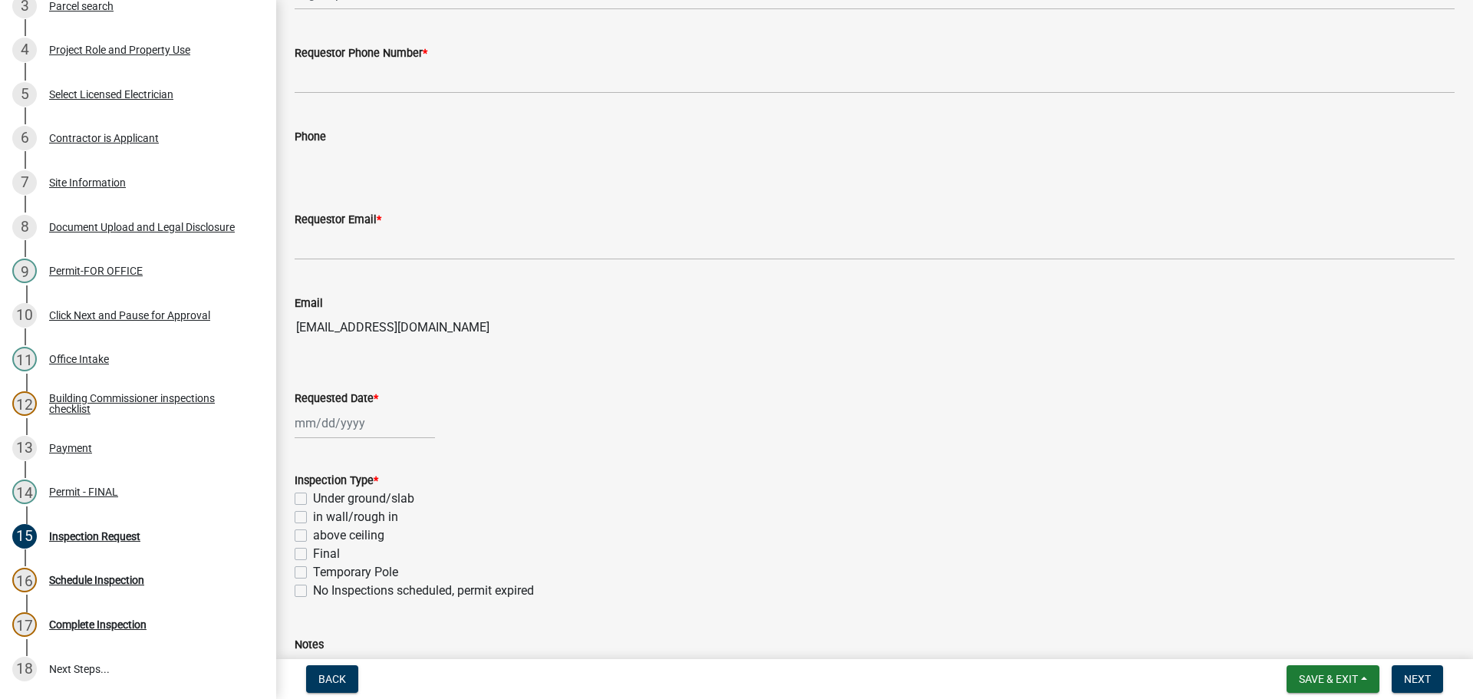
scroll to position [153, 0]
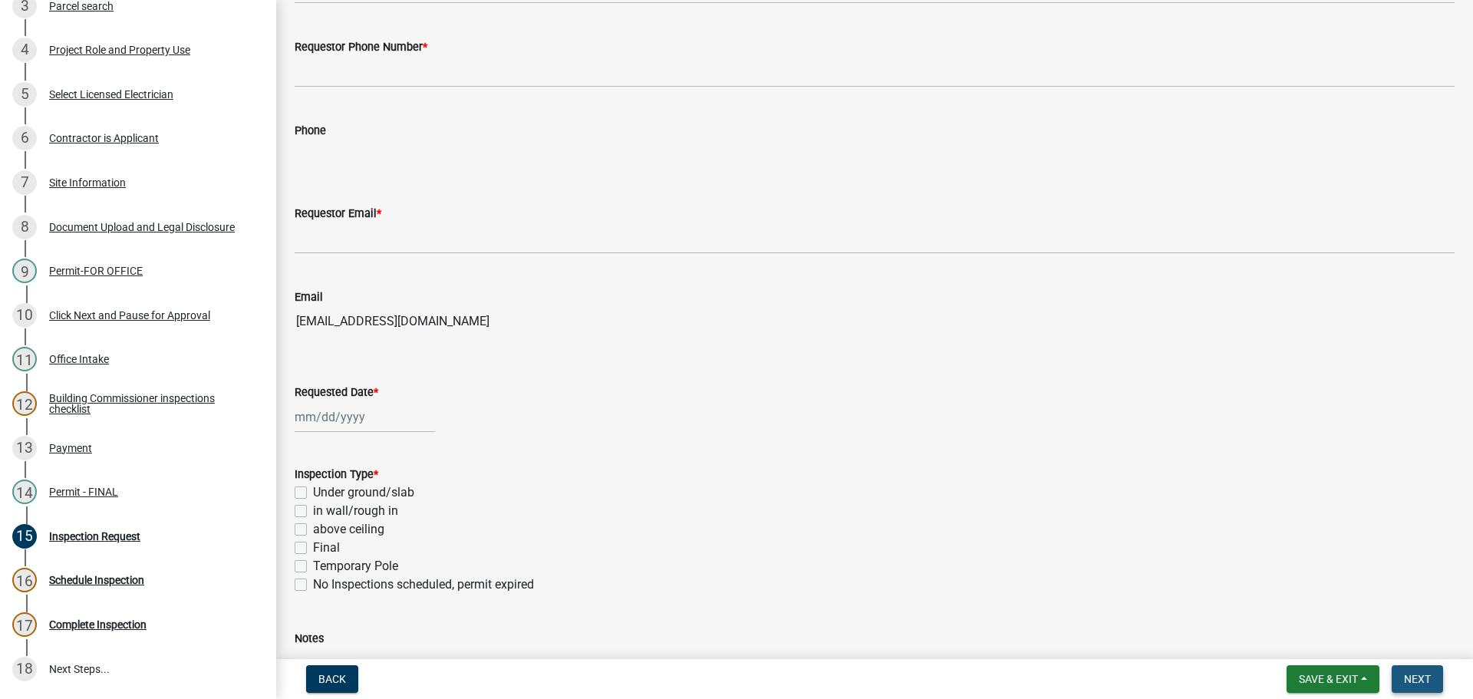
click at [1423, 677] on span "Next" at bounding box center [1417, 679] width 27 height 12
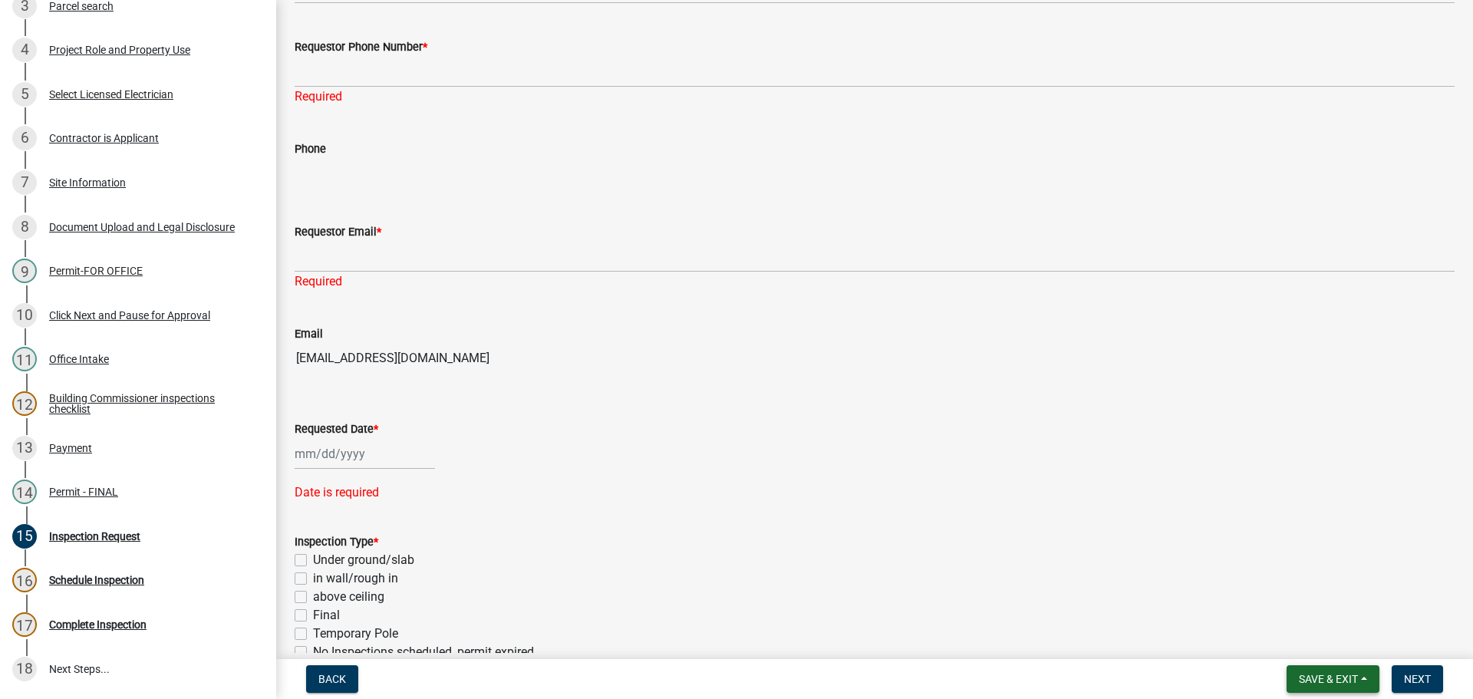
click at [1333, 676] on span "Save & Exit" at bounding box center [1328, 679] width 59 height 12
click at [1316, 642] on button "Save & Exit" at bounding box center [1318, 639] width 123 height 37
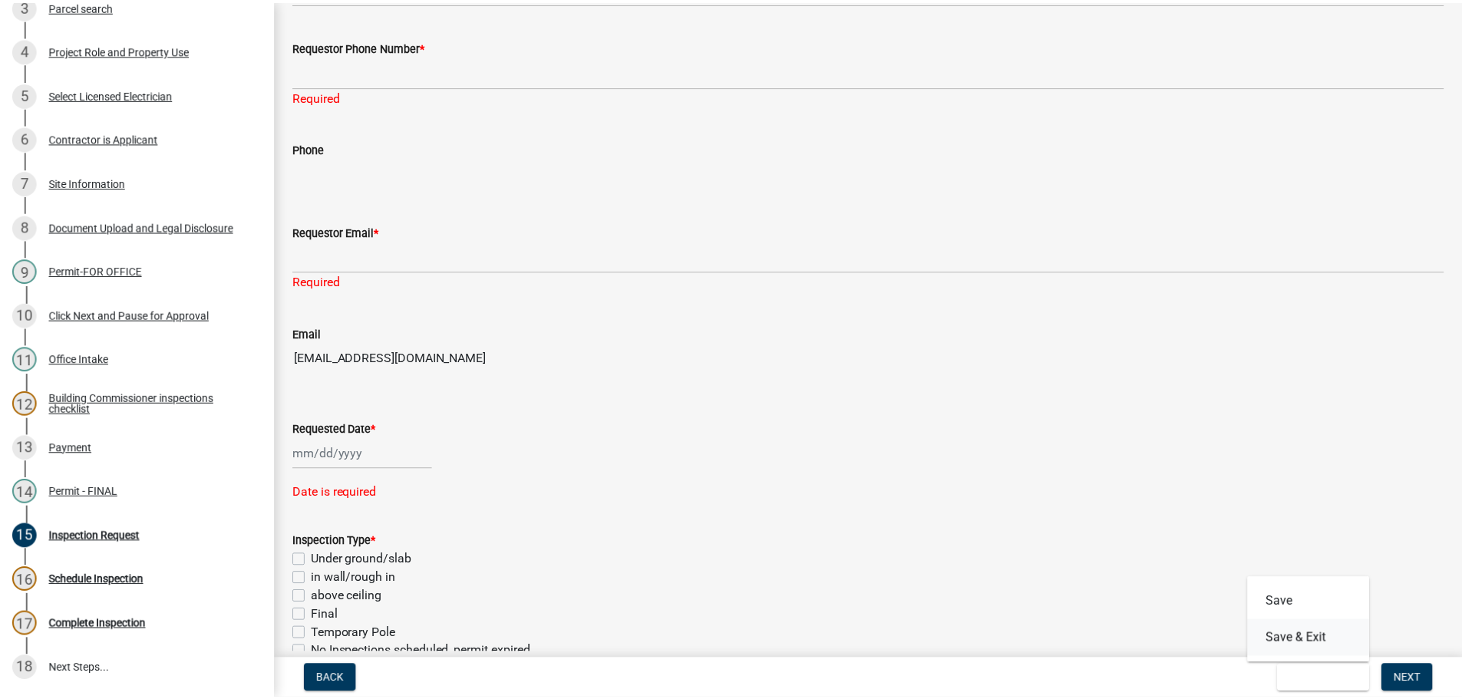
scroll to position [0, 0]
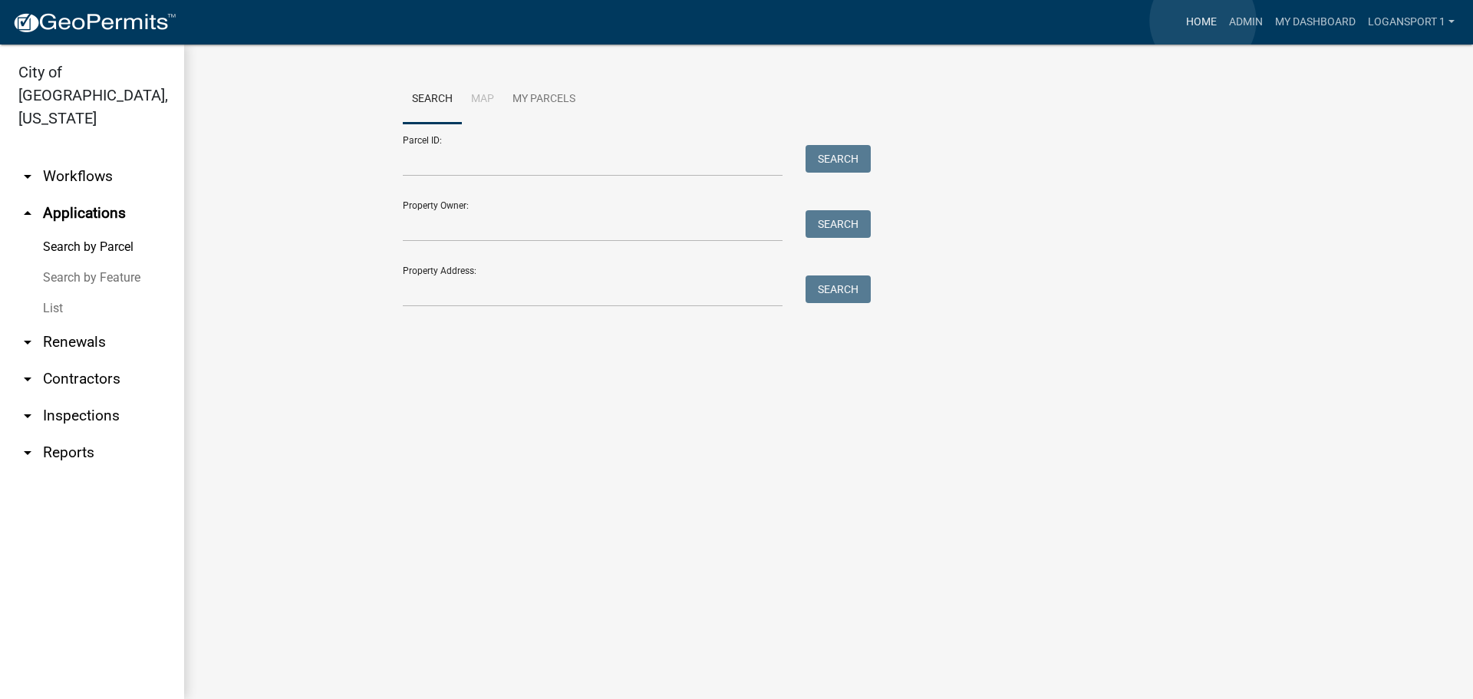
click at [1203, 21] on link "Home" at bounding box center [1201, 22] width 43 height 29
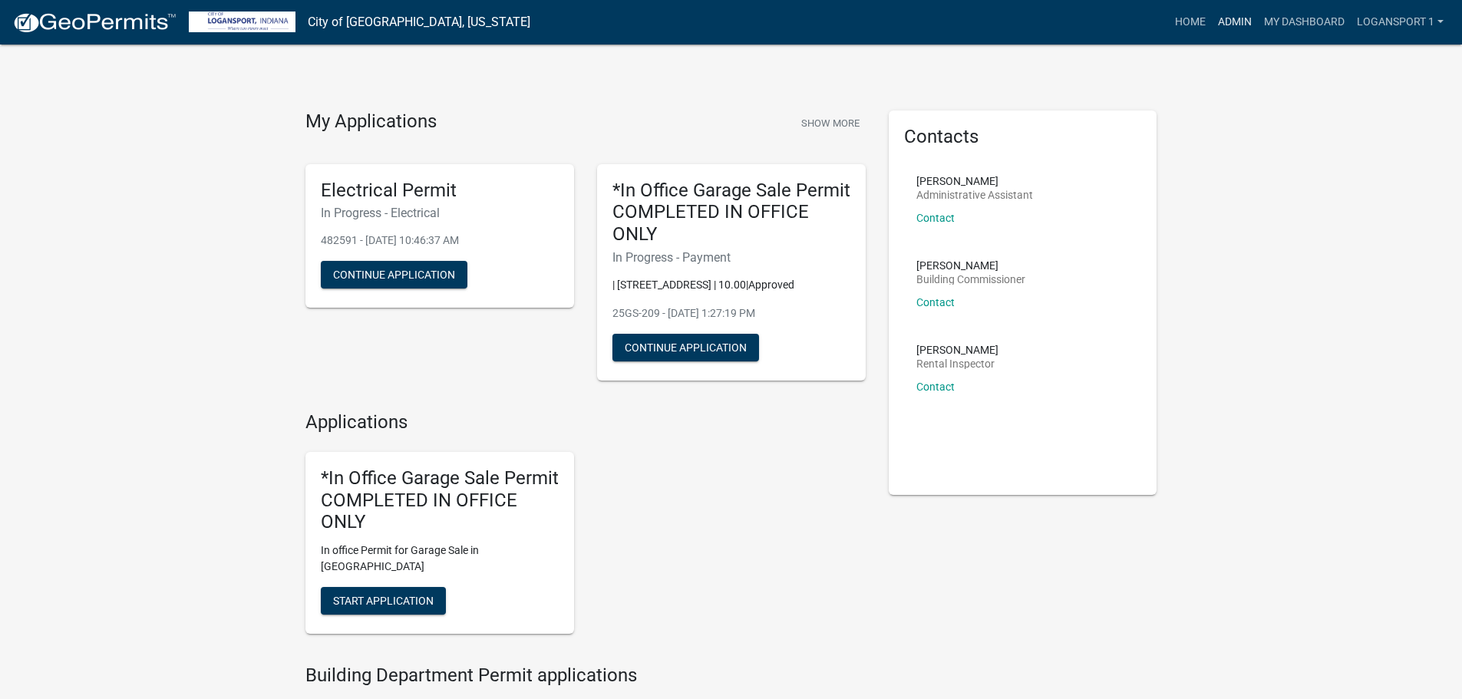
click at [1235, 15] on link "Admin" at bounding box center [1234, 22] width 46 height 29
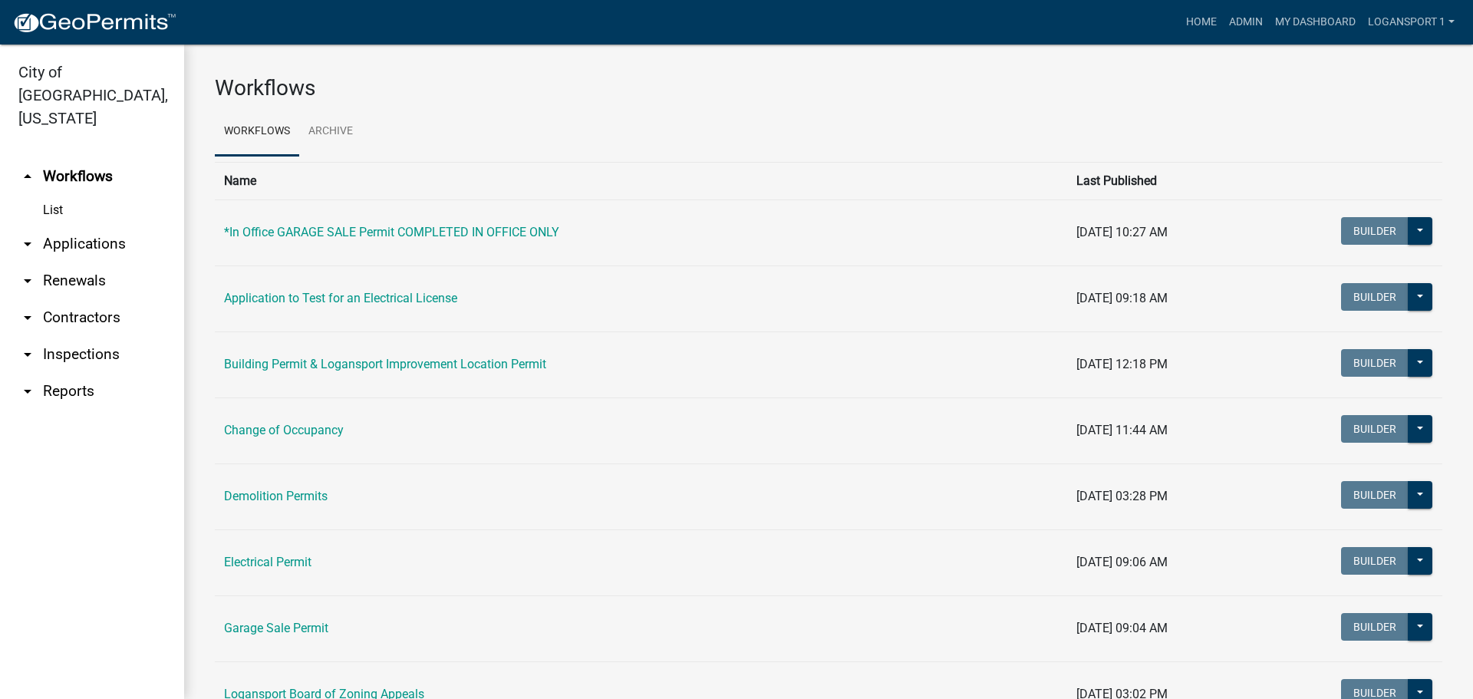
click at [56, 236] on link "arrow_drop_down Applications" at bounding box center [92, 244] width 184 height 37
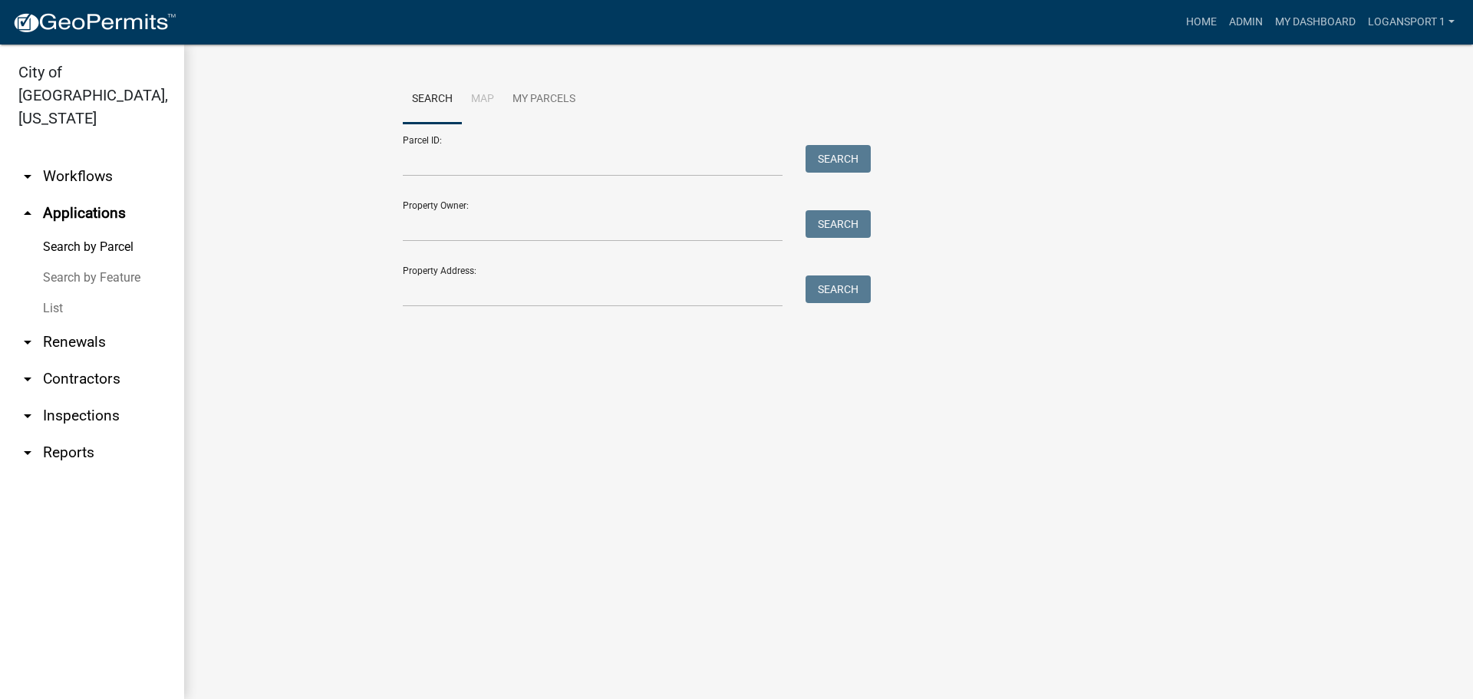
click at [41, 293] on link "List" at bounding box center [92, 308] width 184 height 31
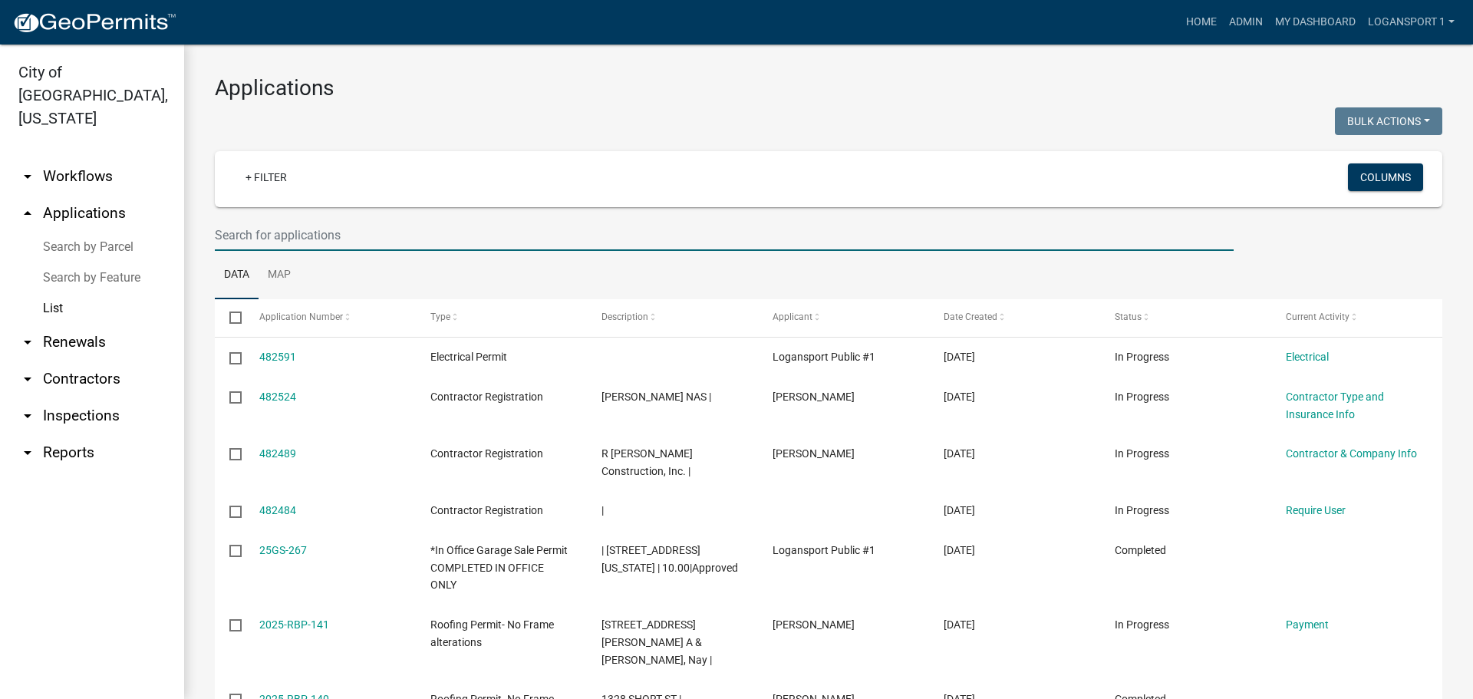
click at [325, 236] on input "text" at bounding box center [724, 234] width 1019 height 31
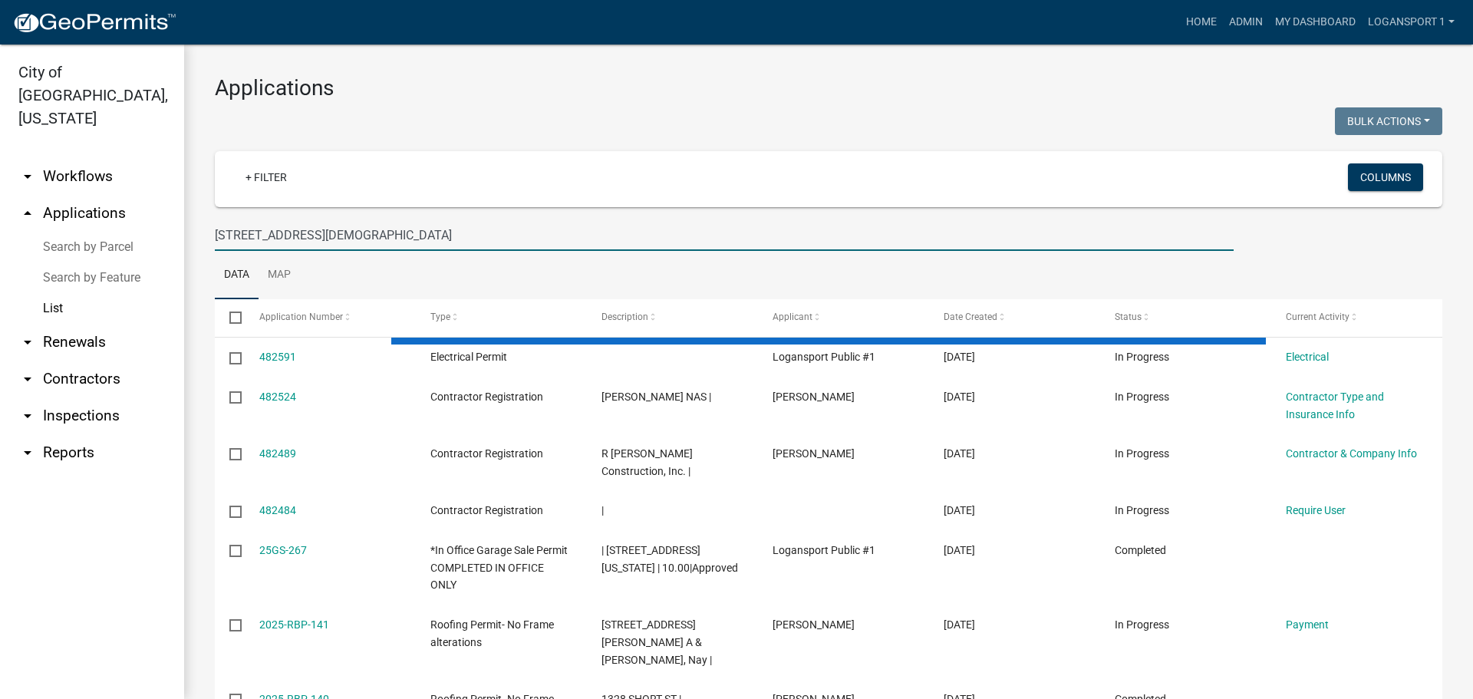
click at [253, 238] on input "[STREET_ADDRESS][DEMOGRAPHIC_DATA]" at bounding box center [724, 234] width 1019 height 31
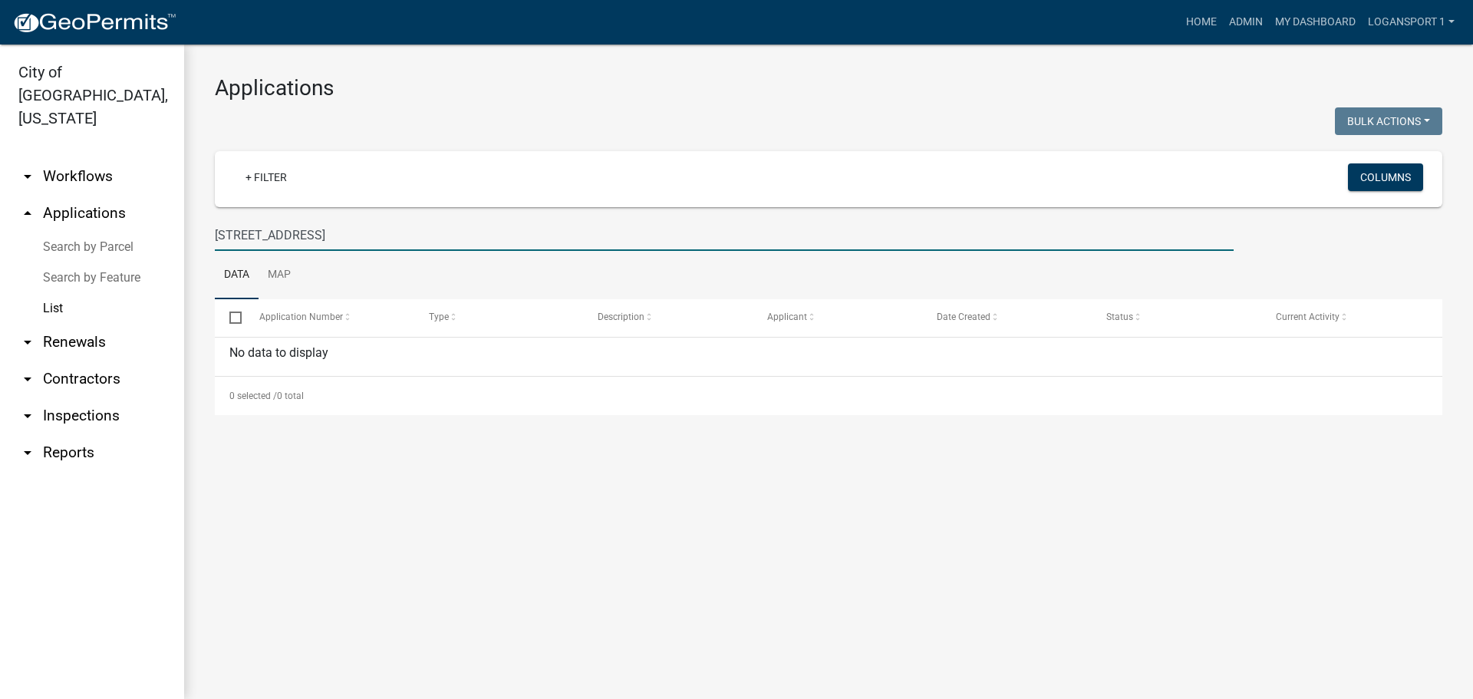
click at [295, 232] on input "[STREET_ADDRESS]" at bounding box center [724, 234] width 1019 height 31
click at [270, 232] on input "[GEOGRAPHIC_DATA]" at bounding box center [724, 234] width 1019 height 31
type input "3"
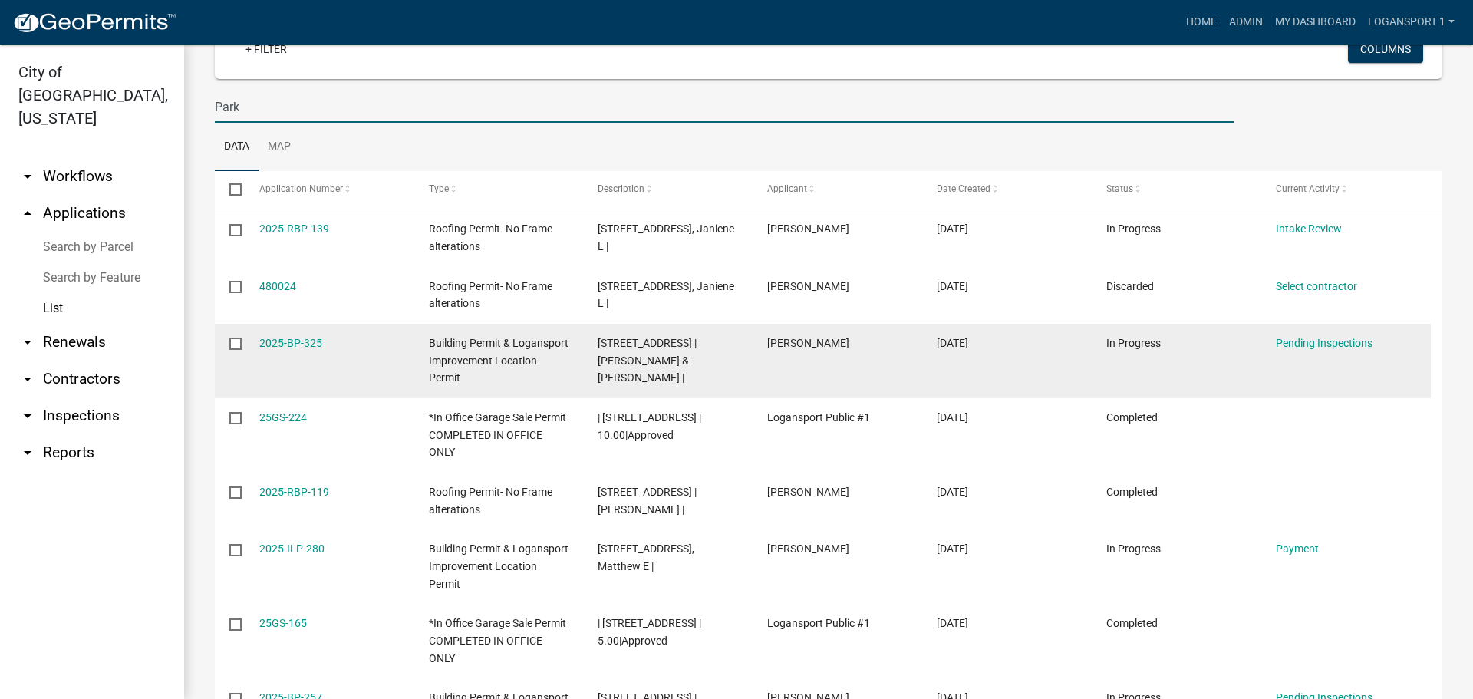
scroll to position [87, 0]
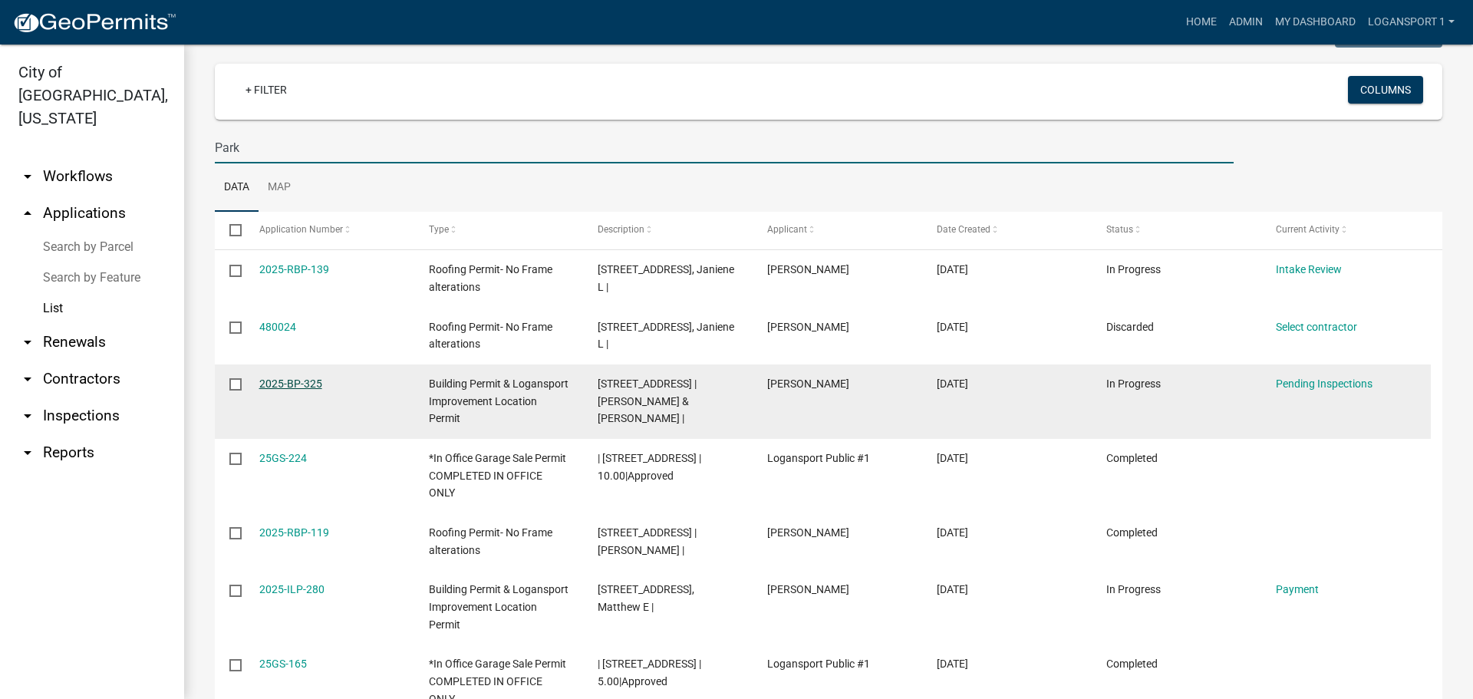
type input "Park"
click at [259, 380] on link "2025-BP-325" at bounding box center [290, 383] width 63 height 12
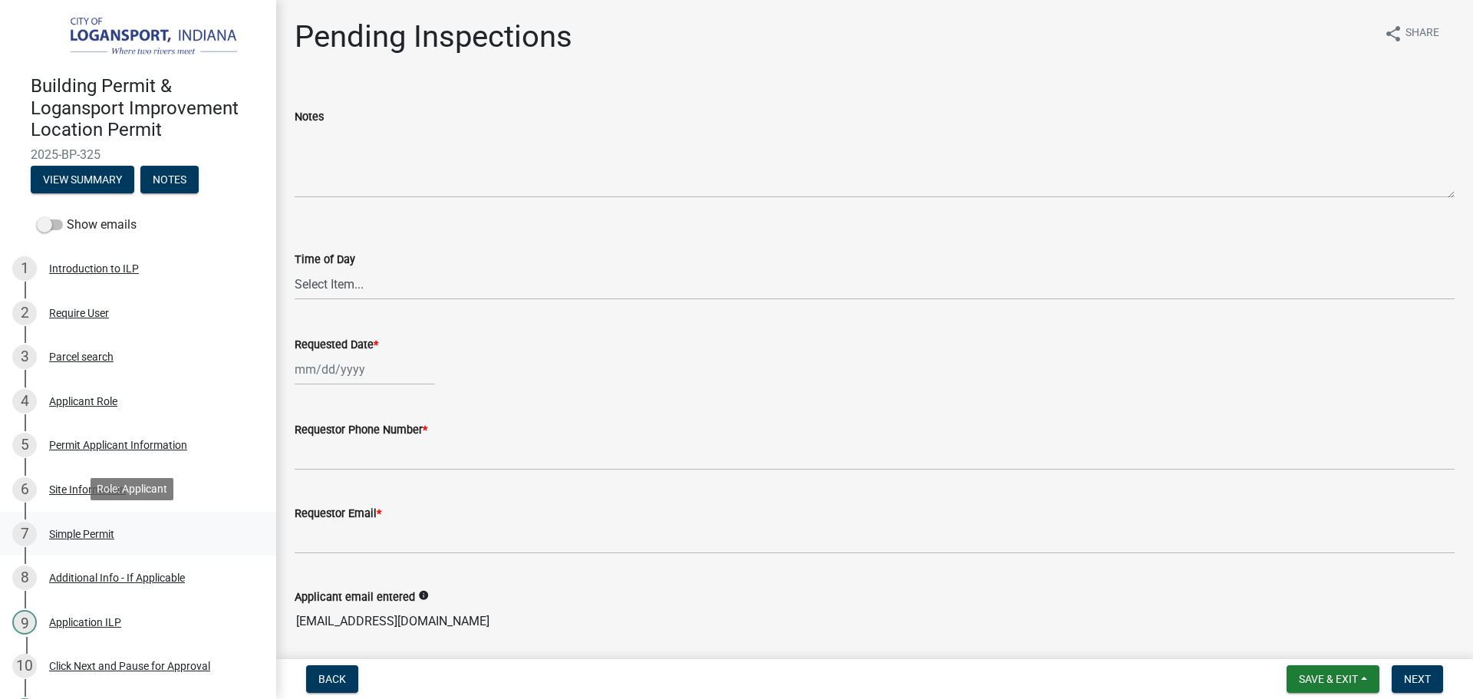
click at [82, 538] on div "7 Simple Permit" at bounding box center [131, 534] width 239 height 25
